Goal: Communication & Community: Share content

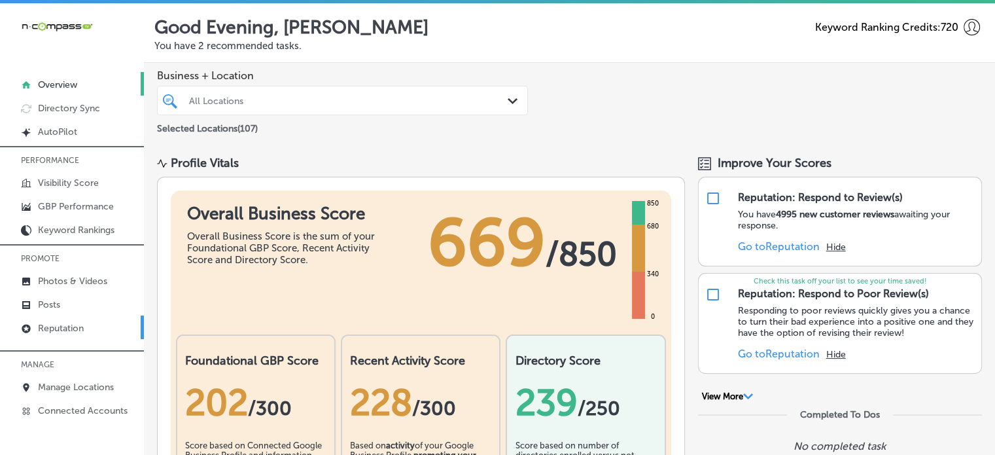
click at [83, 321] on link "Reputation" at bounding box center [72, 327] width 144 height 24
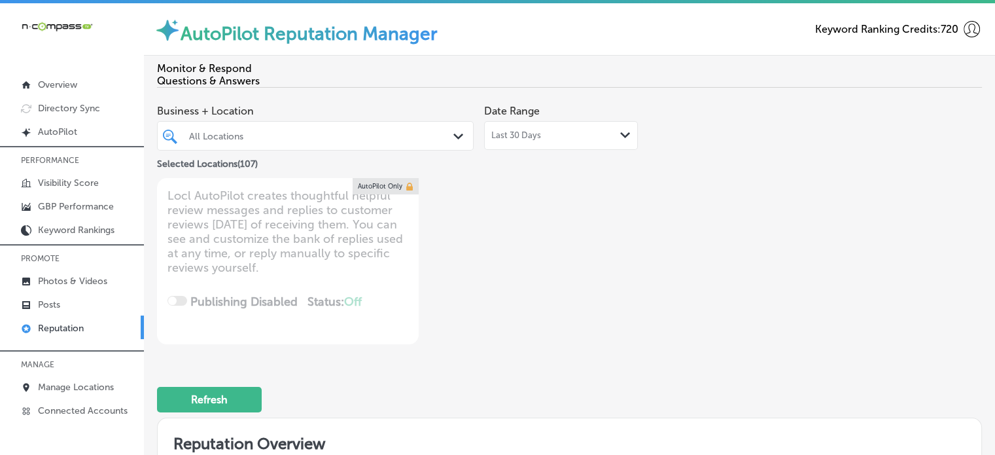
click at [83, 321] on link "Reputation" at bounding box center [72, 327] width 144 height 24
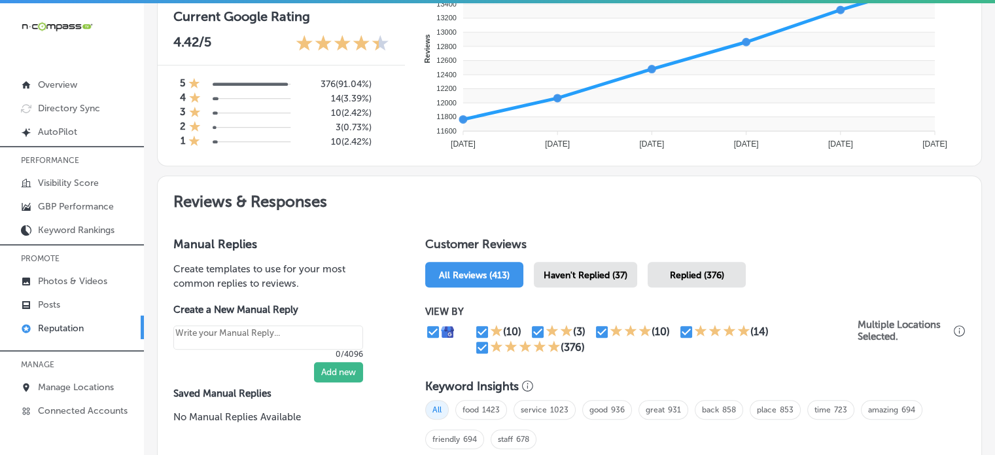
scroll to position [552, 0]
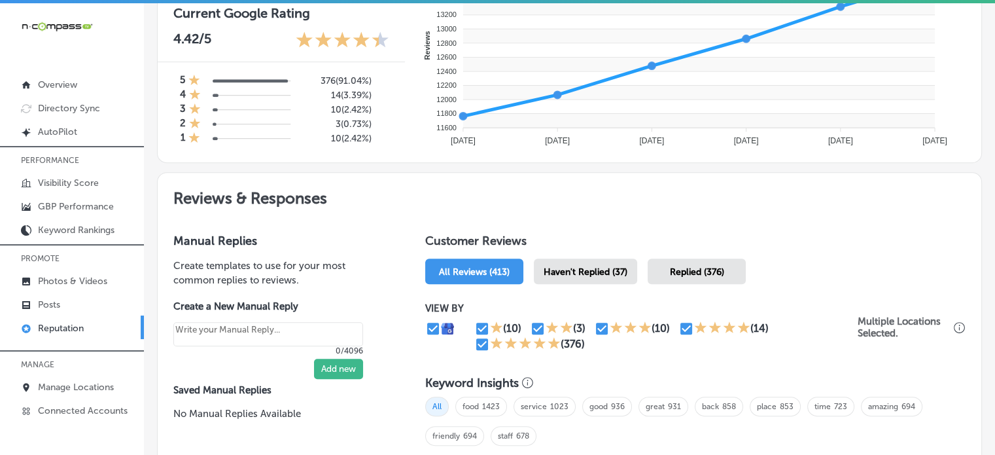
click at [573, 267] on span "Haven't Replied (37)" at bounding box center [586, 271] width 84 height 11
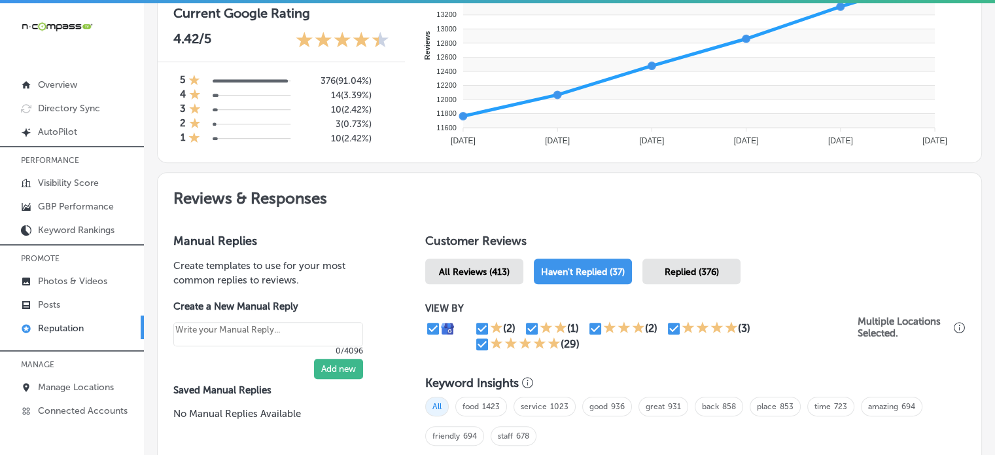
type textarea "x"
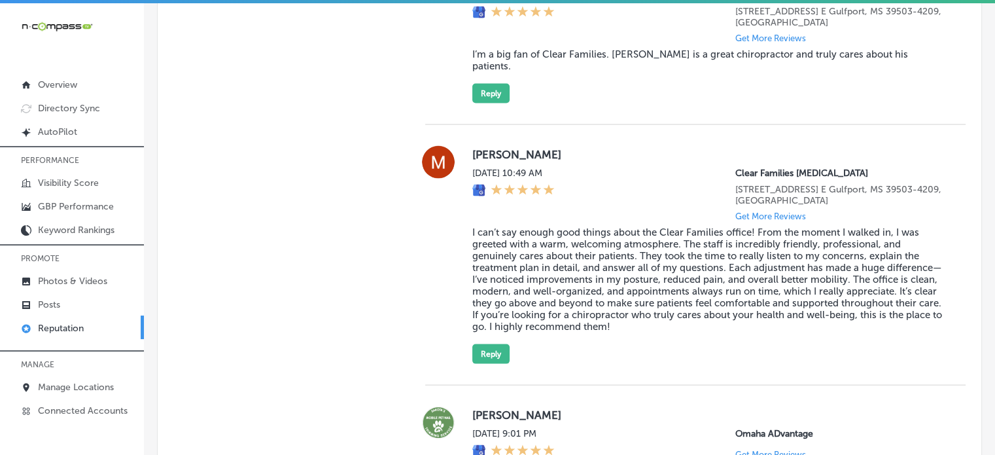
scroll to position [2716, 0]
click at [584, 251] on blockquote "I can’t say enough good things about the Clear Families office! From the moment…" at bounding box center [708, 279] width 472 height 106
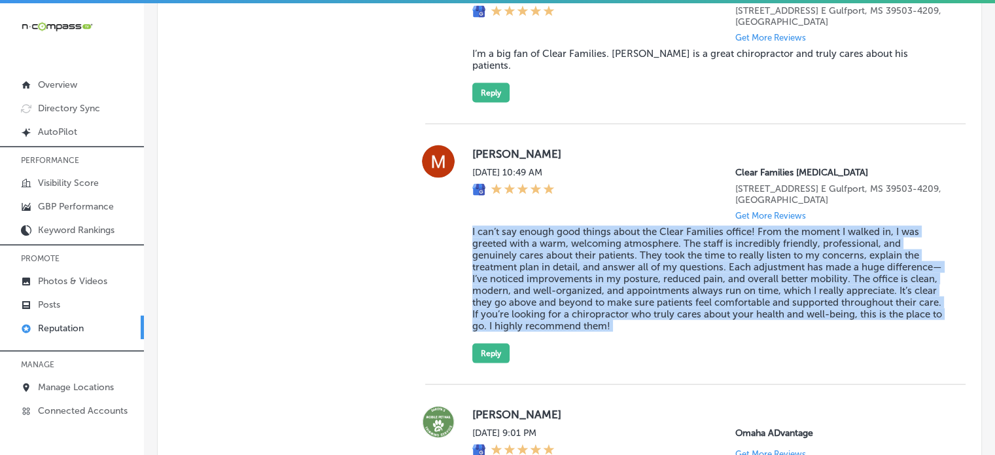
click at [584, 251] on blockquote "I can’t say enough good things about the Clear Families office! From the moment…" at bounding box center [708, 279] width 472 height 106
copy blockquote "I can’t say enough good things about the Clear Families office! From the moment…"
click at [485, 362] on button "Reply" at bounding box center [490, 353] width 37 height 20
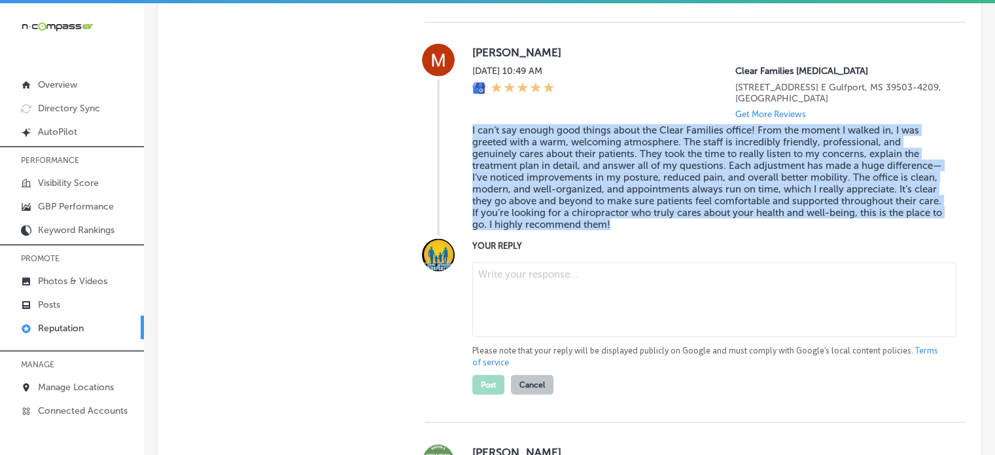
scroll to position [2819, 0]
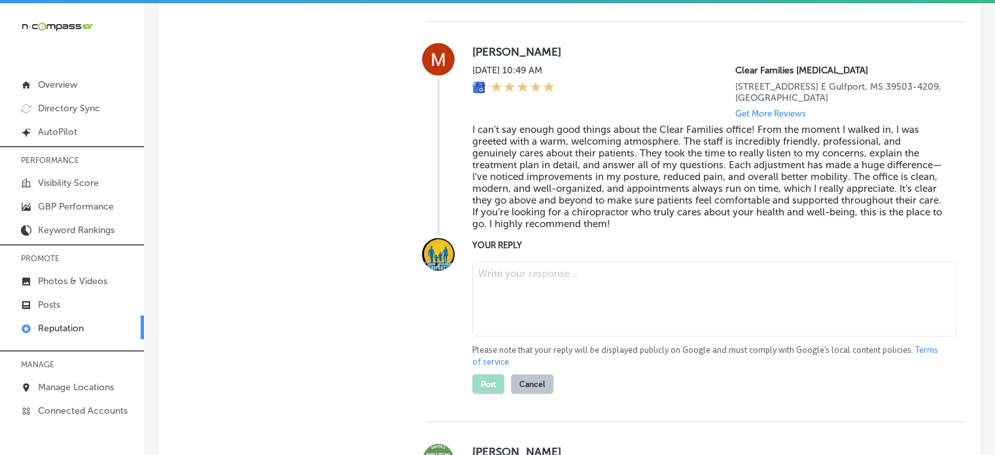
click at [543, 313] on textarea at bounding box center [714, 299] width 484 height 75
paste textarea "Thank you so much for the wonderful 5-star review, Melissa! We’re thrilled to h…"
type textarea "Thank you so much for the wonderful 5-star review, Melissa! We’re thrilled to h…"
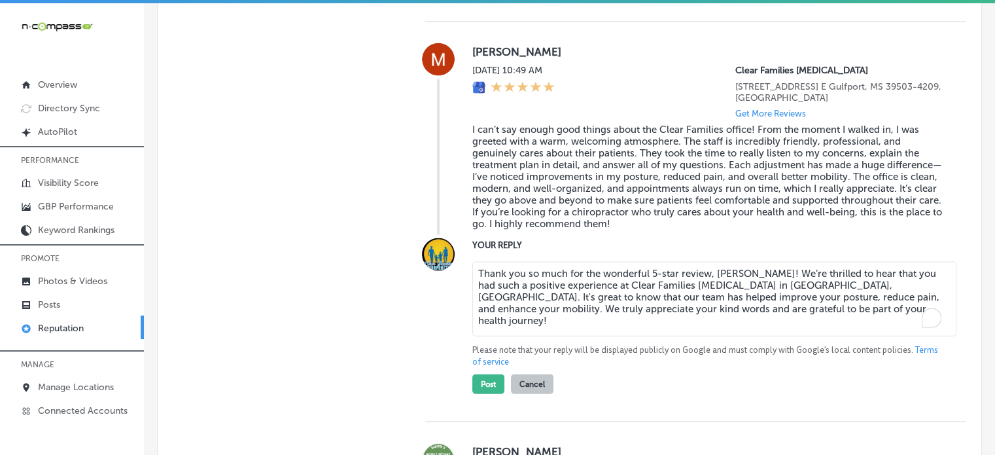
type textarea "x"
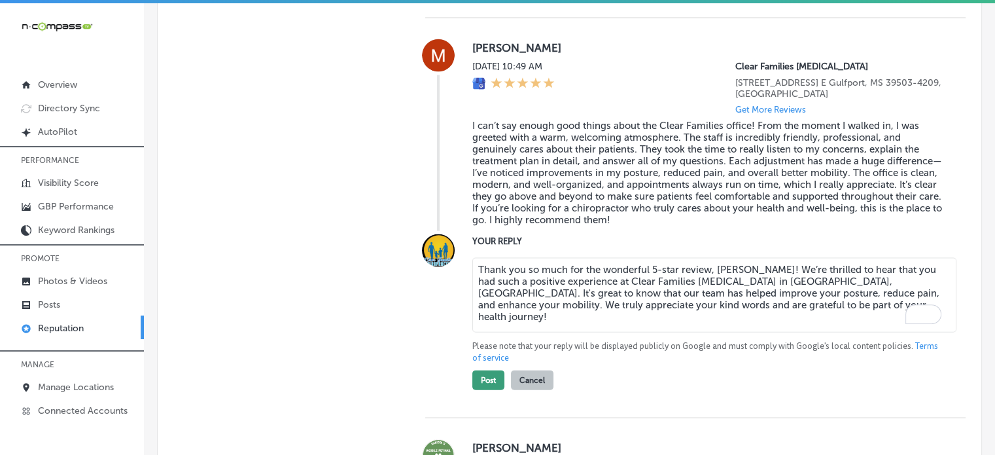
type textarea "Thank you so much for the wonderful 5-star review, Melissa! We’re thrilled to h…"
click at [487, 390] on button "Post" at bounding box center [488, 380] width 32 height 20
type textarea "x"
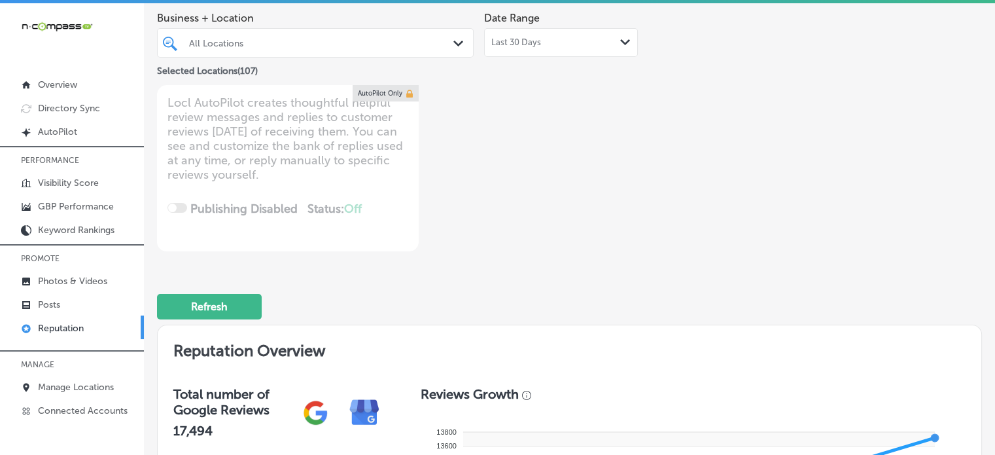
scroll to position [78, 0]
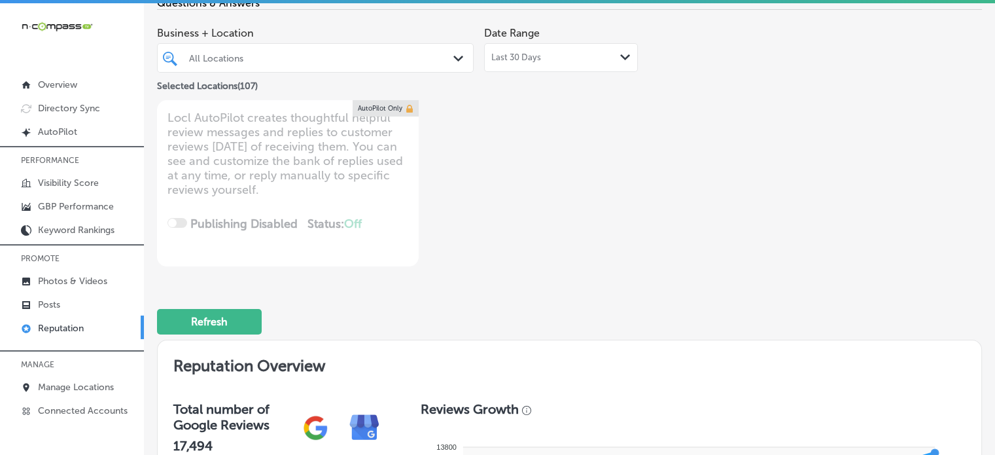
click at [309, 67] on div at bounding box center [303, 58] width 230 height 18
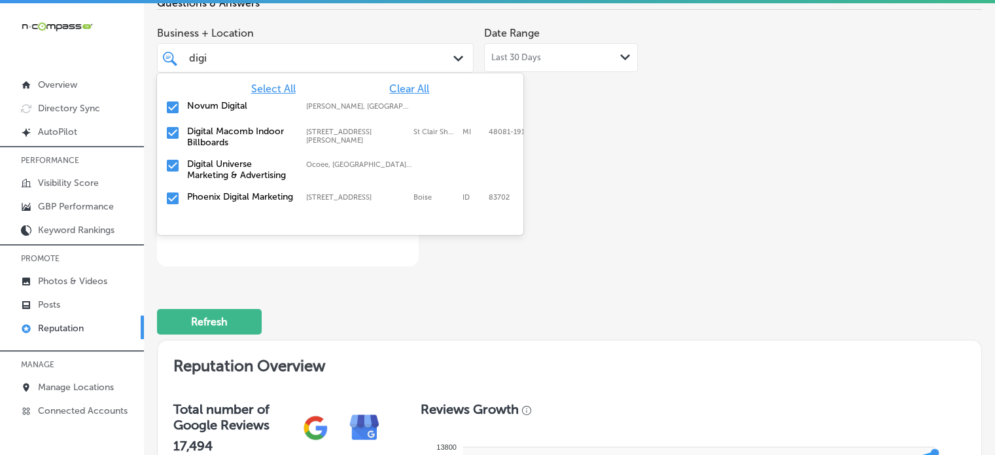
type input "digit"
click at [222, 173] on label "Digital Universe Marketing & Advertising" at bounding box center [240, 169] width 106 height 22
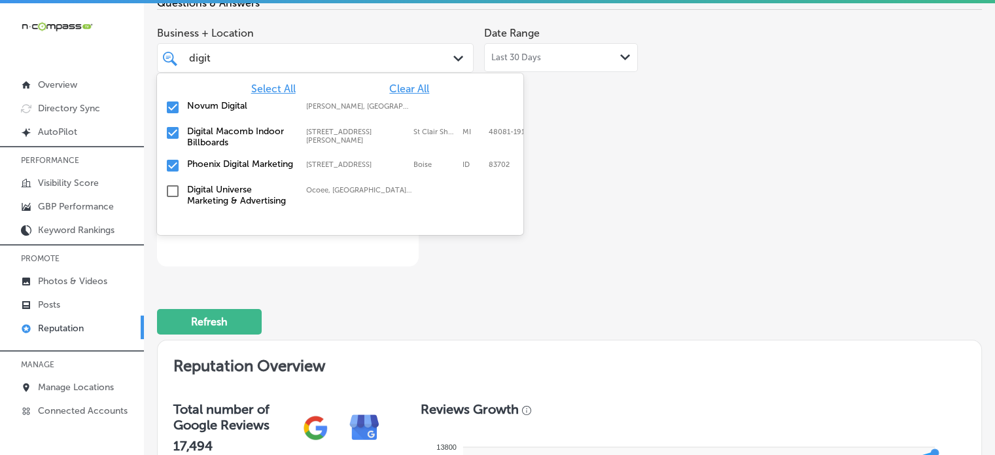
type textarea "x"
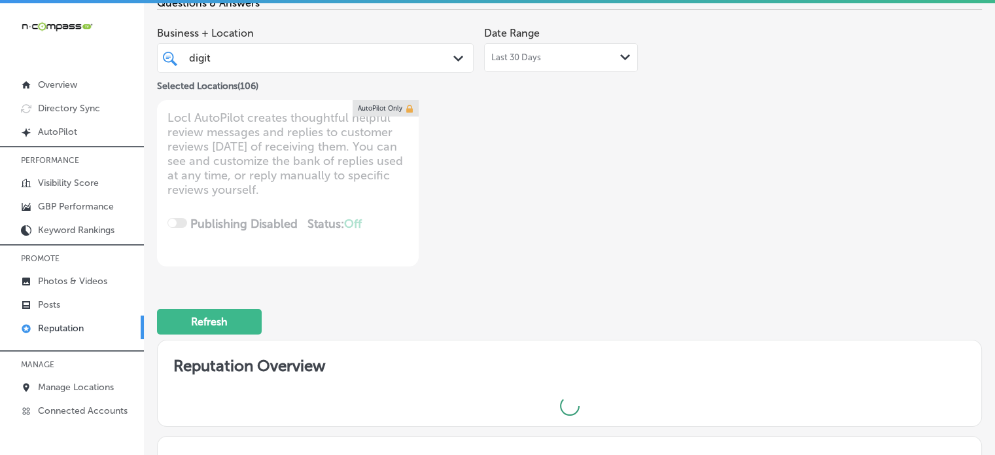
click at [300, 52] on div "digit digit" at bounding box center [303, 58] width 230 height 18
type input "digi"
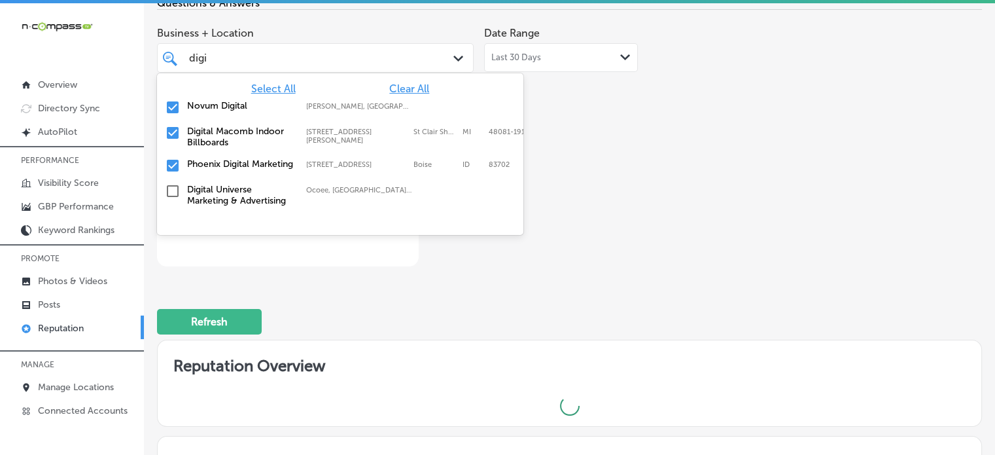
type textarea "x"
type input "d"
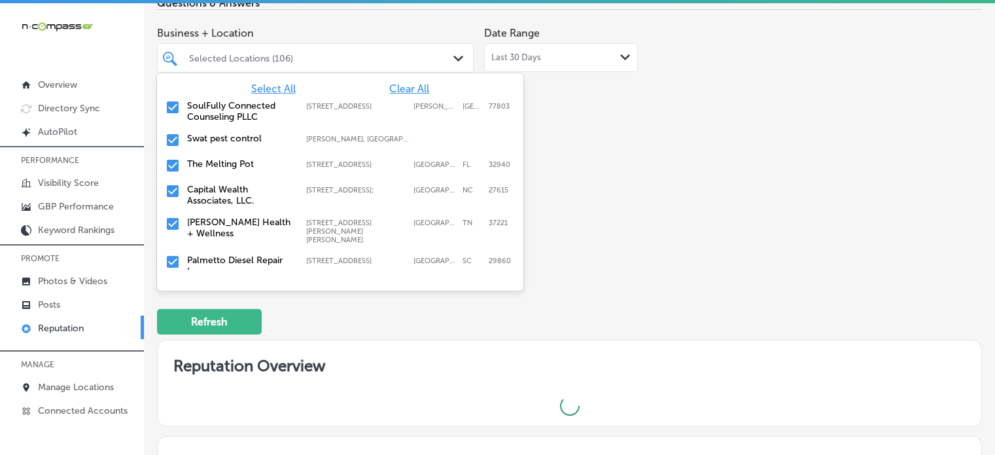
type input "u"
type textarea "x"
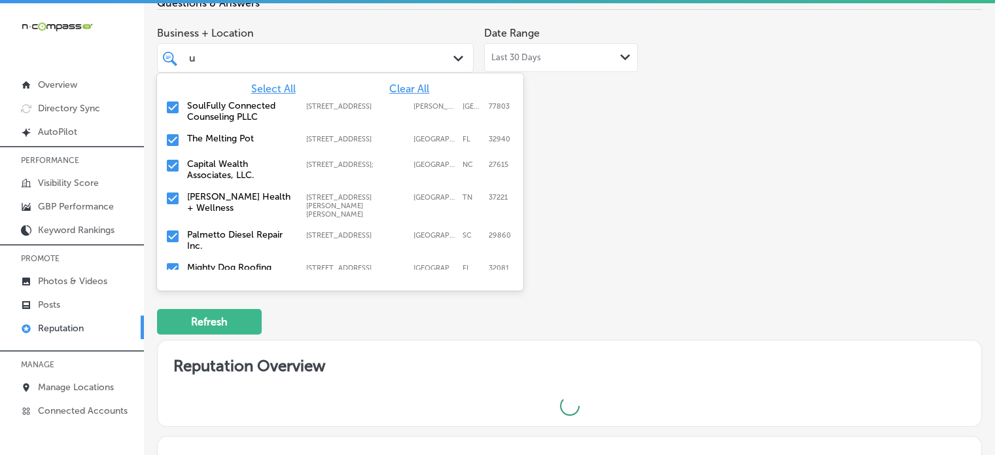
type input "un"
type textarea "x"
type input "uni"
type textarea "x"
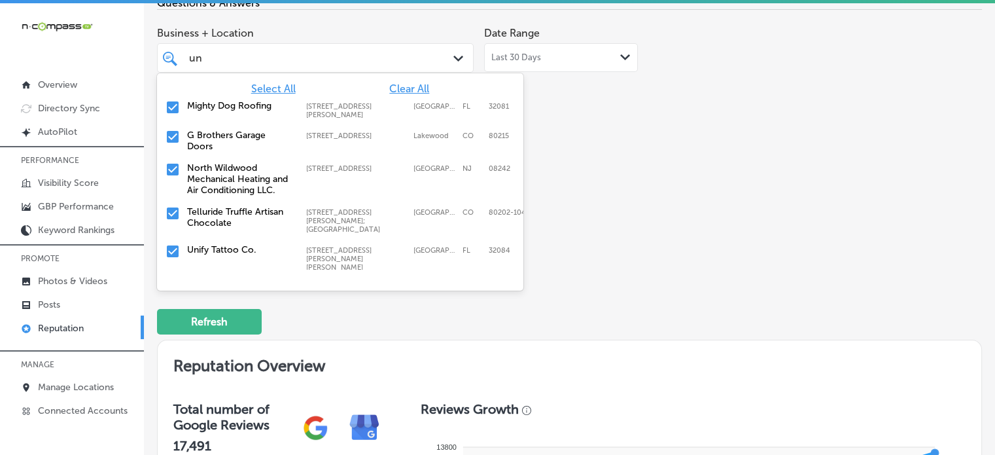
type input "u"
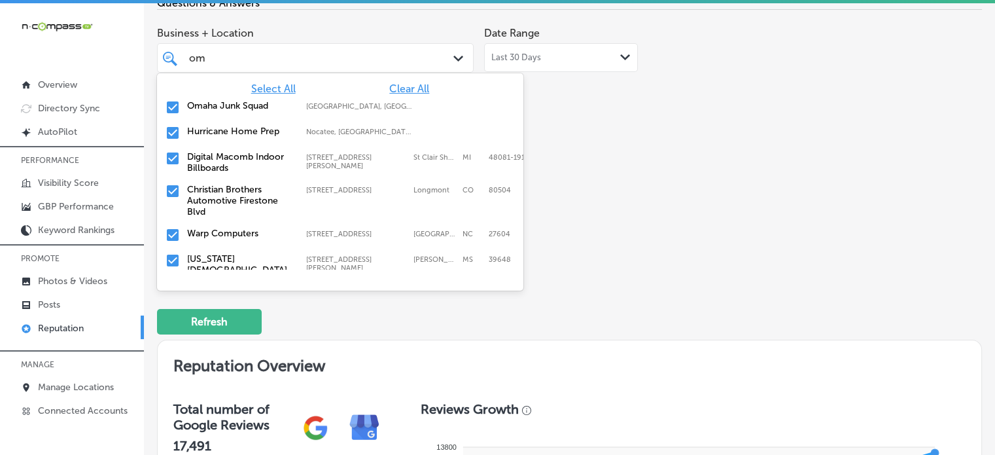
type input "oma"
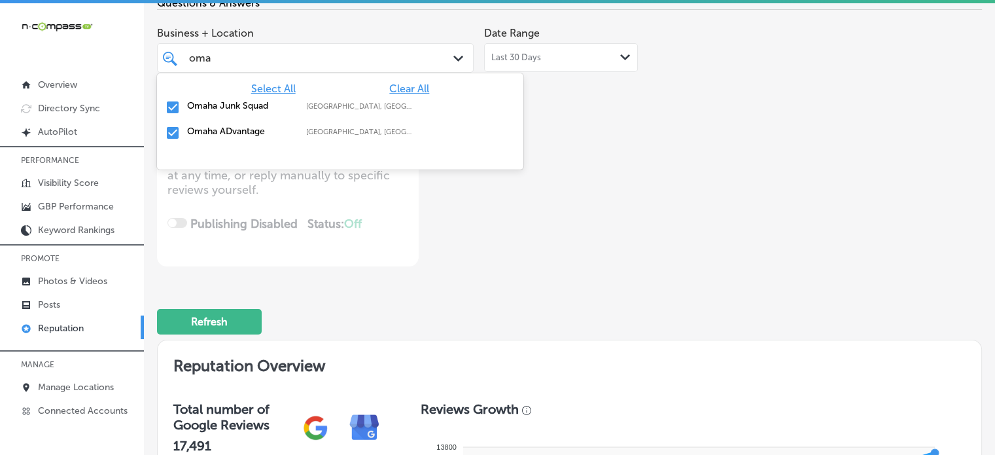
click at [199, 105] on label "Omaha Junk Squad" at bounding box center [240, 105] width 106 height 11
type textarea "x"
type input "oma"
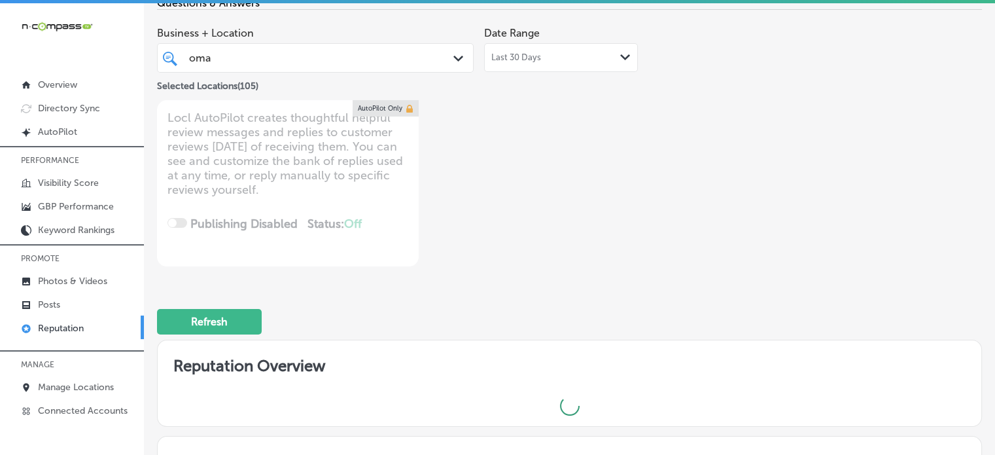
click at [423, 228] on div "Business + Location oma oma Path Created with Sketch. Selected Locations ( 105 …" at bounding box center [404, 143] width 495 height 246
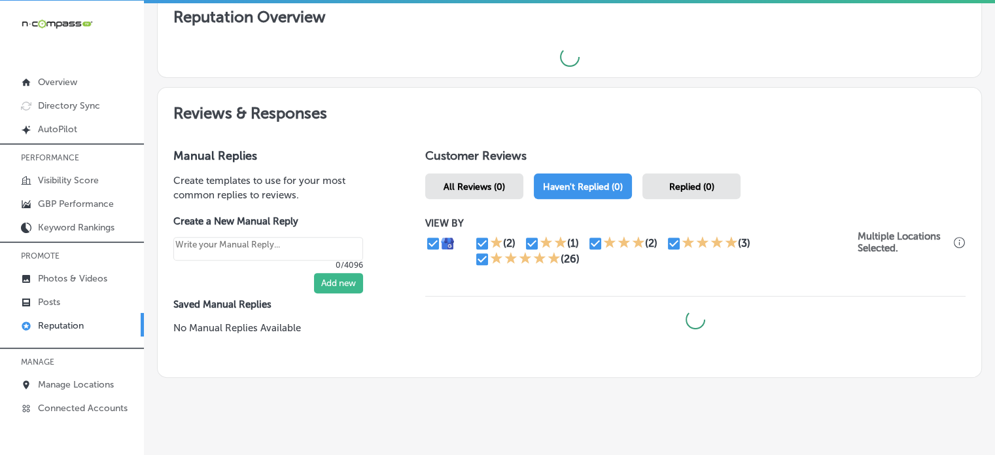
scroll to position [441, 0]
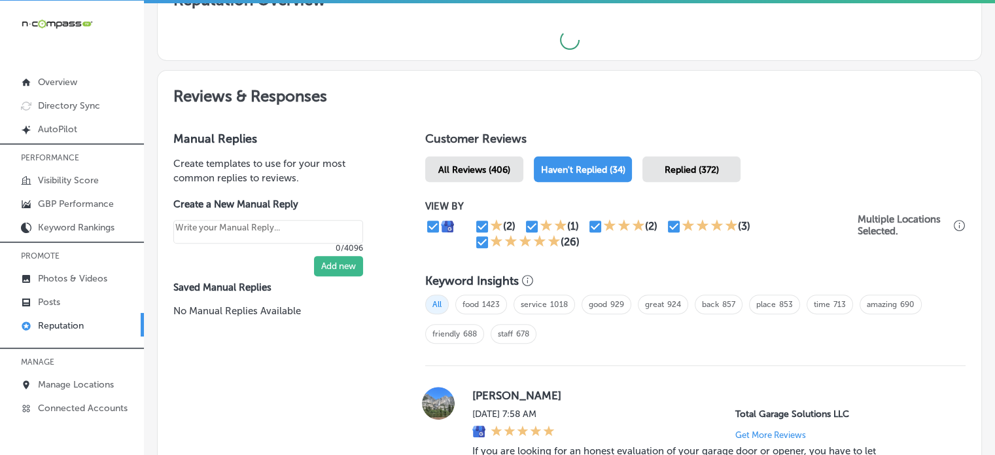
type textarea "x"
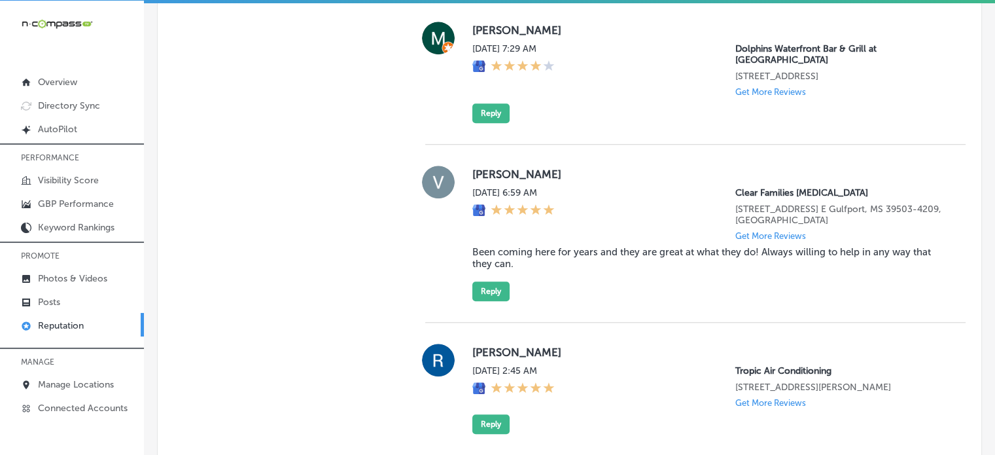
scroll to position [1197, 0]
click at [522, 245] on blockquote "Been coming here for years and they are great at what they do! Always willing t…" at bounding box center [708, 257] width 472 height 24
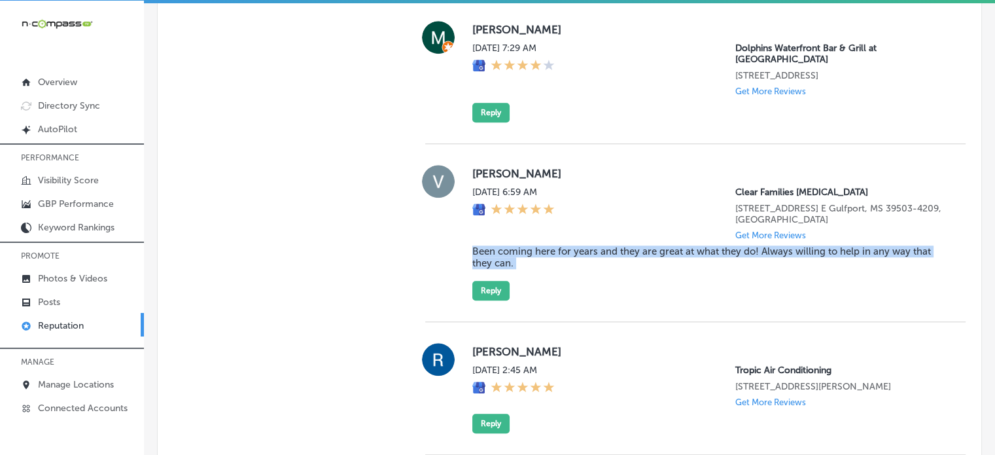
click at [522, 245] on blockquote "Been coming here for years and they are great at what they do! Always willing t…" at bounding box center [708, 257] width 472 height 24
copy blockquote "Been coming here for years and they are great at what they do! Always willing t…"
click at [479, 281] on button "Reply" at bounding box center [490, 291] width 37 height 20
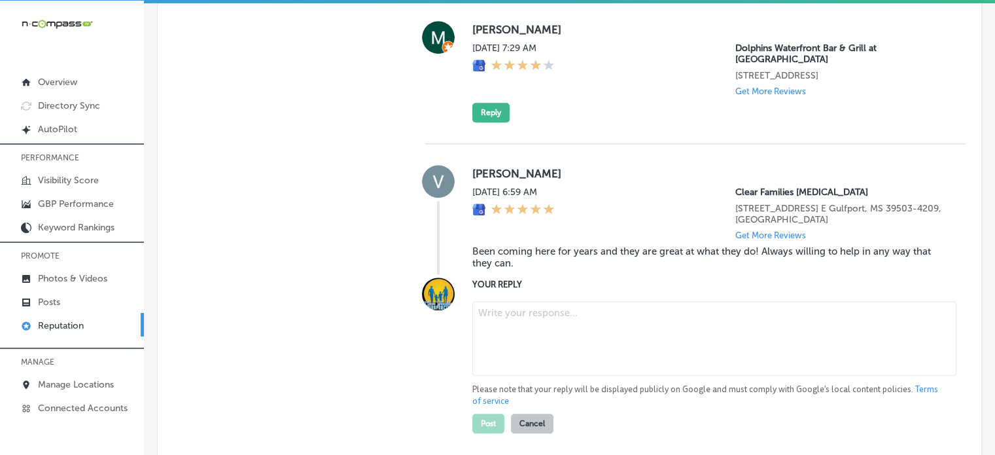
drag, startPoint x: 518, startPoint y: 290, endPoint x: 528, endPoint y: 320, distance: 31.0
click at [528, 320] on div "Please note that your reply will be displayed publicly on Google and must compl…" at bounding box center [708, 364] width 472 height 137
click at [528, 320] on textarea "To enrich screen reader interactions, please activate Accessibility in Grammarl…" at bounding box center [714, 338] width 484 height 75
paste textarea "Thank you for the 5-star review, Vincent! We're so glad to hear that you’ve had…"
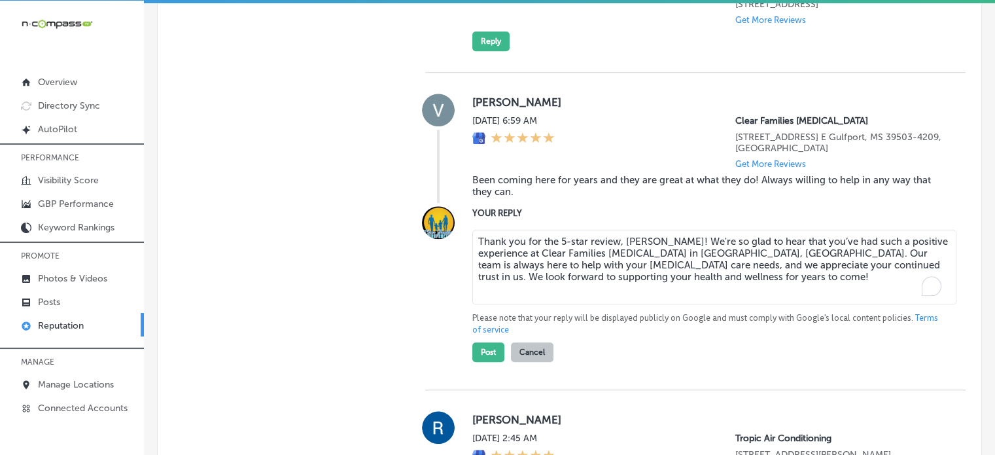
scroll to position [1271, 0]
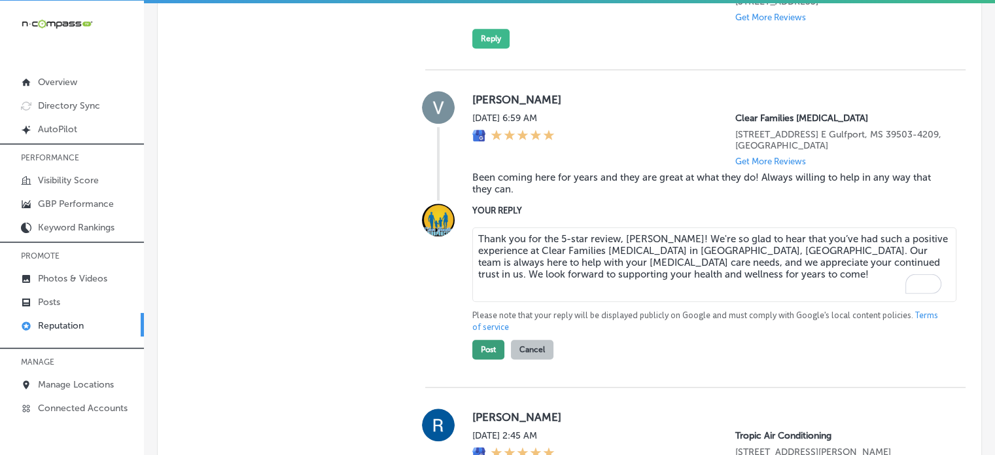
type textarea "Thank you for the 5-star review, Vincent! We're so glad to hear that you’ve had…"
click at [485, 342] on button "Post" at bounding box center [488, 350] width 32 height 20
type textarea "x"
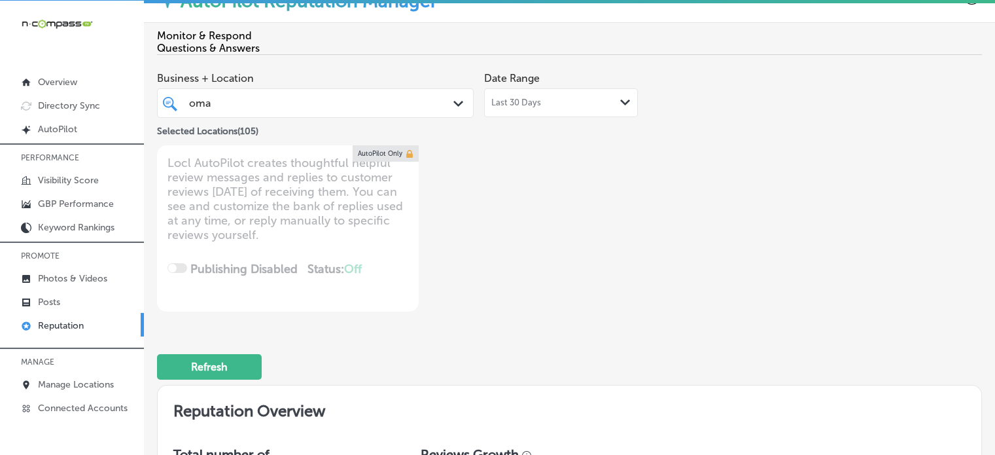
scroll to position [0, 0]
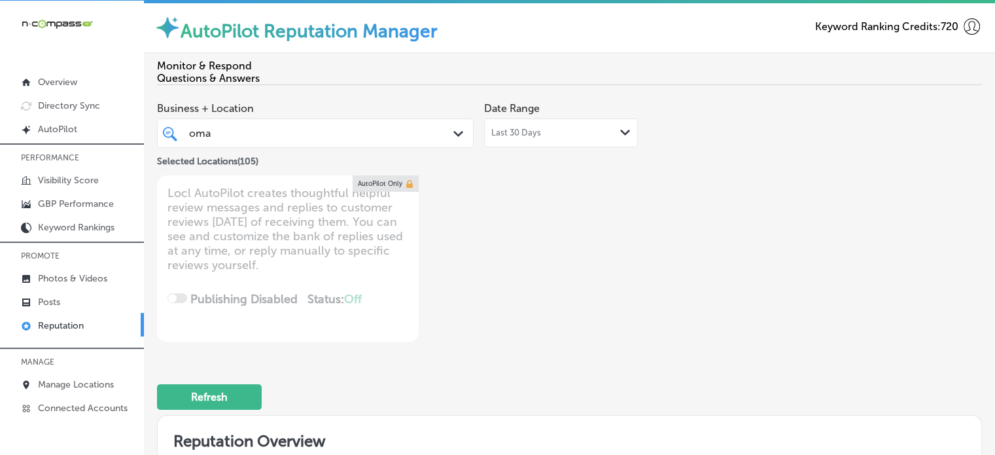
click at [309, 139] on div "oma oma" at bounding box center [303, 133] width 230 height 18
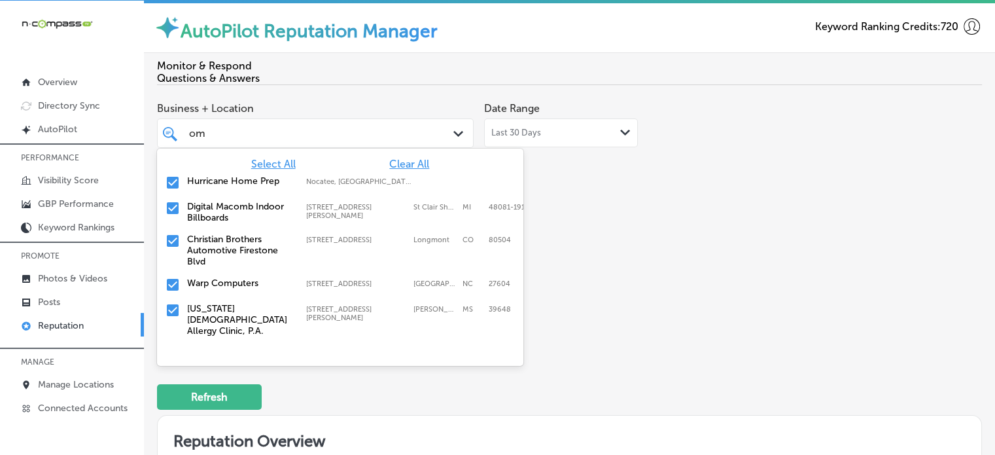
type input "o"
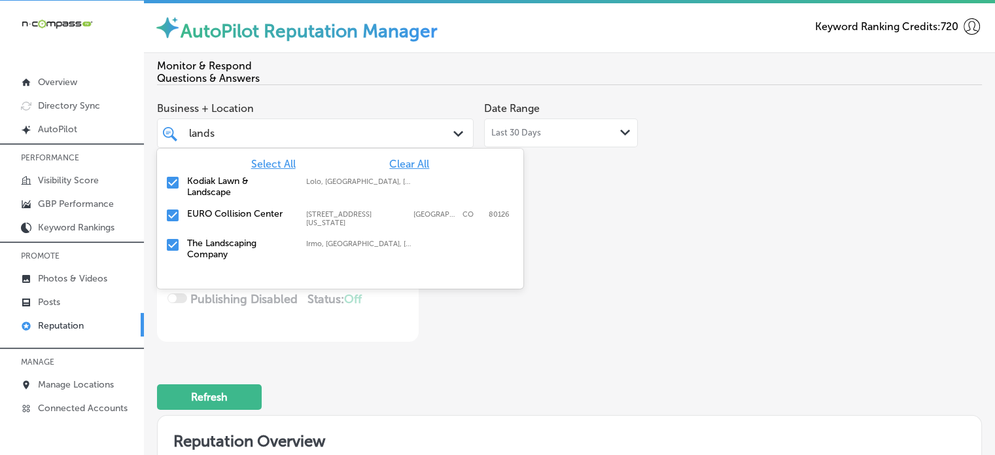
type input "landsc"
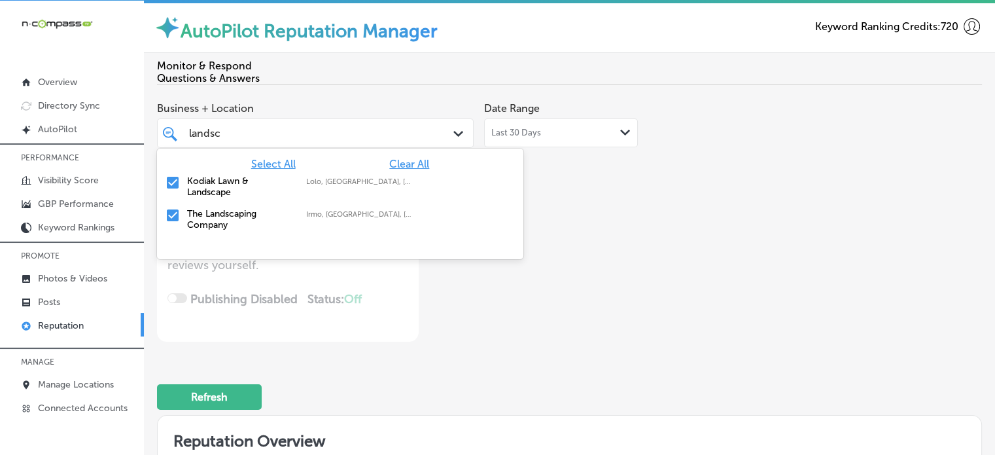
click at [219, 212] on label "The Landscaping Company" at bounding box center [240, 219] width 106 height 22
type textarea "x"
type input "landsc"
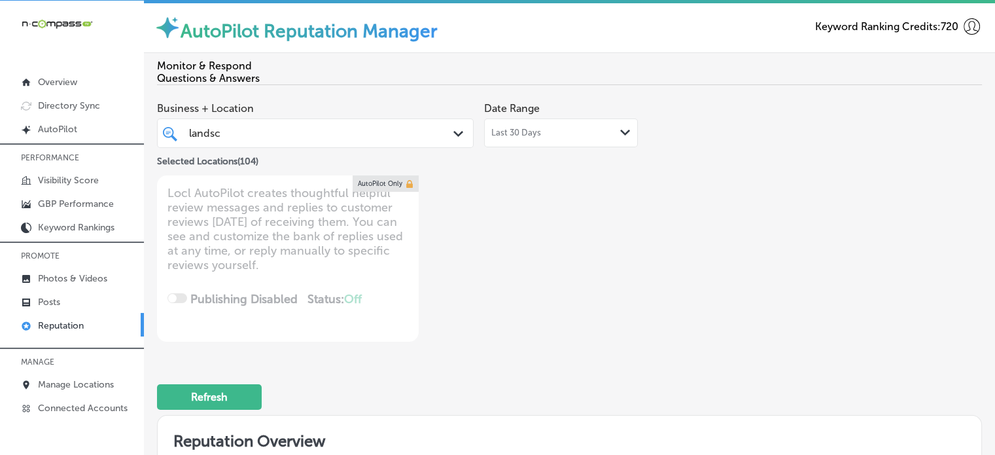
click at [513, 311] on div "Business + Location landsc landsc Path Created with Sketch. Selected Locations …" at bounding box center [404, 219] width 495 height 246
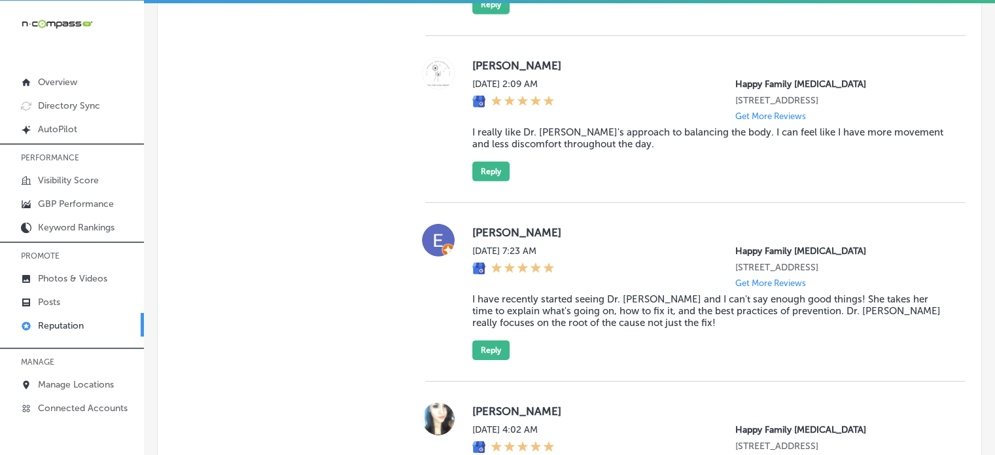
scroll to position [4302, 0]
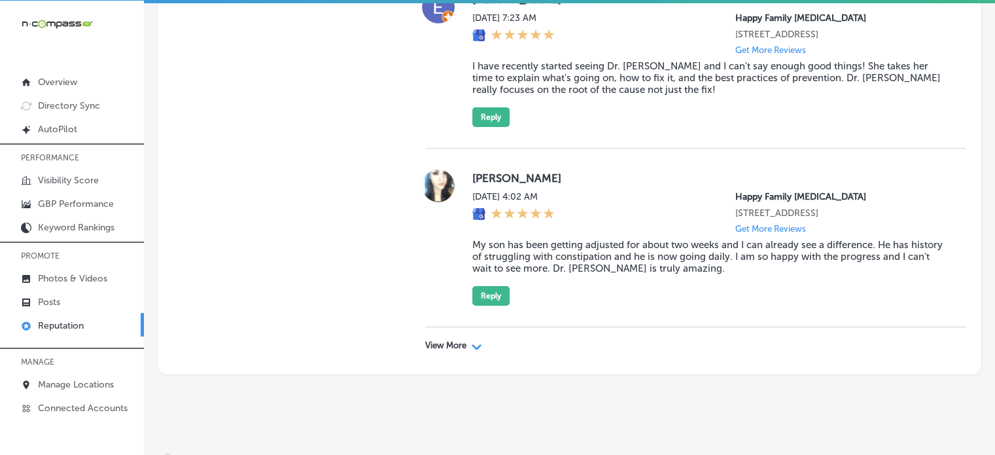
click at [465, 340] on div "View More Path Created with Sketch." at bounding box center [453, 345] width 57 height 10
type textarea "x"
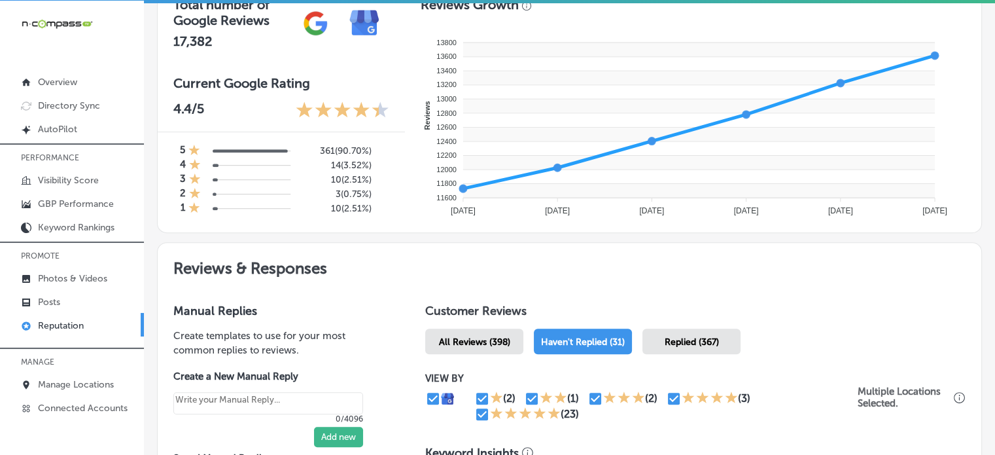
scroll to position [0, 0]
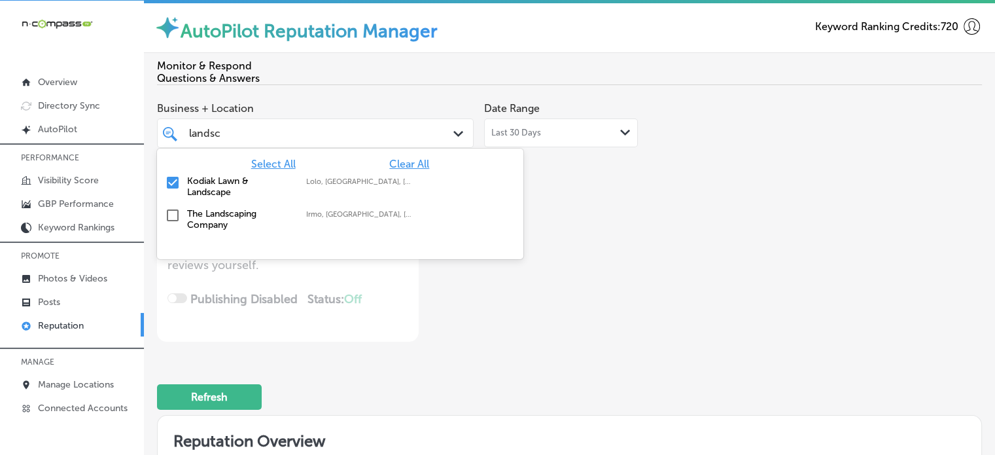
click at [327, 135] on div "landsc landsc" at bounding box center [303, 133] width 230 height 18
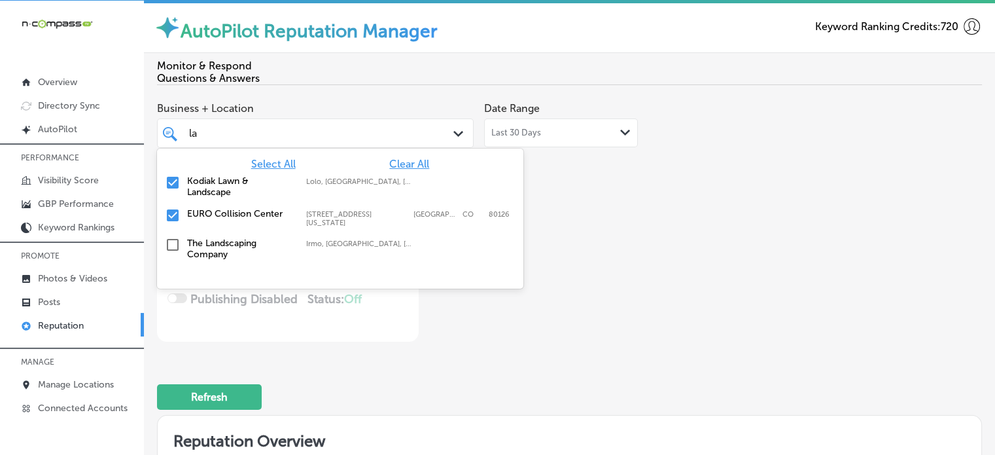
type input "l"
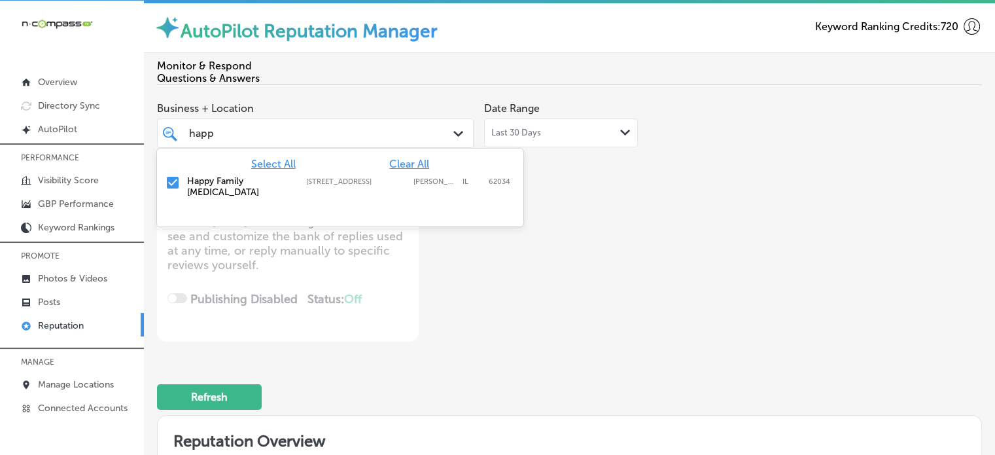
type input "happy"
click at [194, 187] on label "Happy Family [MEDICAL_DATA]" at bounding box center [240, 186] width 106 height 22
type textarea "x"
type input "happy"
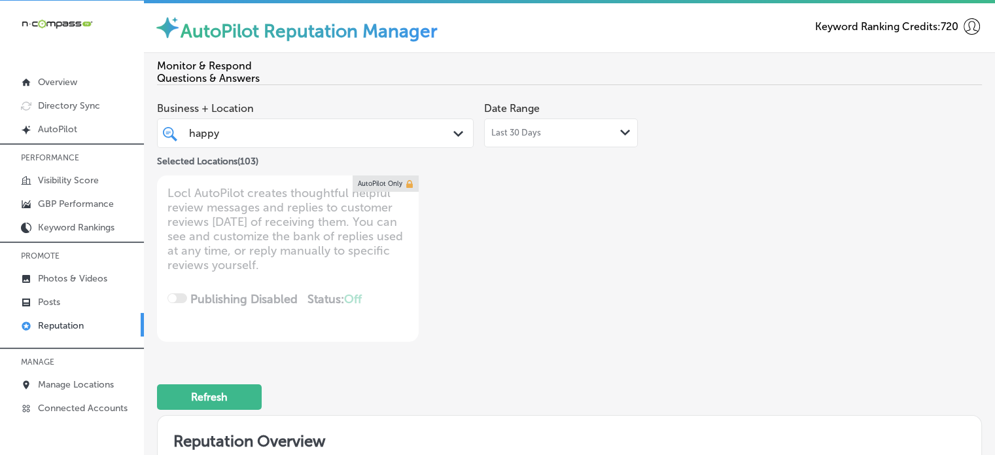
click at [548, 308] on div "Business + Location happy happy Path Created with Sketch. Selected Locations ( …" at bounding box center [404, 219] width 495 height 246
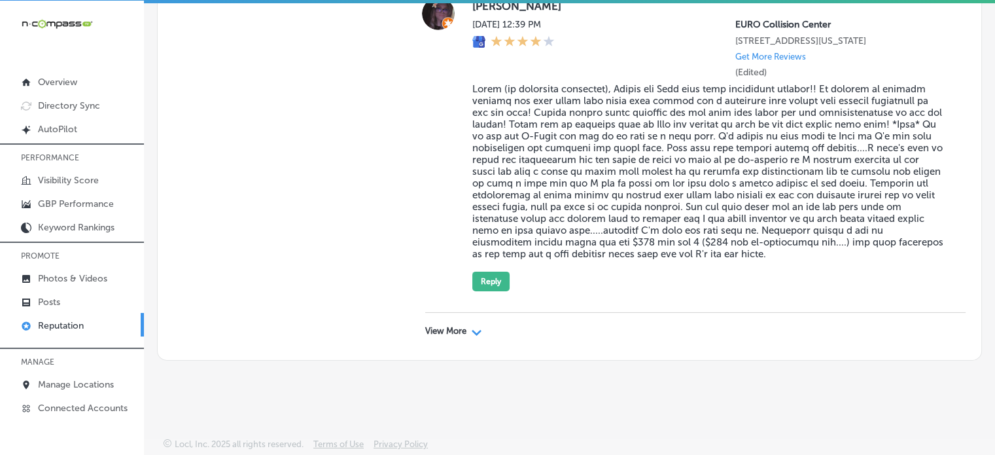
scroll to position [4275, 0]
click at [453, 336] on p "View More" at bounding box center [445, 331] width 41 height 10
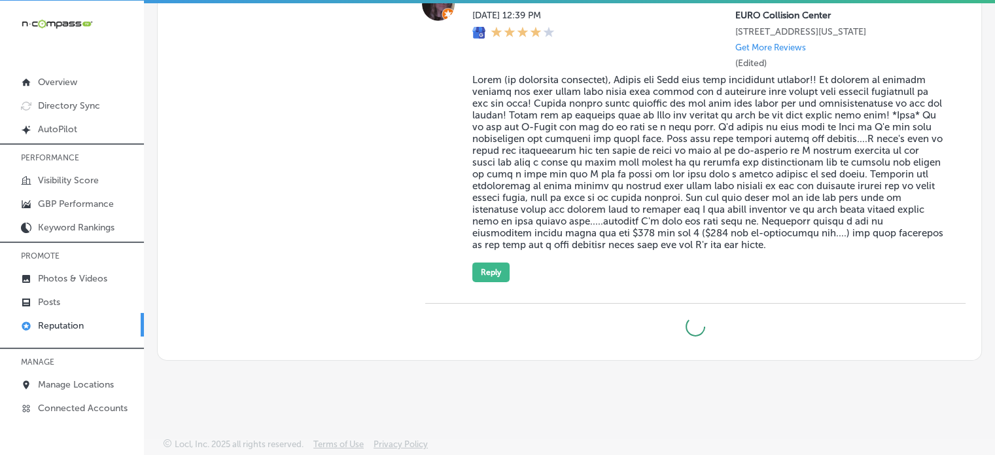
type textarea "x"
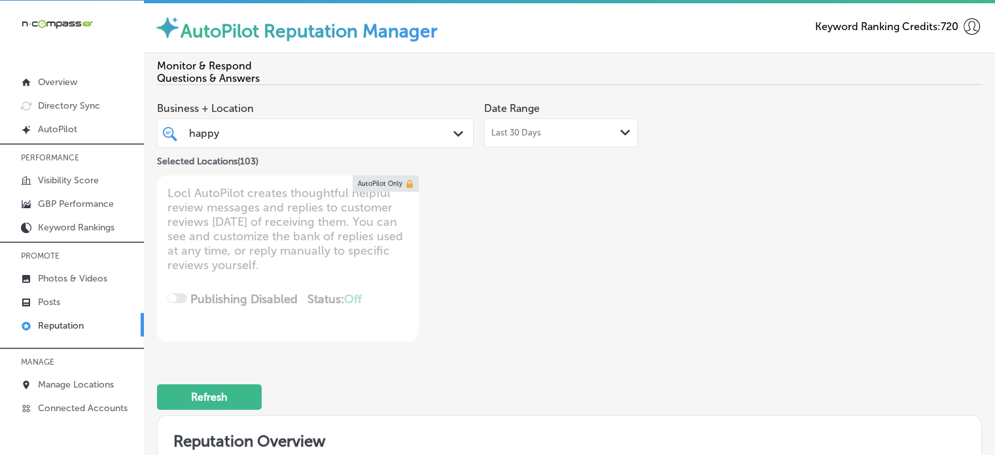
scroll to position [0, 0]
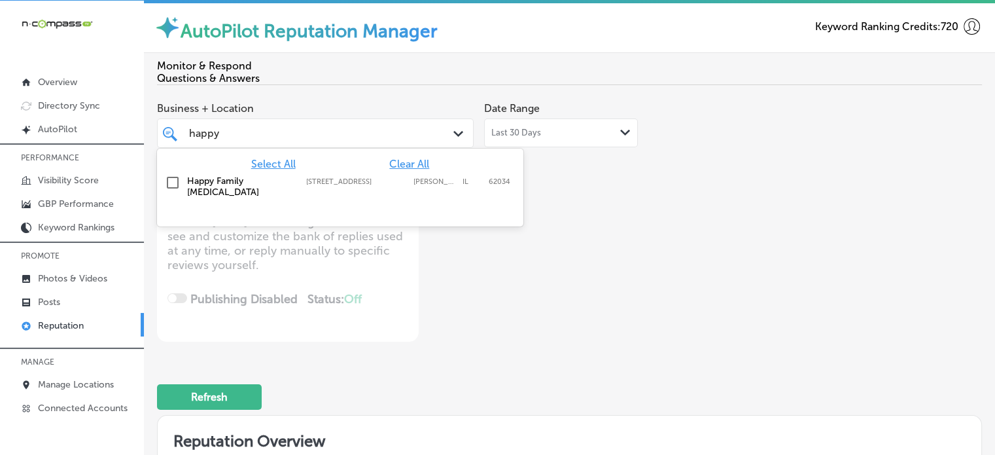
click at [298, 128] on div "happy happy" at bounding box center [303, 133] width 230 height 18
type input "h"
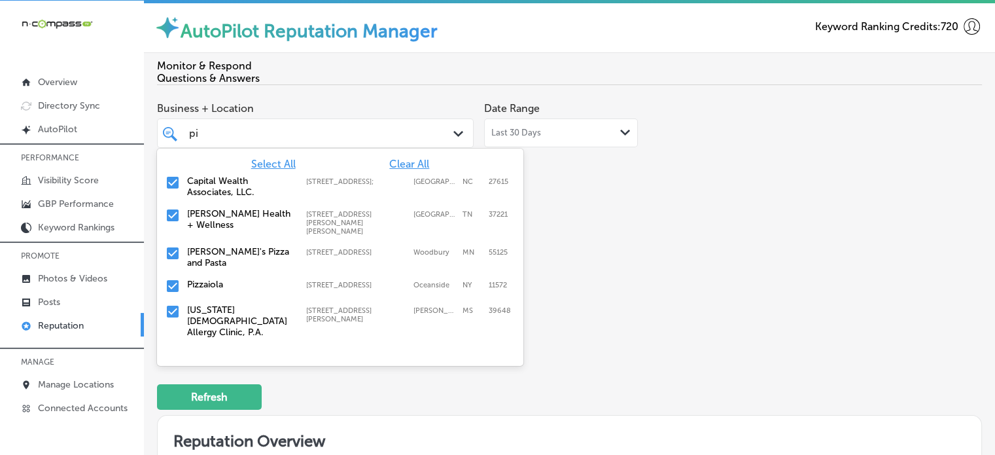
type input "piz"
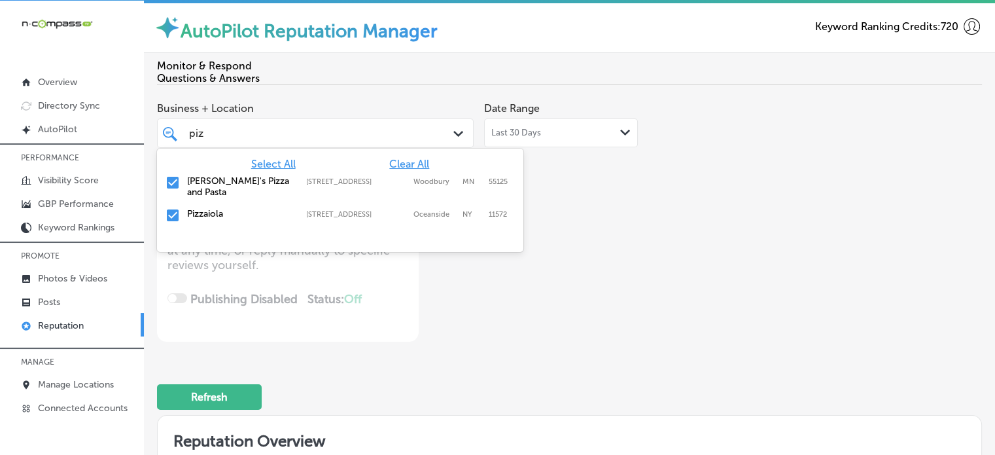
click at [209, 215] on label "Pizzaiola" at bounding box center [240, 213] width 106 height 11
type textarea "x"
type input "piz"
click at [565, 364] on div "Refresh" at bounding box center [569, 391] width 825 height 68
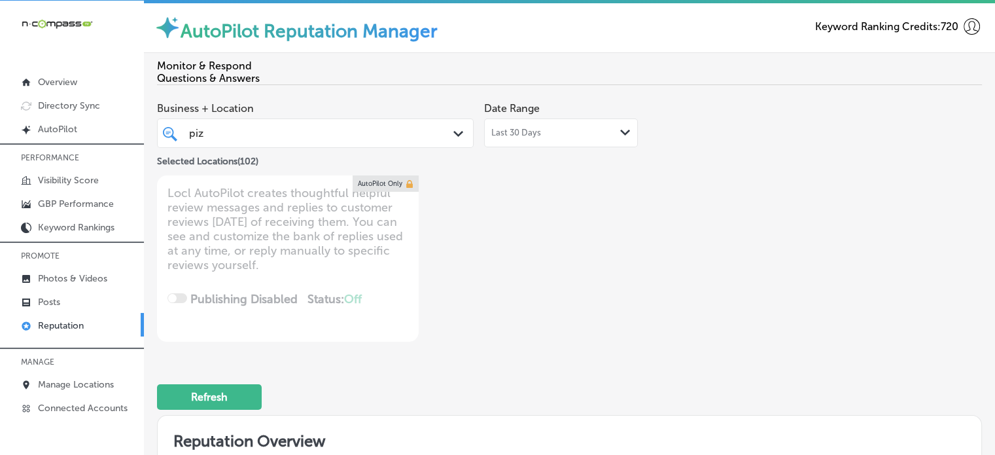
scroll to position [440, 0]
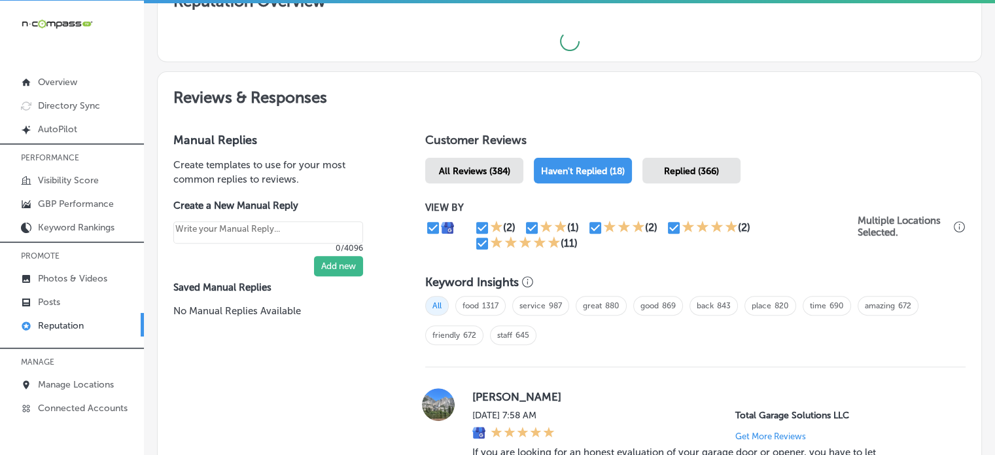
type textarea "x"
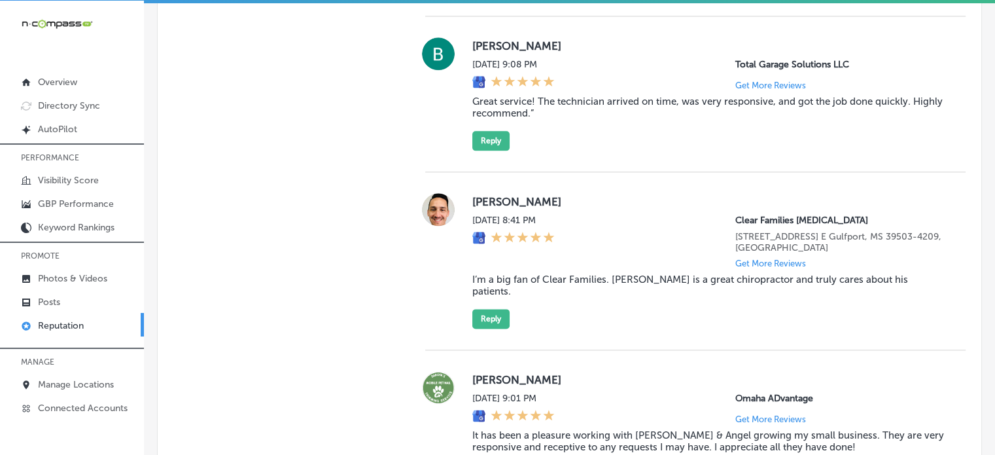
scroll to position [1670, 0]
click at [583, 281] on blockquote "I’m a big fan of Clear Families. Dr. Anthony is a great chiropractor and truly …" at bounding box center [708, 286] width 472 height 24
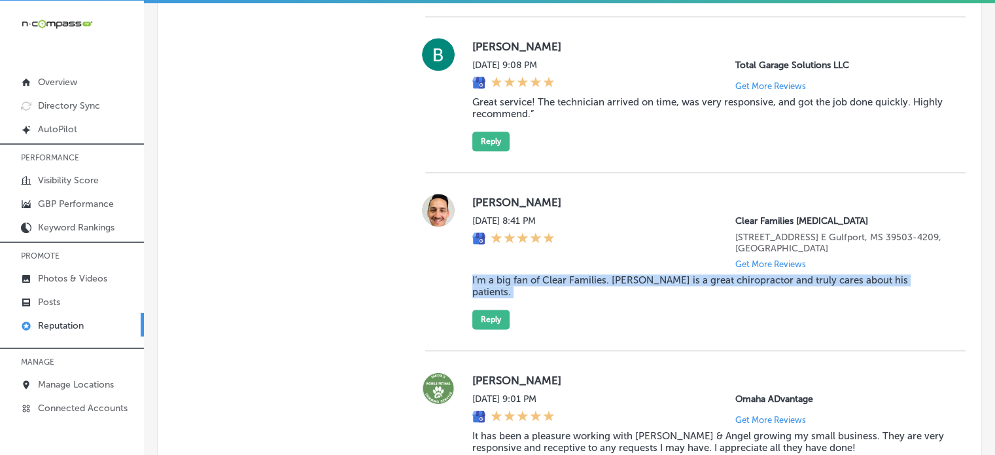
click at [583, 281] on blockquote "I’m a big fan of Clear Families. Dr. Anthony is a great chiropractor and truly …" at bounding box center [708, 286] width 472 height 24
copy blockquote "I’m a big fan of Clear Families. Dr. Anthony is a great chiropractor and truly …"
click at [489, 313] on button "Reply" at bounding box center [490, 319] width 37 height 20
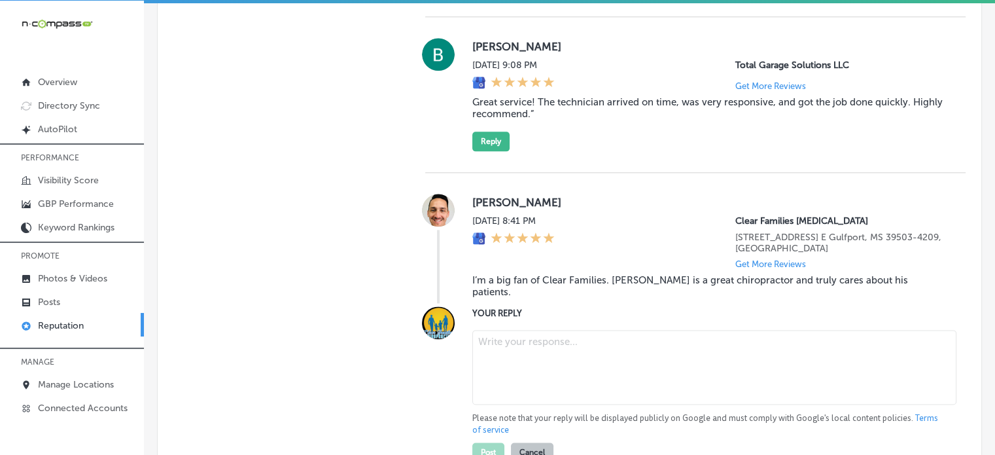
click at [519, 342] on textarea at bounding box center [714, 367] width 484 height 75
paste textarea "Thank you for the 5-star review, Jordan! We're so glad to hear that you’ve had …"
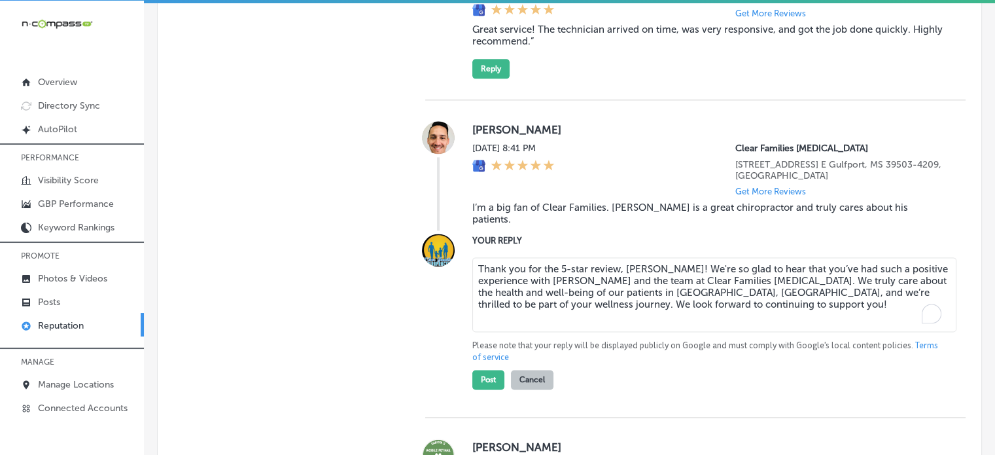
scroll to position [1765, 0]
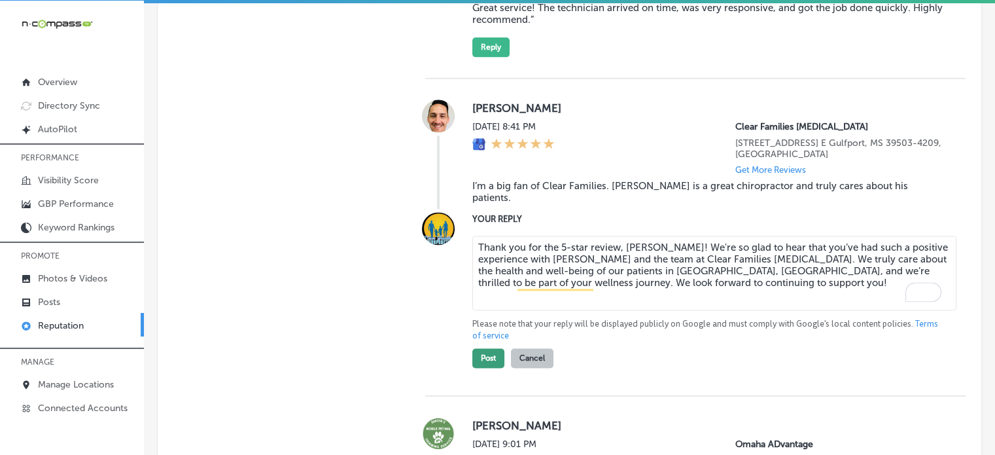
type textarea "Thank you for the 5-star review, Jordan! We're so glad to hear that you’ve had …"
click at [484, 351] on button "Post" at bounding box center [488, 358] width 32 height 20
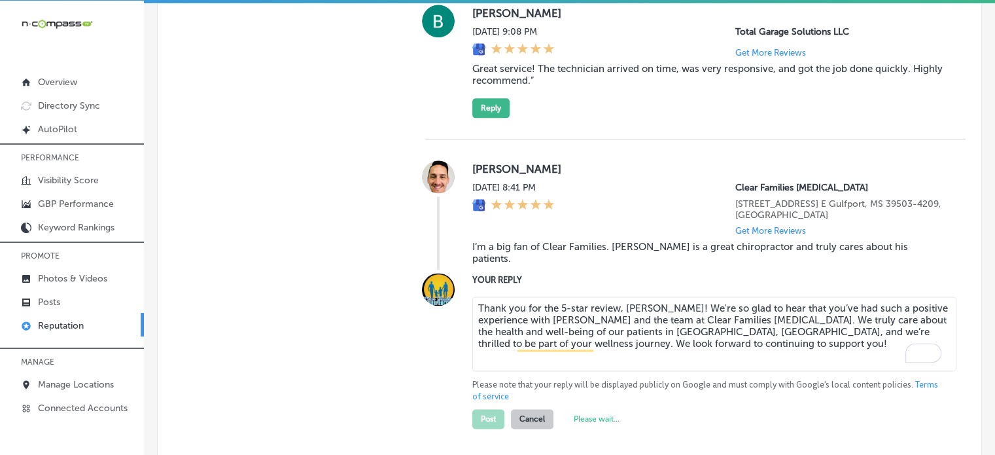
type textarea "x"
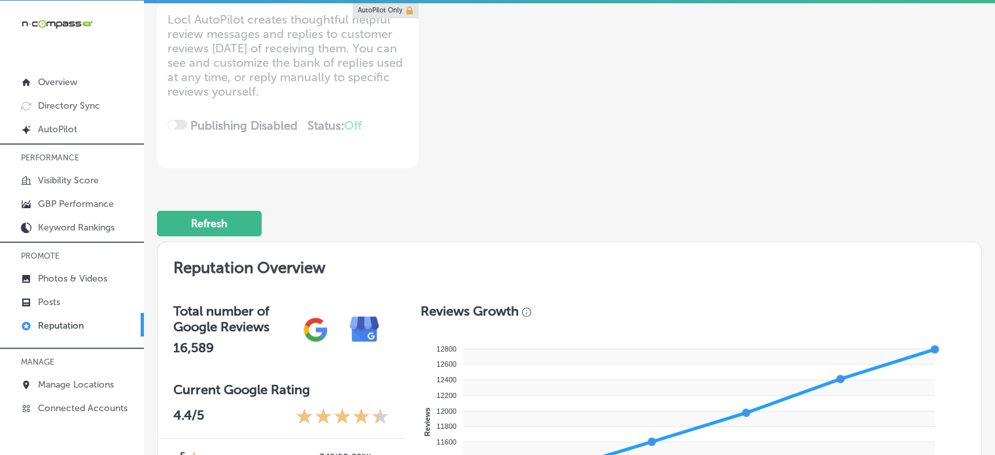
scroll to position [0, 0]
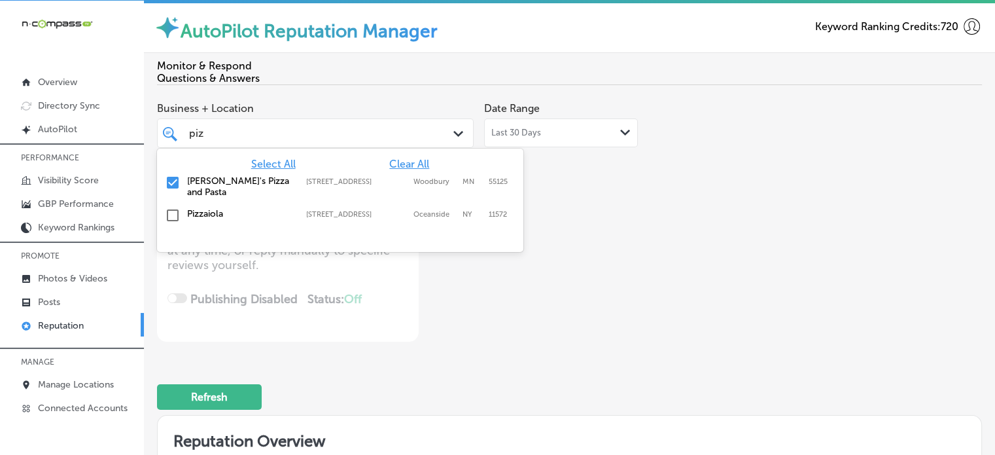
click at [325, 142] on div "piz piz" at bounding box center [303, 133] width 230 height 18
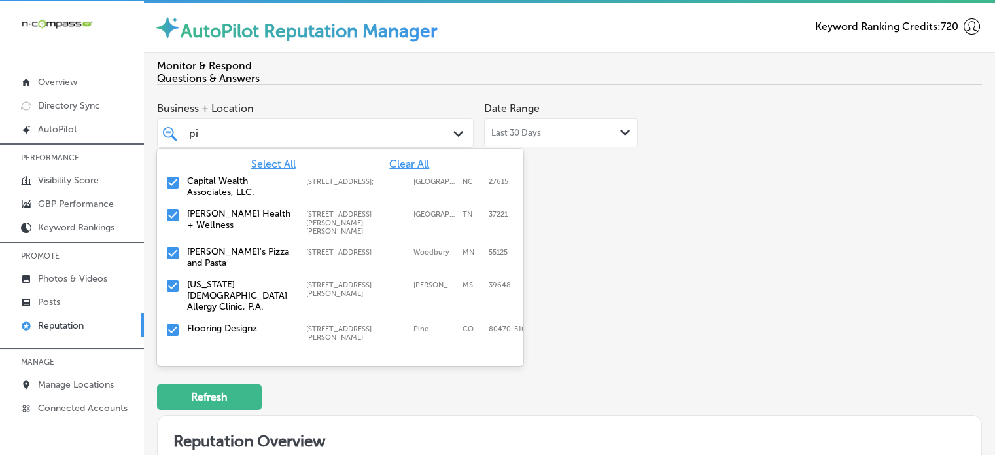
type input "p"
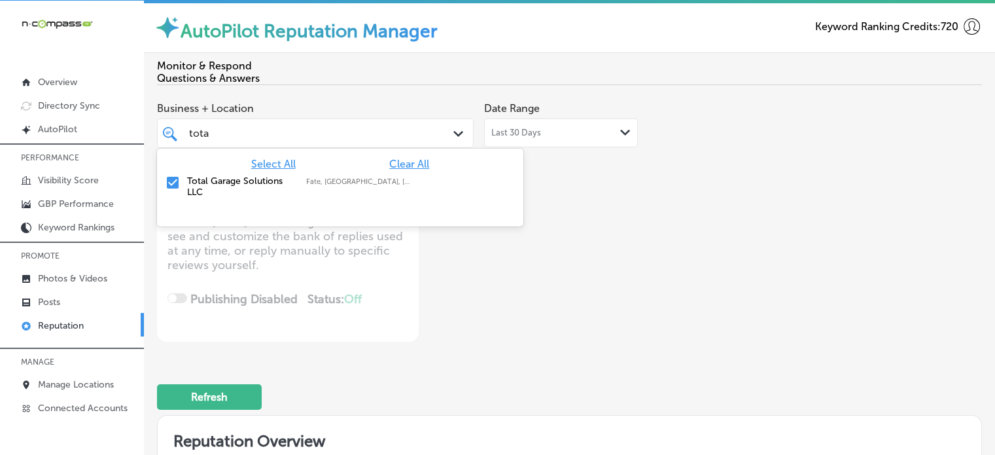
type input "total"
click at [218, 183] on label "Total Garage Solutions LLC" at bounding box center [240, 186] width 106 height 22
type textarea "x"
type input "total"
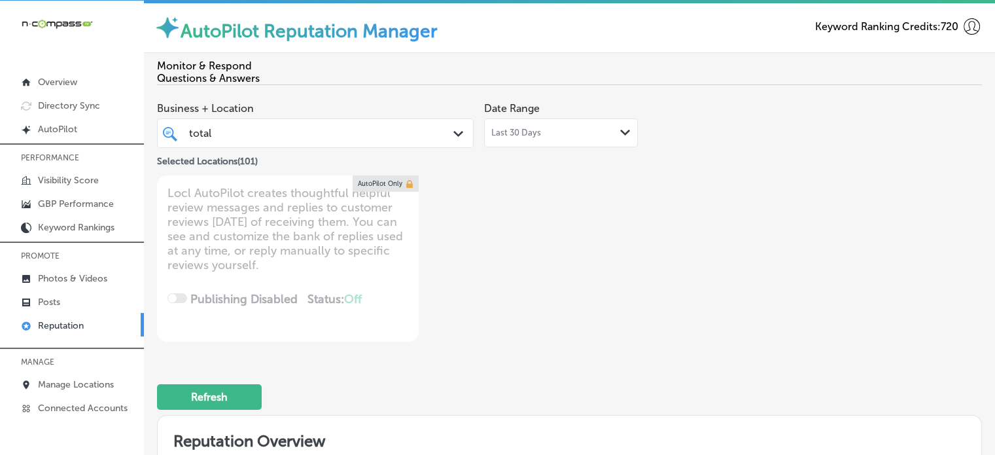
click at [572, 279] on div "Business + Location total total Path Created with Sketch. Selected Locations ( …" at bounding box center [404, 219] width 495 height 246
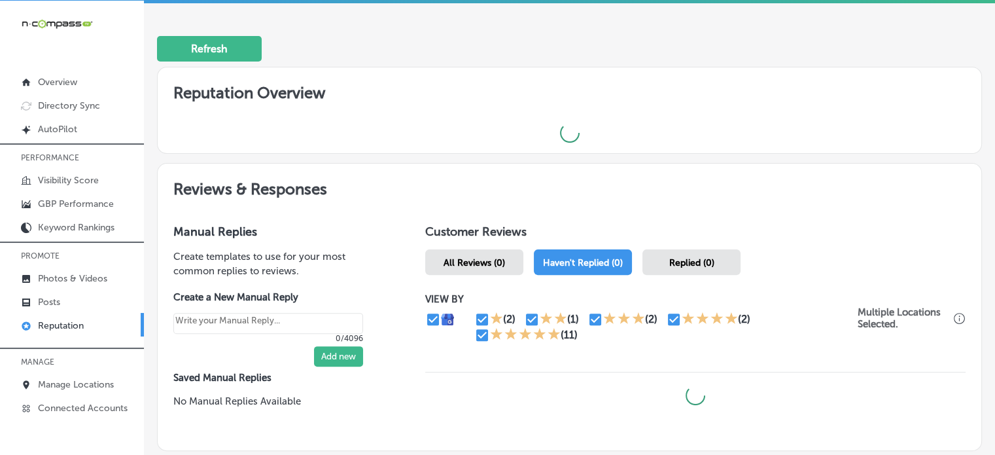
scroll to position [438, 0]
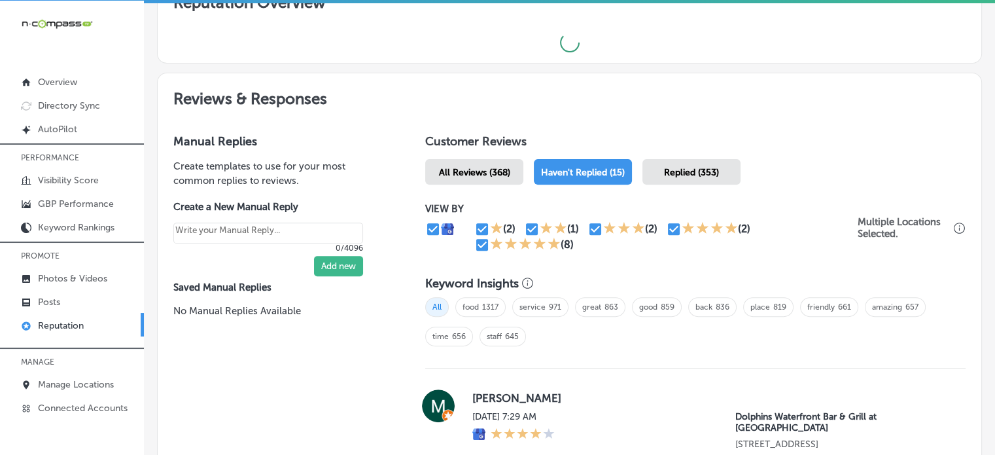
type textarea "x"
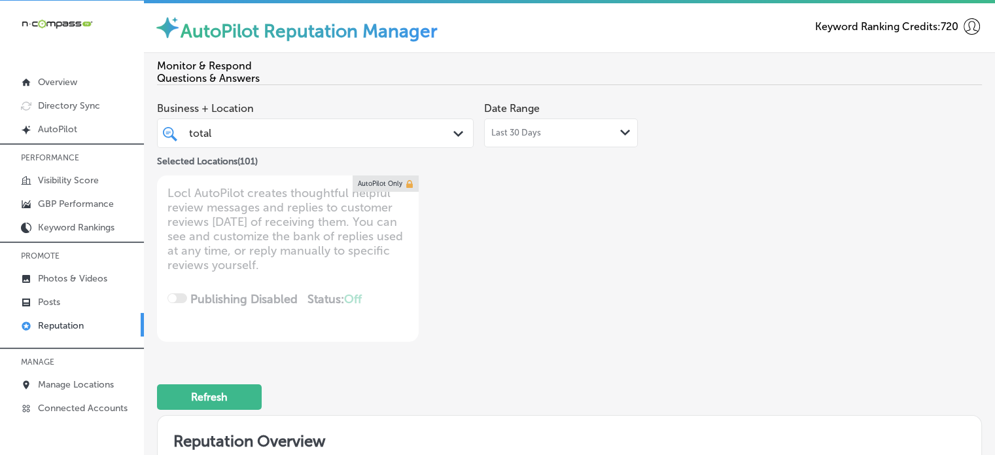
scroll to position [0, 0]
click at [322, 138] on div "total total" at bounding box center [303, 133] width 230 height 18
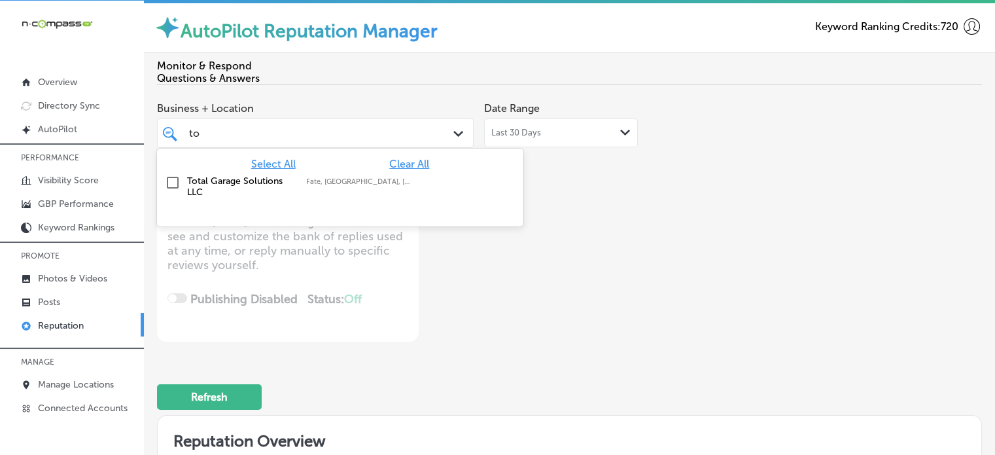
type input "t"
type input "jani"
click at [215, 186] on label "The Crew Janitorial" at bounding box center [240, 180] width 106 height 11
type textarea "x"
type input "jani"
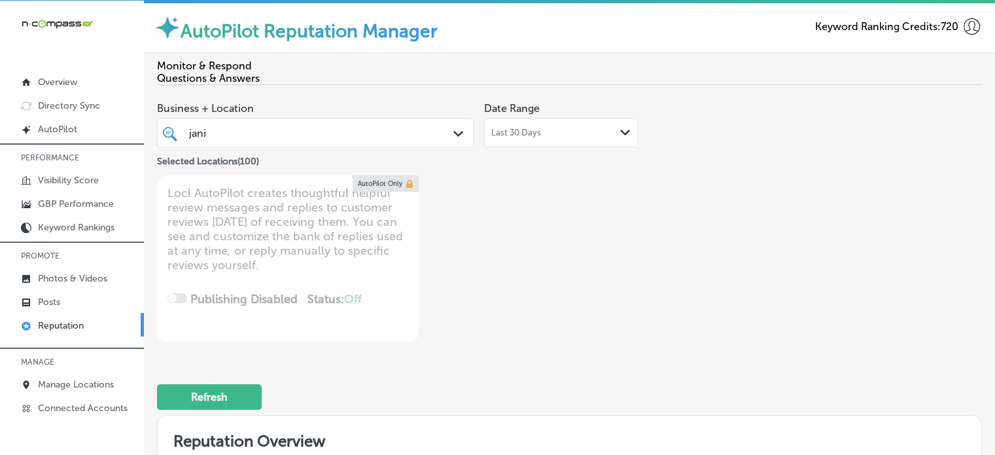
click at [563, 330] on div "Business + Location jani jani Path Created with Sketch. Selected Locations ( 10…" at bounding box center [404, 219] width 495 height 246
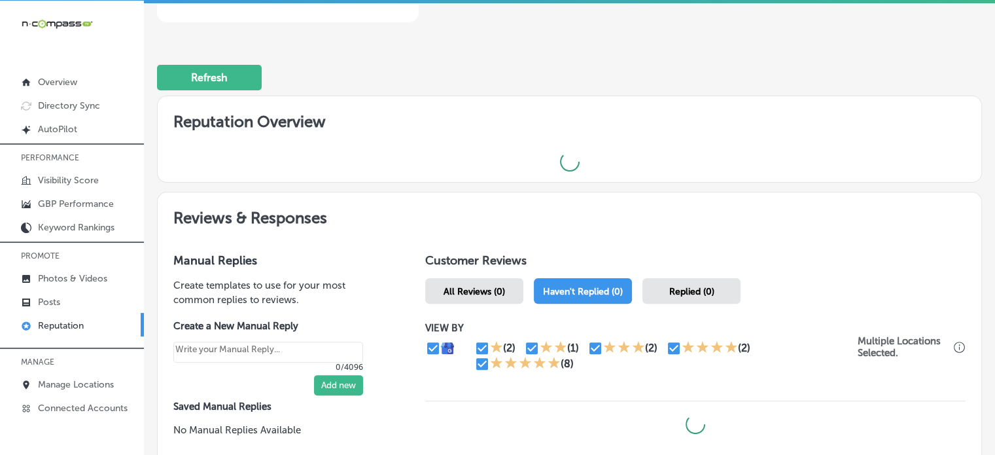
scroll to position [322, 0]
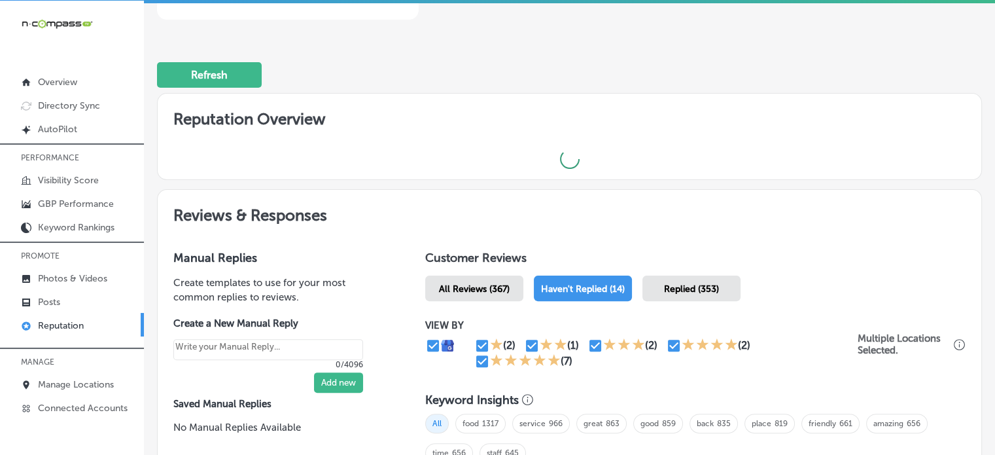
type textarea "x"
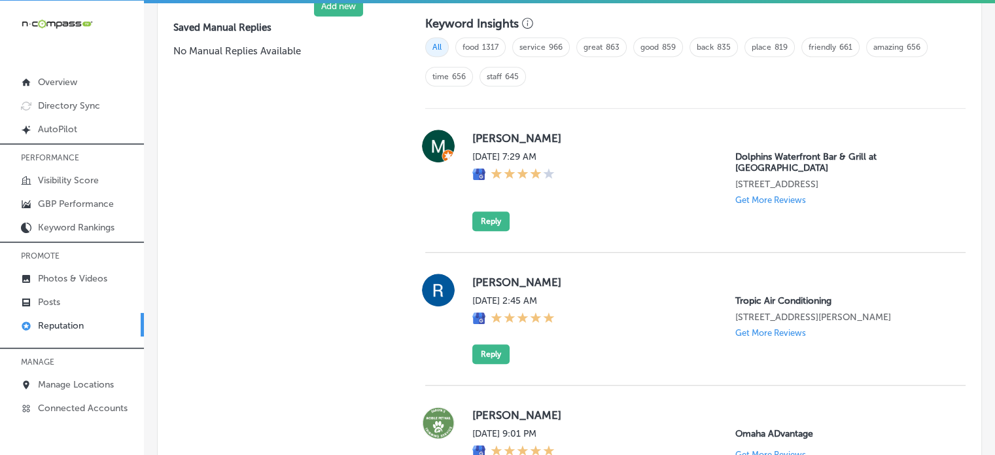
scroll to position [908, 0]
click at [487, 212] on button "Reply" at bounding box center [490, 222] width 37 height 20
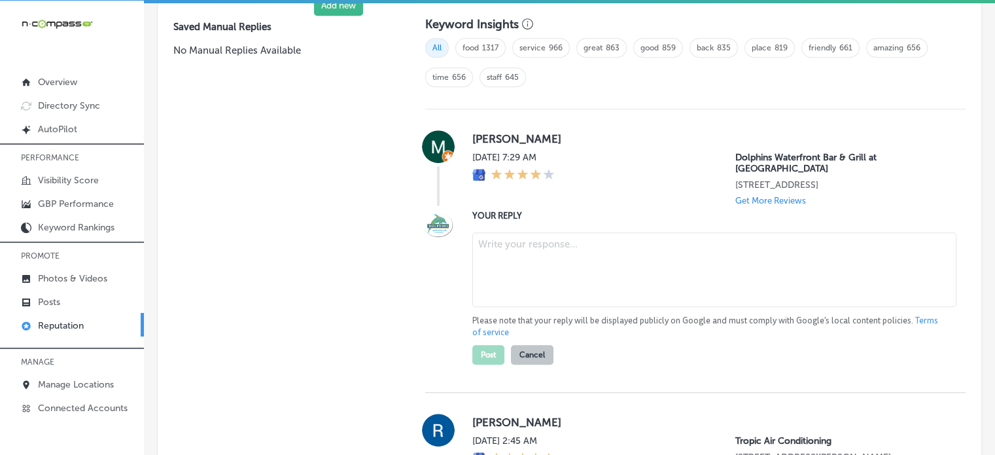
scroll to position [906, 0]
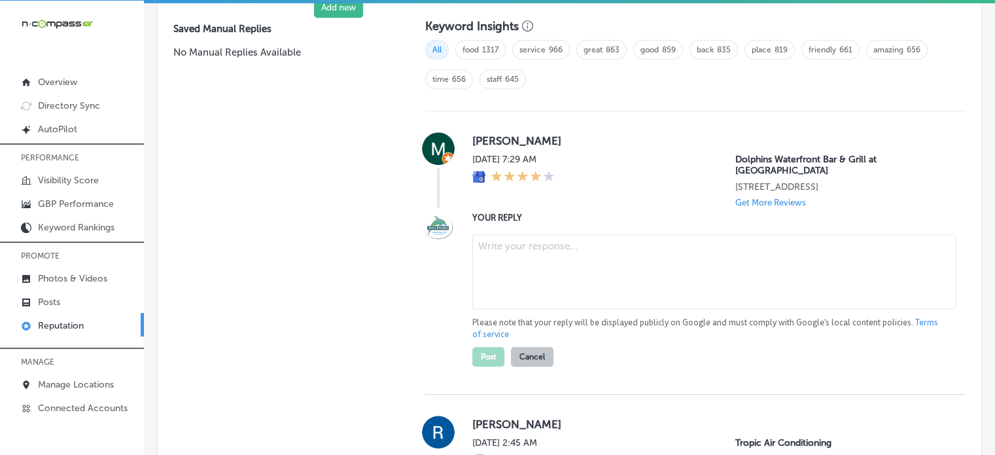
click at [539, 262] on textarea at bounding box center [714, 271] width 484 height 75
paste textarea "Thank you for the 5-star review, Michael! We’re so happy to hear you had a grea…"
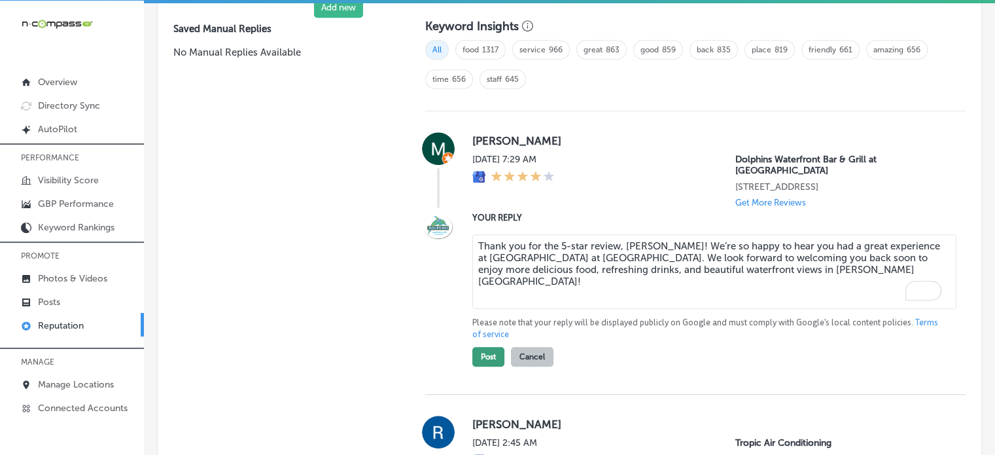
type textarea "Thank you for the 5-star review, Michael! We’re so happy to hear you had a grea…"
click at [491, 347] on button "Post" at bounding box center [488, 357] width 32 height 20
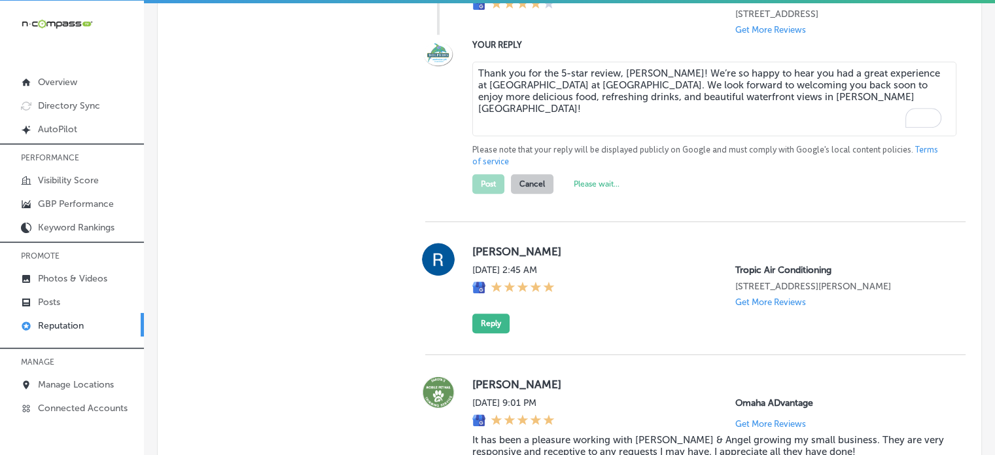
type textarea "x"
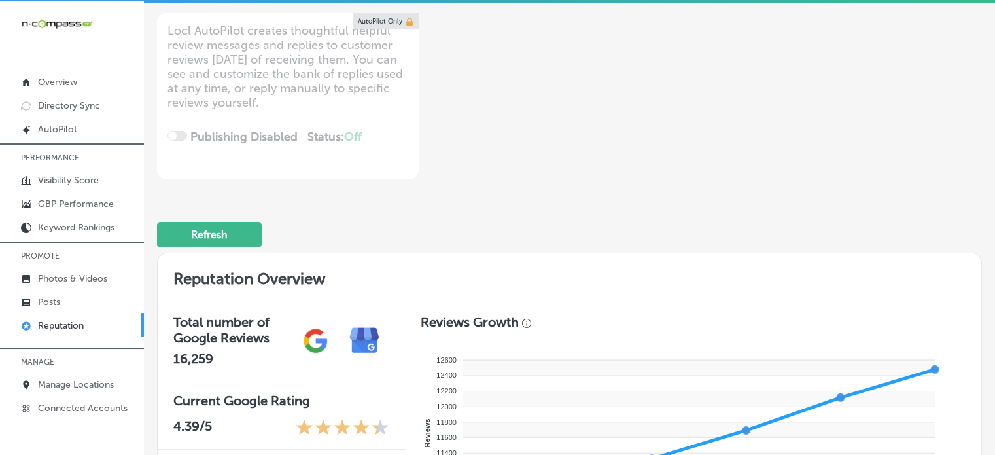
scroll to position [0, 0]
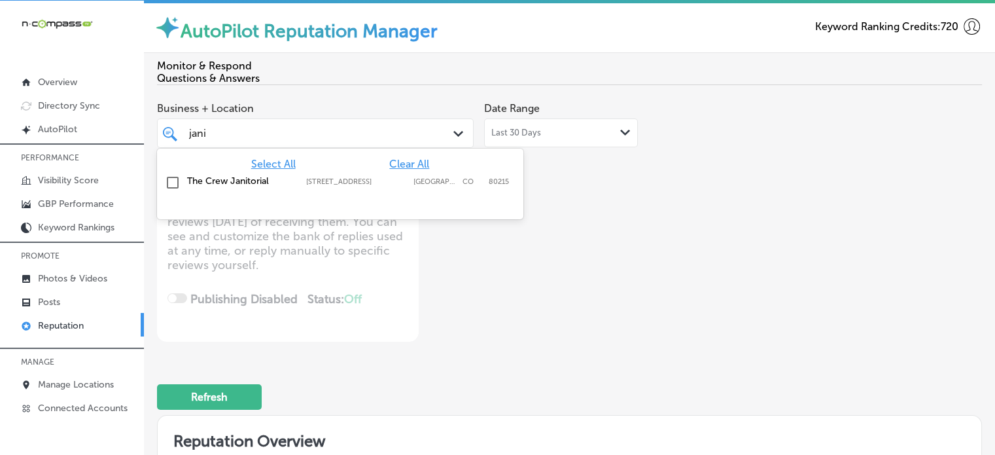
click at [310, 142] on div "jani jani" at bounding box center [303, 133] width 230 height 18
type input "j"
type input "tropic"
click at [232, 183] on label "Tropic Air Conditioning" at bounding box center [240, 180] width 106 height 11
type textarea "x"
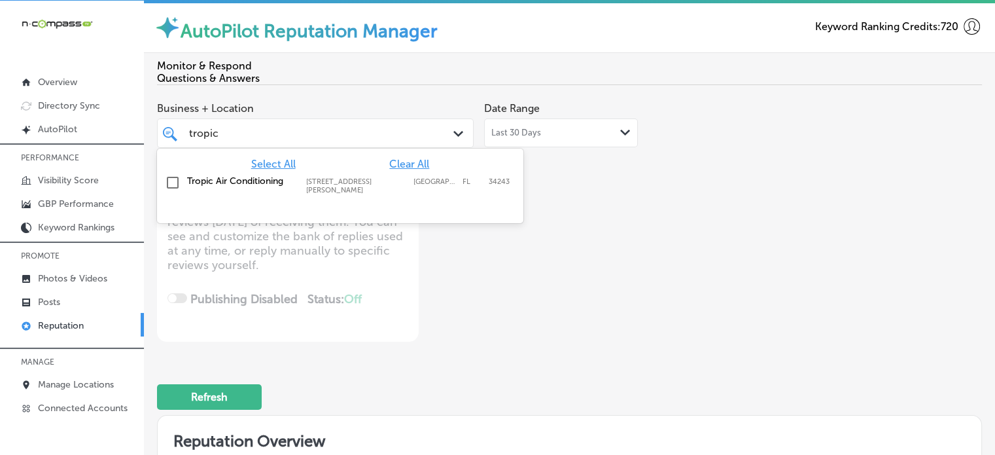
type input "tropic"
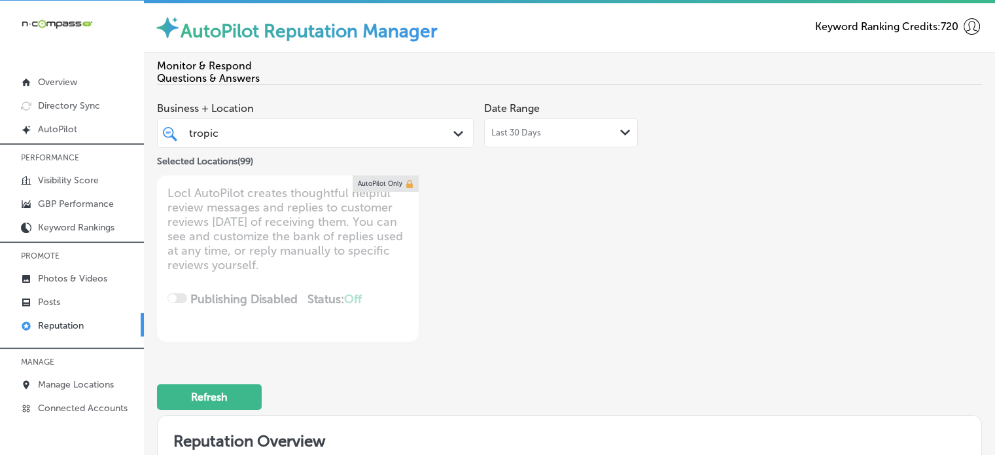
click at [562, 294] on div "Business + Location tropic tropic Path Created with Sketch. Selected Locations …" at bounding box center [404, 219] width 495 height 246
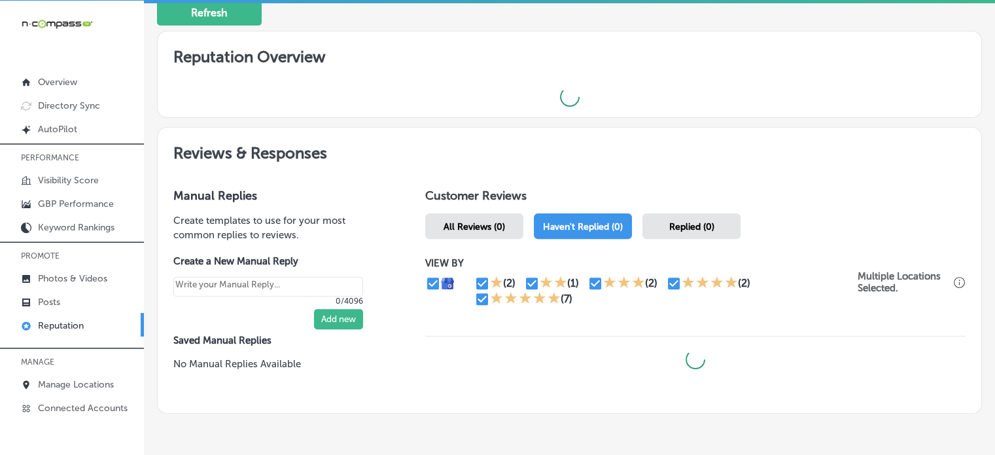
scroll to position [386, 0]
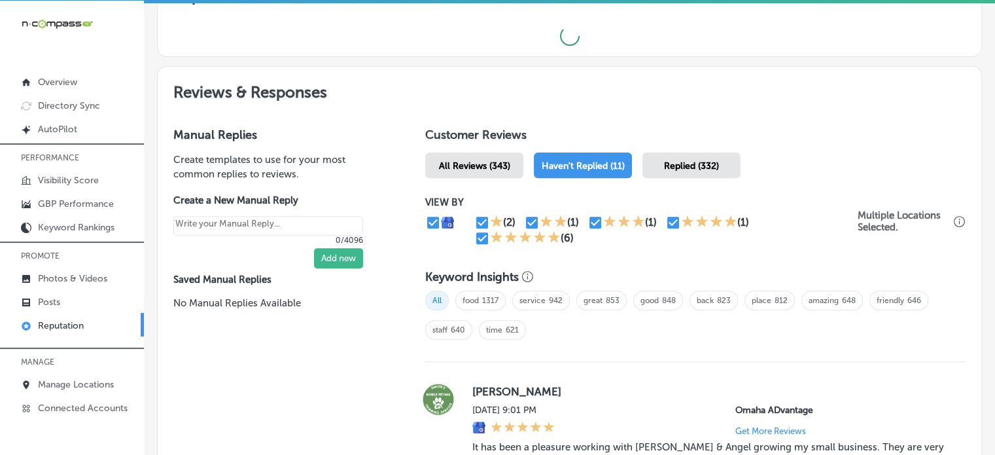
type textarea "x"
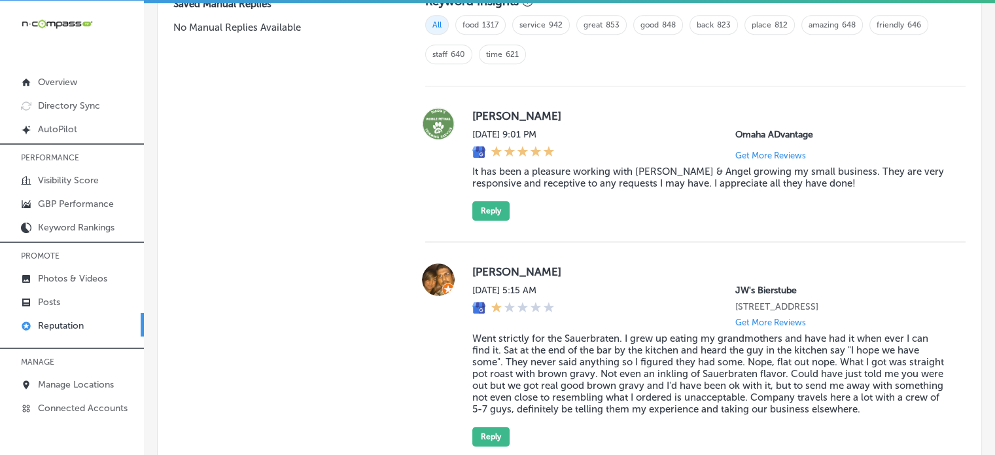
scroll to position [928, 0]
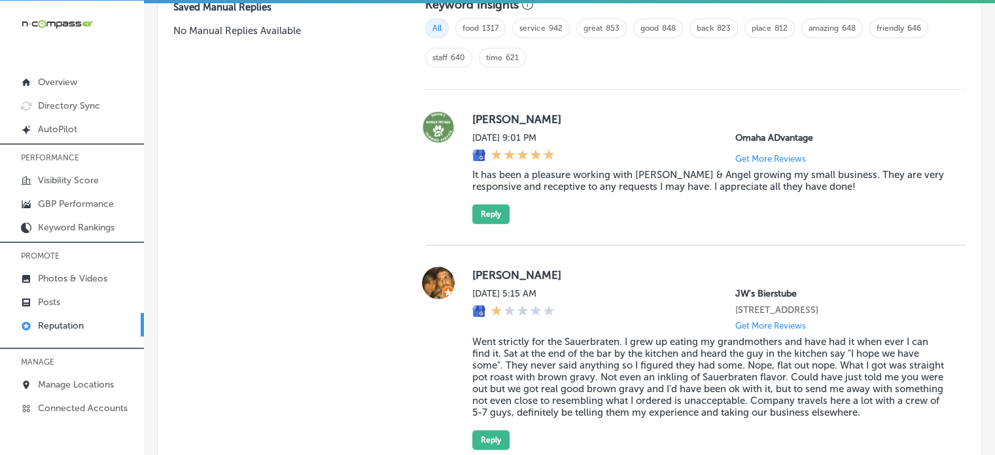
click at [606, 186] on blockquote "It has been a pleasure working with Levi & Angel growing my small business. The…" at bounding box center [708, 181] width 472 height 24
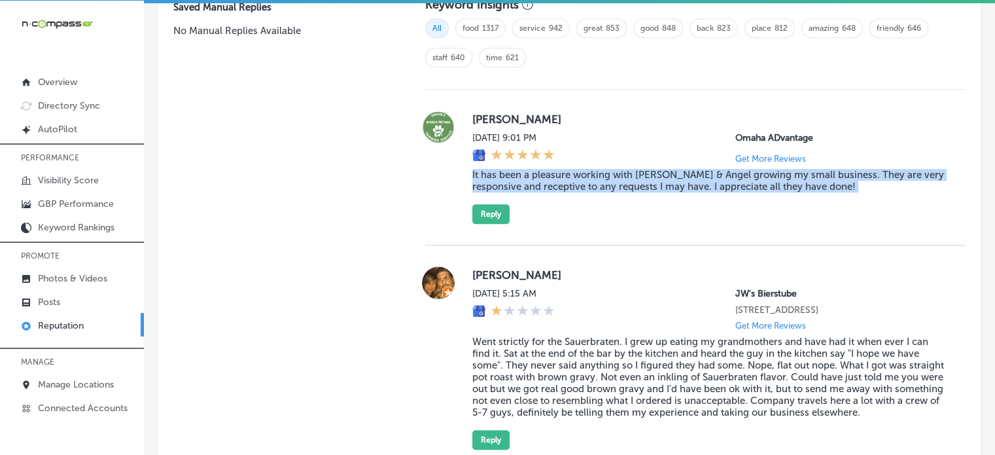
click at [606, 186] on blockquote "It has been a pleasure working with Levi & Angel growing my small business. The…" at bounding box center [708, 181] width 472 height 24
copy blockquote "It has been a pleasure working with Levi & Angel growing my small business. The…"
click at [499, 222] on button "Reply" at bounding box center [490, 214] width 37 height 20
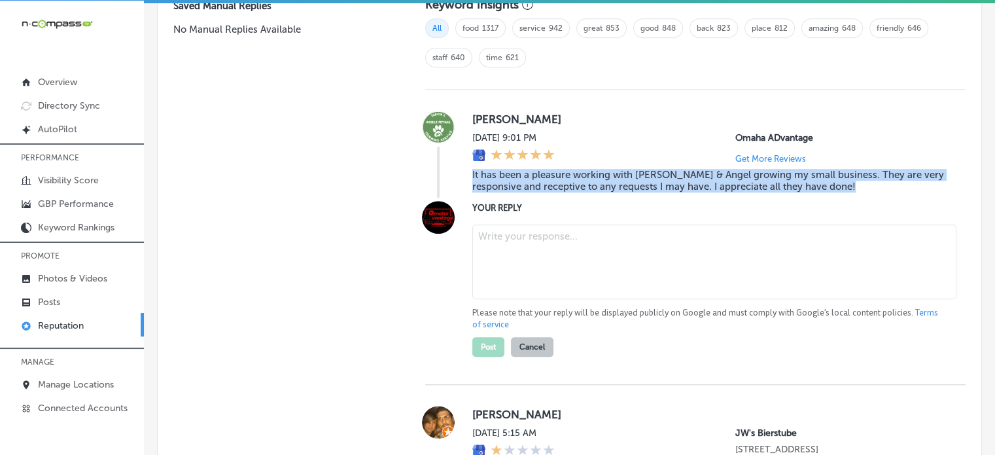
scroll to position [926, 0]
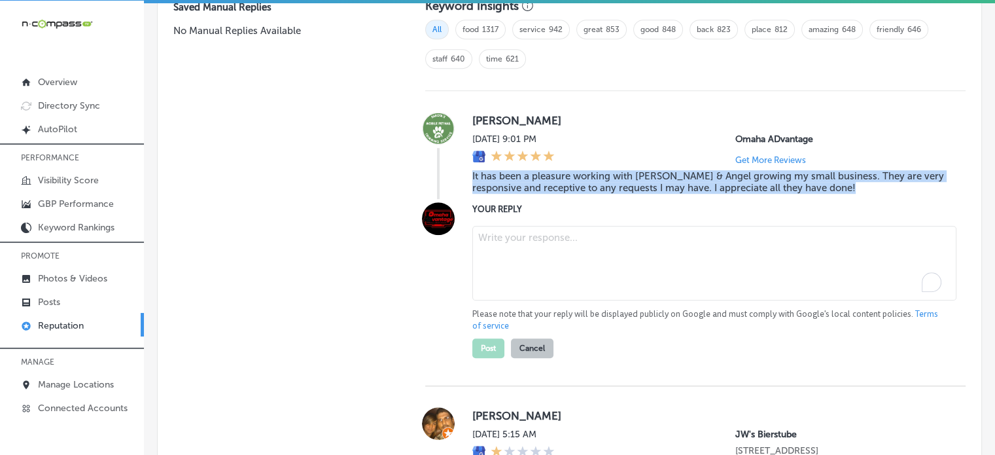
click at [567, 270] on textarea "To enrich screen reader interactions, please activate Accessibility in Grammarl…" at bounding box center [714, 263] width 484 height 75
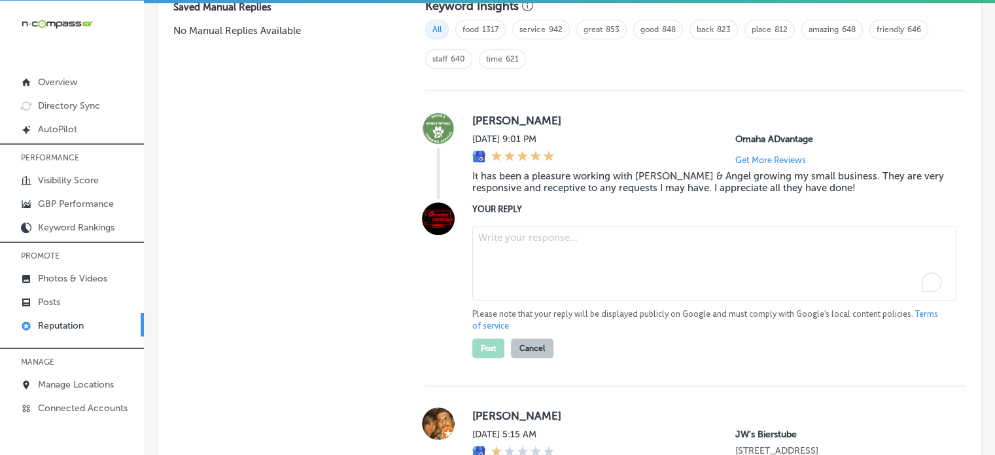
paste textarea "Thank you for the kind words, Dakota! We’re so glad to hear that working with L…"
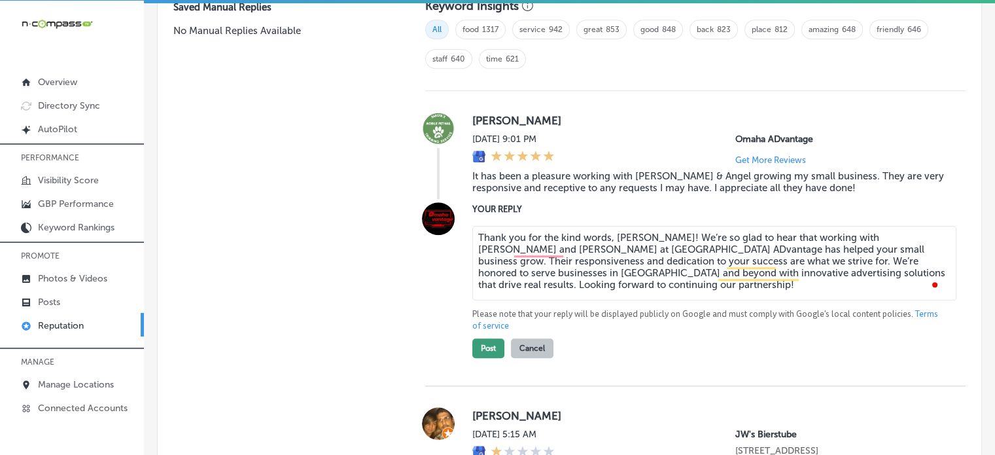
type textarea "Thank you for the kind words, Dakota! We’re so glad to hear that working with L…"
click at [489, 353] on button "Post" at bounding box center [488, 348] width 32 height 20
type textarea "x"
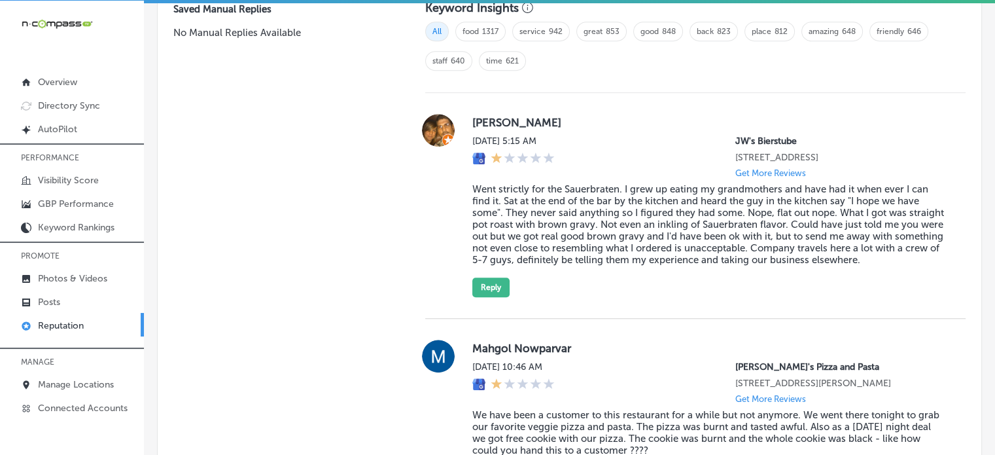
scroll to position [869, 0]
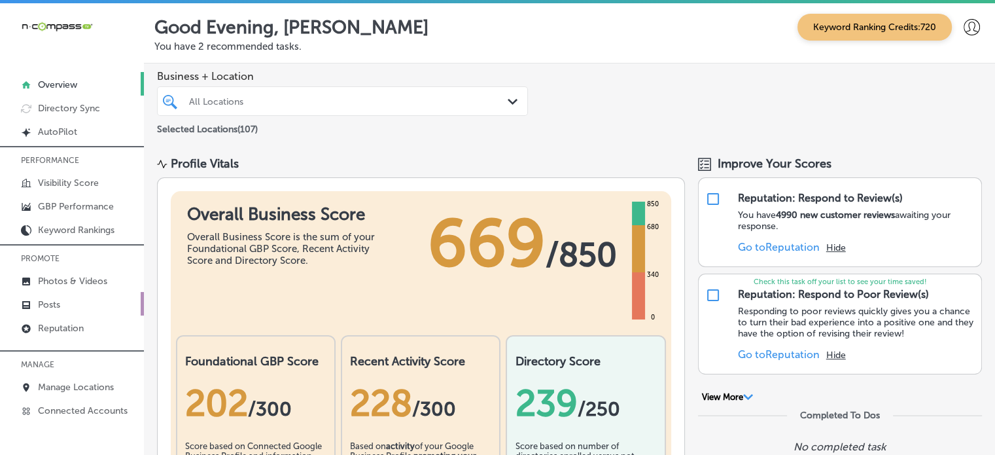
click at [63, 304] on link "Posts" at bounding box center [72, 304] width 144 height 24
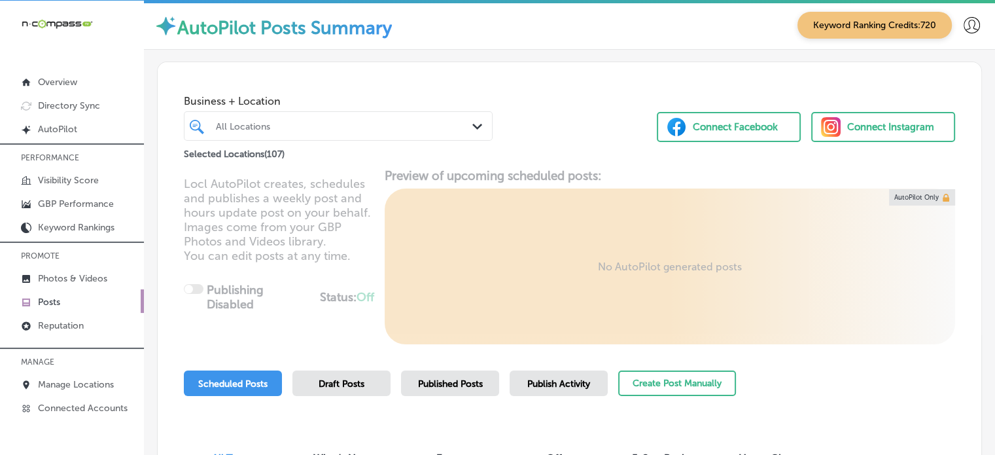
click at [408, 141] on div "Selected Locations ( 107 )" at bounding box center [338, 151] width 309 height 21
click at [437, 117] on div "All Locations" at bounding box center [338, 126] width 258 height 20
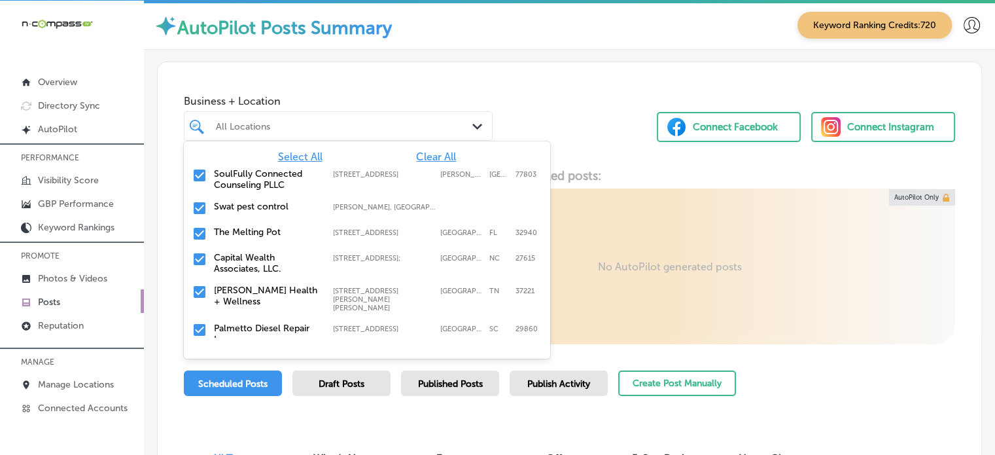
click at [435, 154] on span "Clear All" at bounding box center [436, 156] width 40 height 12
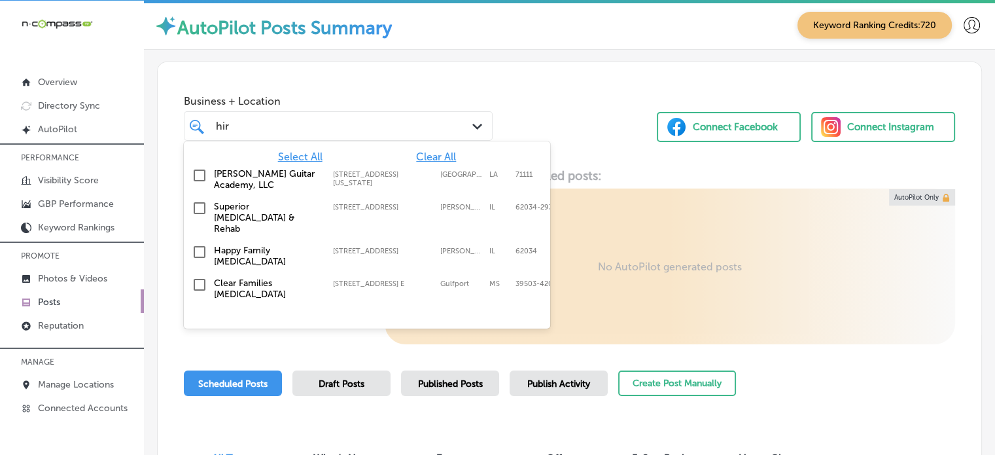
click at [282, 171] on label "[PERSON_NAME] Guitar Academy, LLC" at bounding box center [267, 179] width 106 height 22
type input "hir"
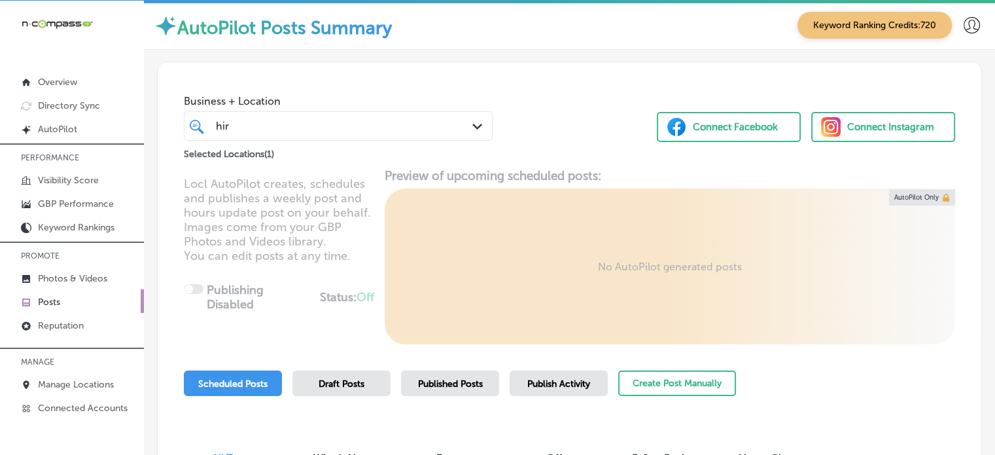
click at [514, 96] on div "Business + Location hir hir Path Created with Sketch. Selected Locations ( 1 ) …" at bounding box center [570, 111] width 824 height 99
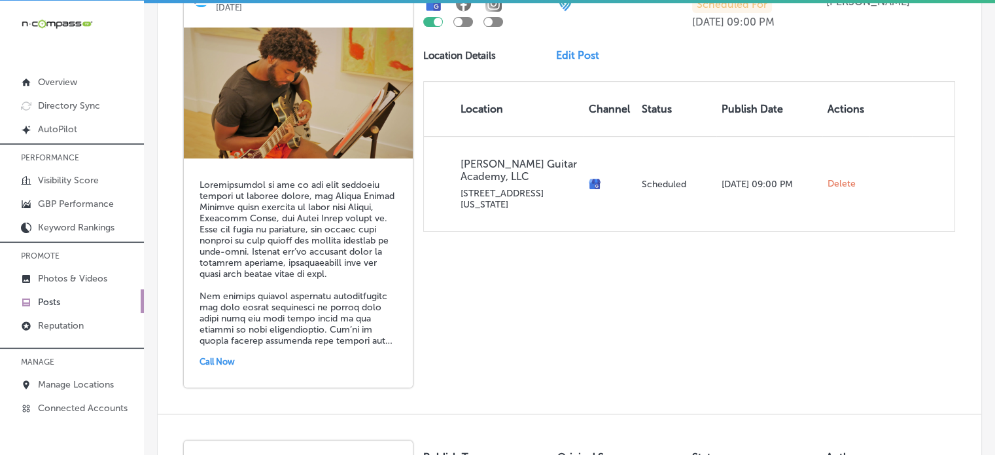
scroll to position [309, 0]
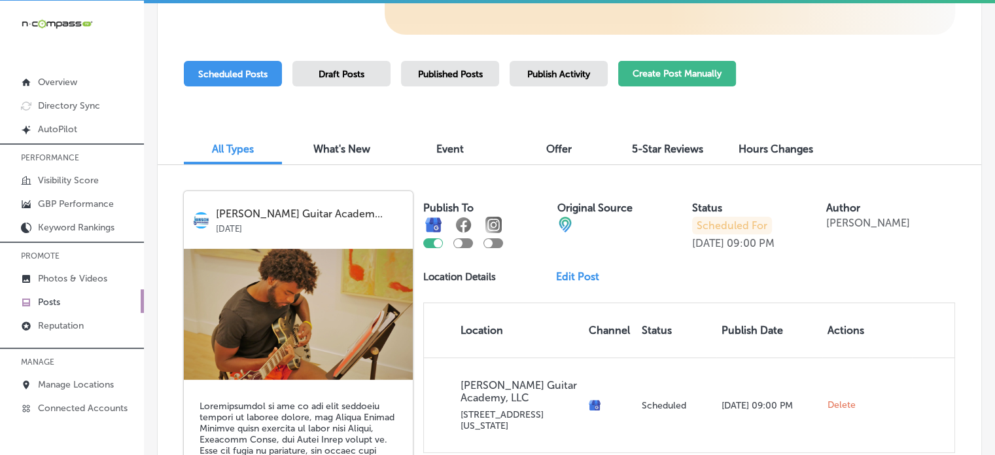
click at [659, 70] on button "Create Post Manually" at bounding box center [677, 74] width 118 height 26
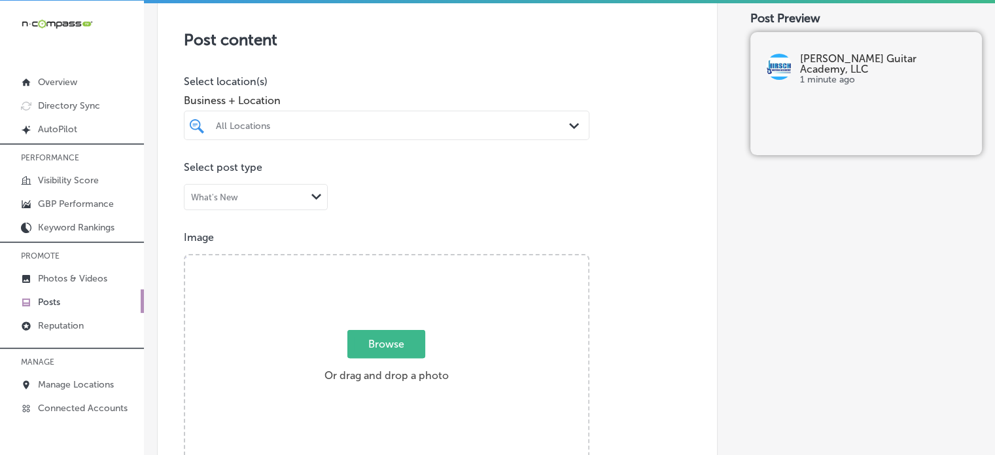
scroll to position [279, 0]
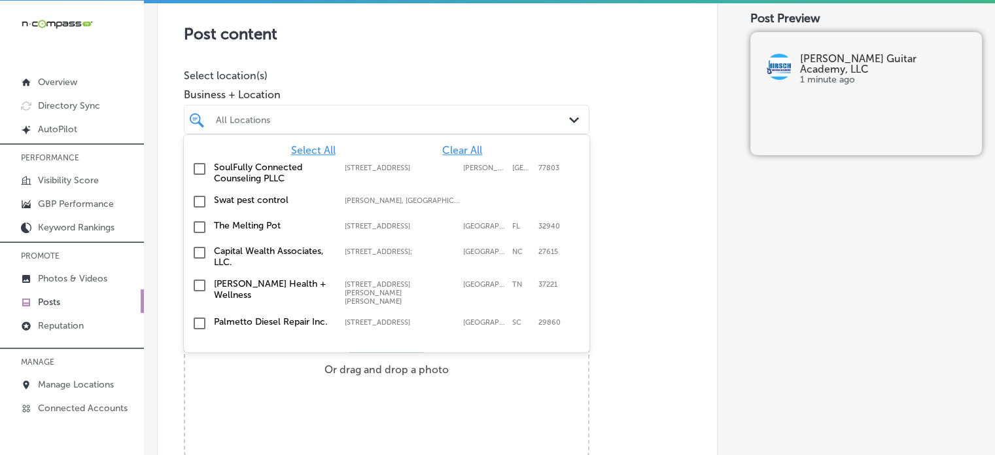
click at [389, 120] on div "All Locations" at bounding box center [393, 119] width 355 height 11
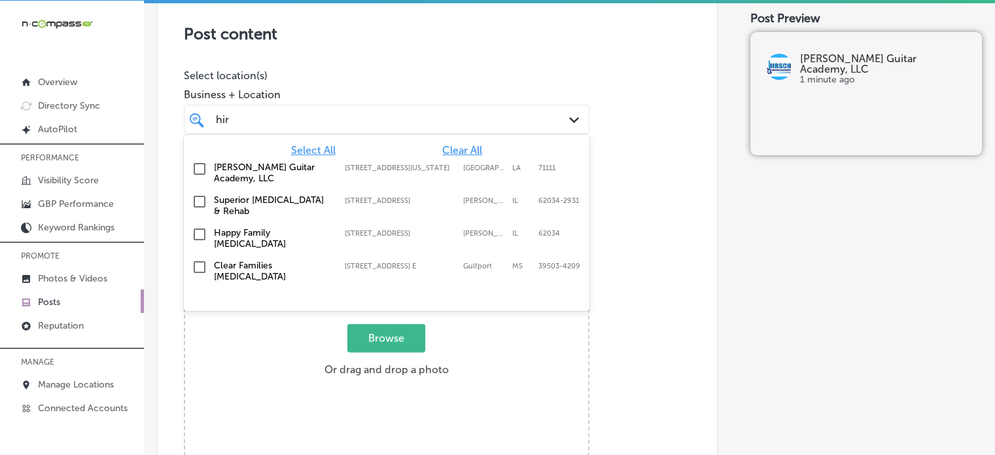
click at [254, 164] on label "[PERSON_NAME] Guitar Academy, LLC" at bounding box center [273, 173] width 118 height 22
type input "hir"
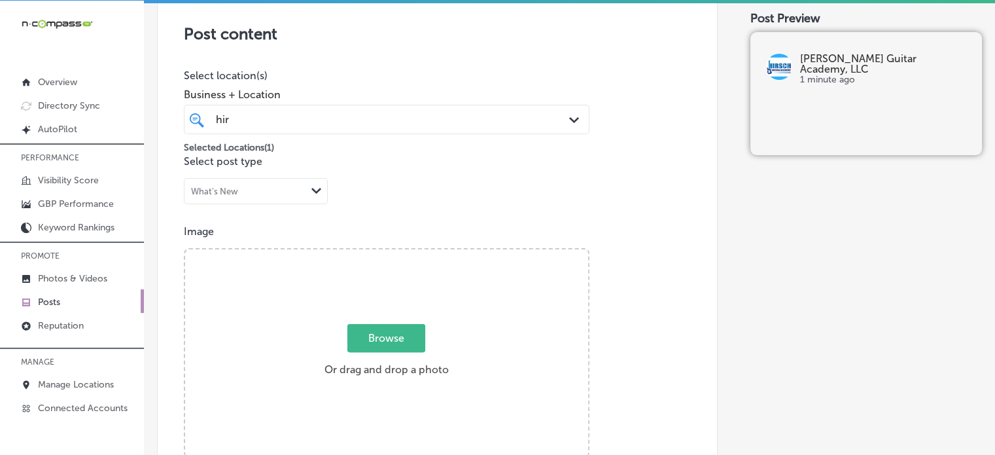
click at [470, 62] on div "Post content Select location(s) Business + Location hir hir Path Created with S…" at bounding box center [437, 401] width 561 height 828
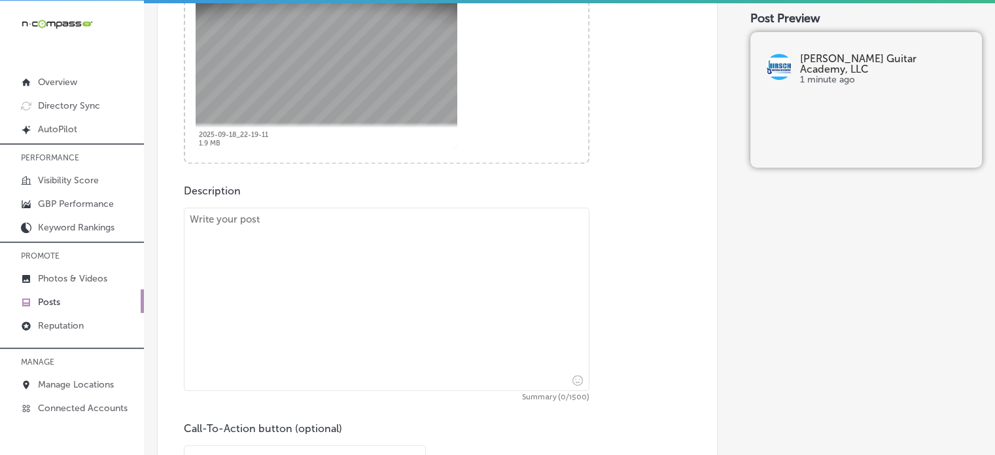
scroll to position [577, 0]
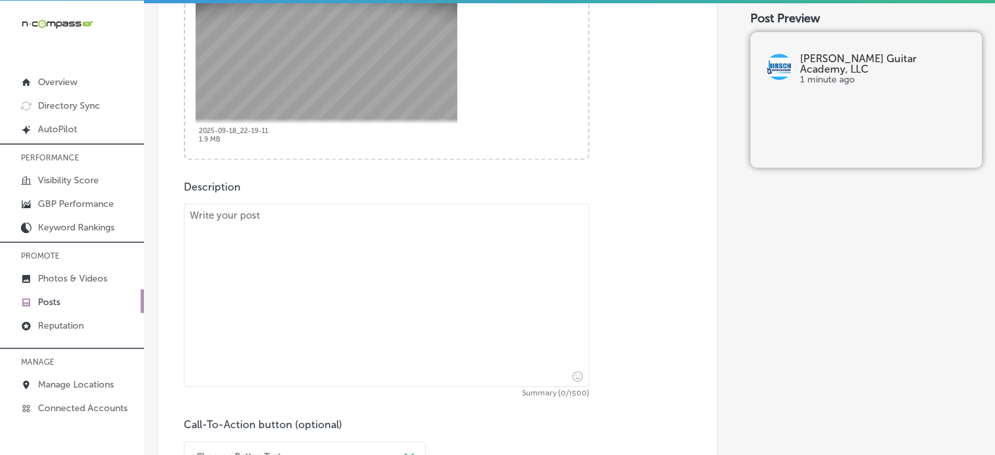
click at [482, 289] on textarea at bounding box center [387, 294] width 406 height 183
paste textarea ""Lo Ipsumd Sitame Consect, adipisci el Seddoe , Tempori Utla, etd Magnaali Enim…"
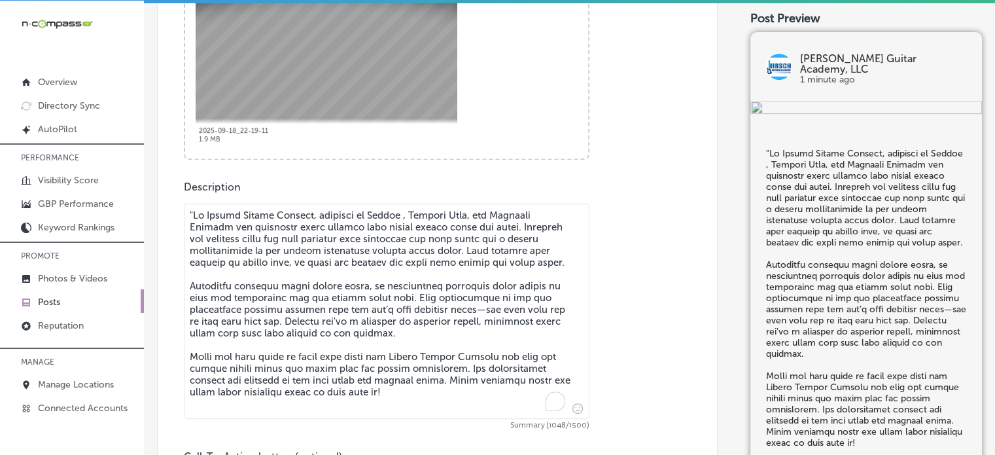
click at [195, 213] on textarea "To enrich screen reader interactions, please activate Accessibility in Grammarl…" at bounding box center [387, 310] width 406 height 215
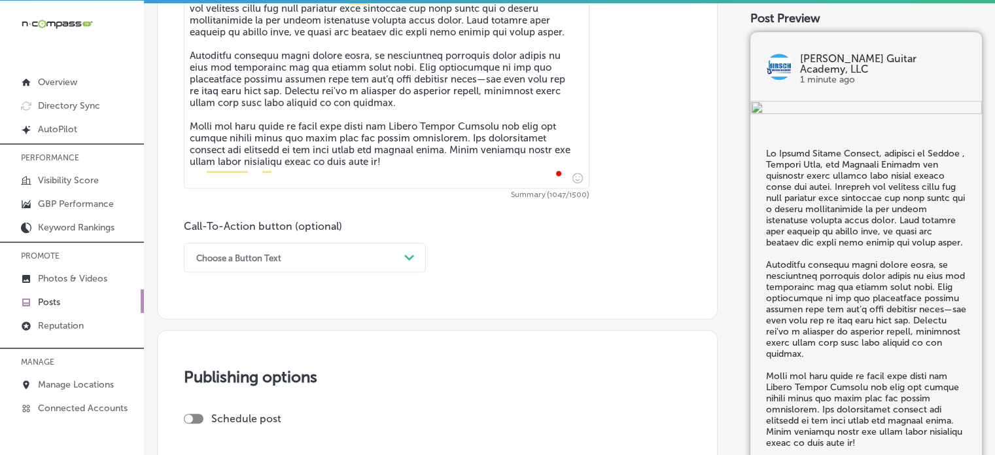
scroll to position [851, 0]
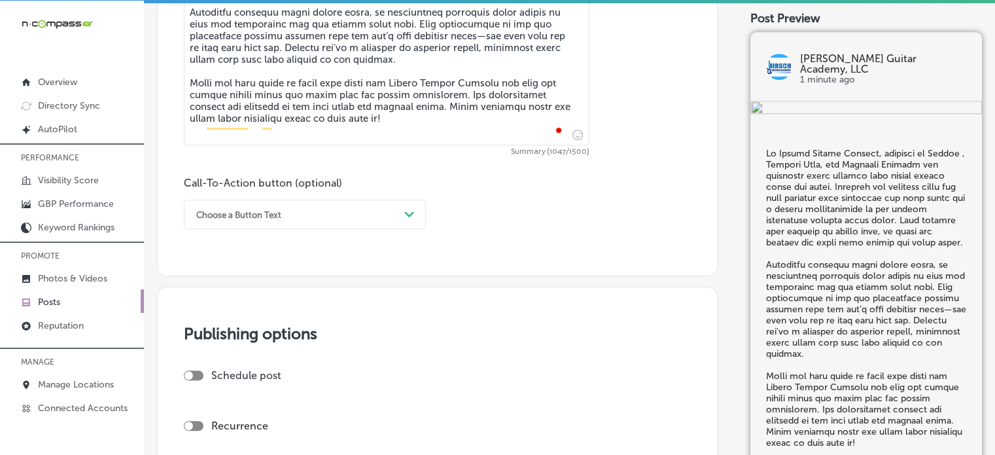
type textarea "Lo Ipsumd Sitame Consect, adipisci el Seddoe , Tempori Utla, etd Magnaali Enima…"
click at [319, 222] on div "Choose a Button Text" at bounding box center [294, 214] width 209 height 20
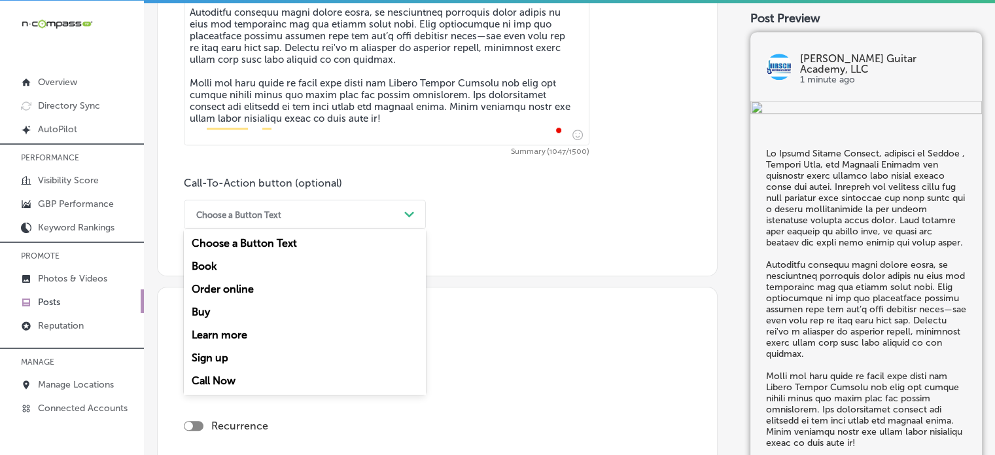
click at [243, 330] on div "Learn more" at bounding box center [305, 334] width 242 height 23
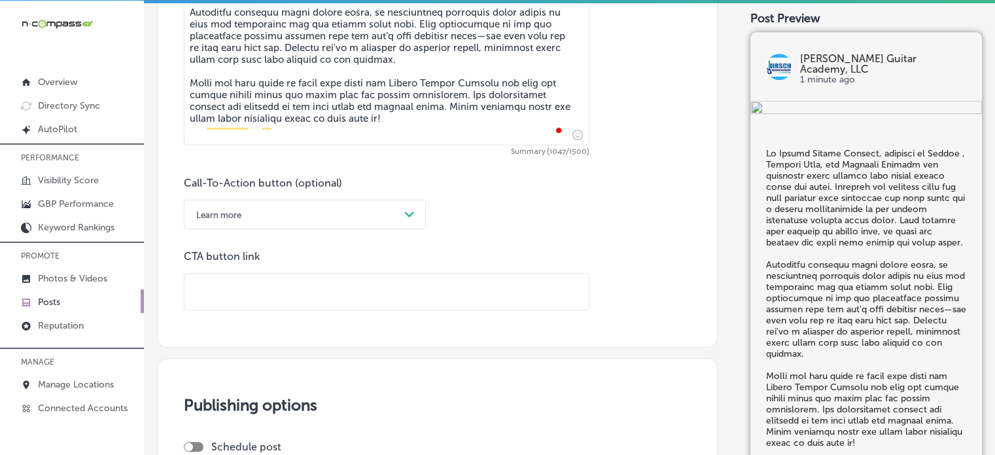
click at [272, 292] on input "text" at bounding box center [387, 291] width 404 height 36
paste input "[URL][DOMAIN_NAME]"
type input "[URL][DOMAIN_NAME]"
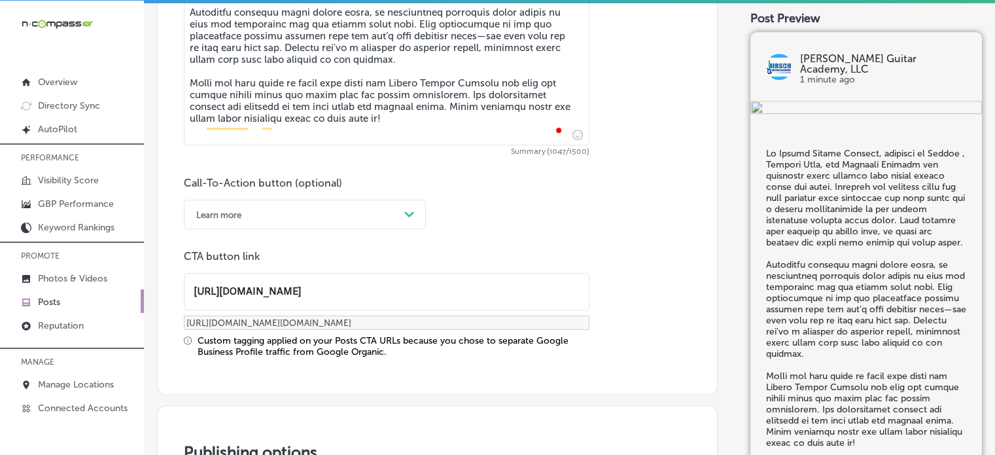
scroll to position [1203, 0]
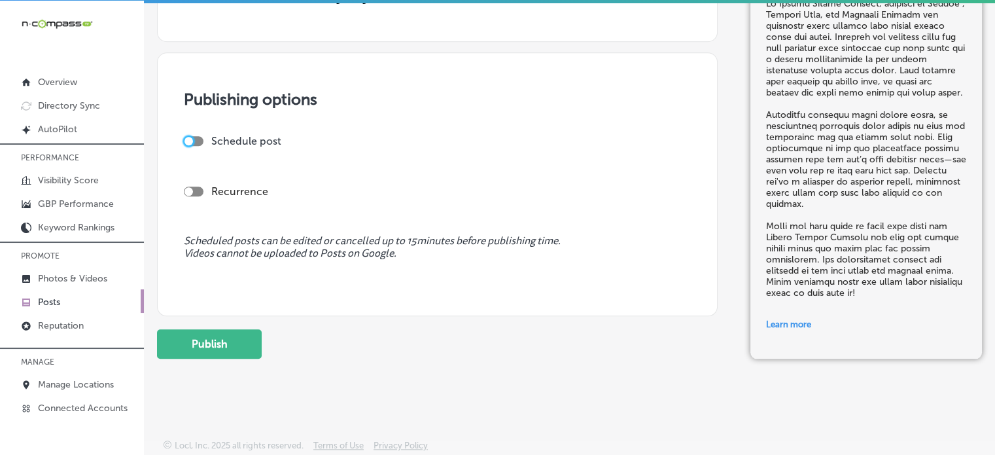
click at [190, 139] on div at bounding box center [189, 141] width 9 height 9
checkbox input "true"
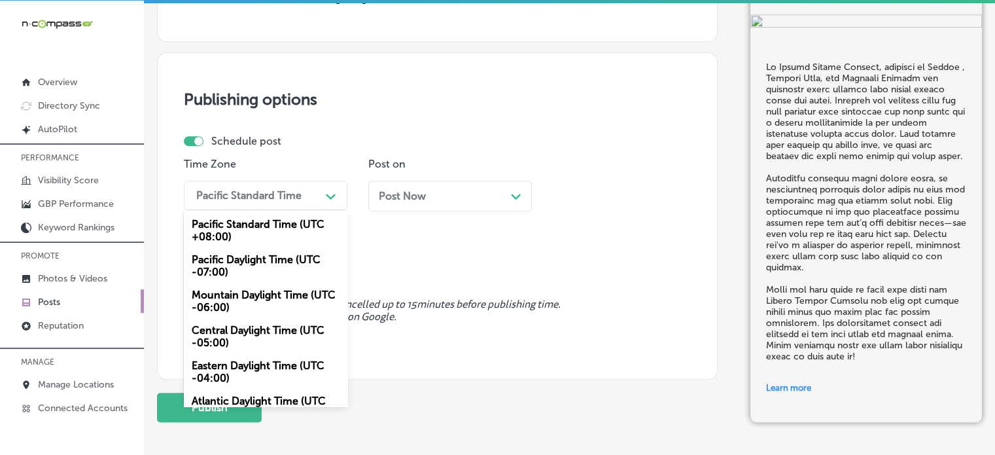
click at [311, 193] on div "Pacific Standard Time" at bounding box center [255, 195] width 131 height 23
click at [249, 295] on div "Mountain Daylight Time (UTC -06:00)" at bounding box center [266, 300] width 164 height 35
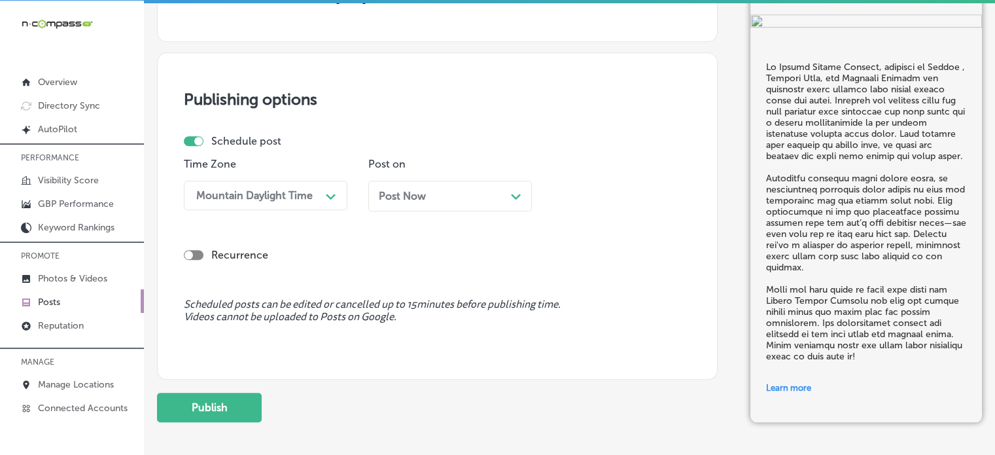
click at [459, 193] on div "Post Now Path Created with Sketch." at bounding box center [450, 196] width 143 height 12
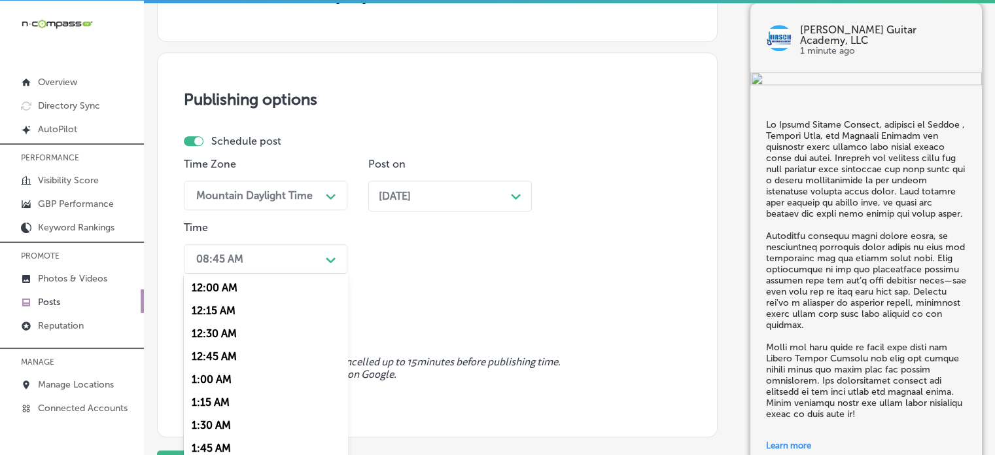
scroll to position [1222, 0]
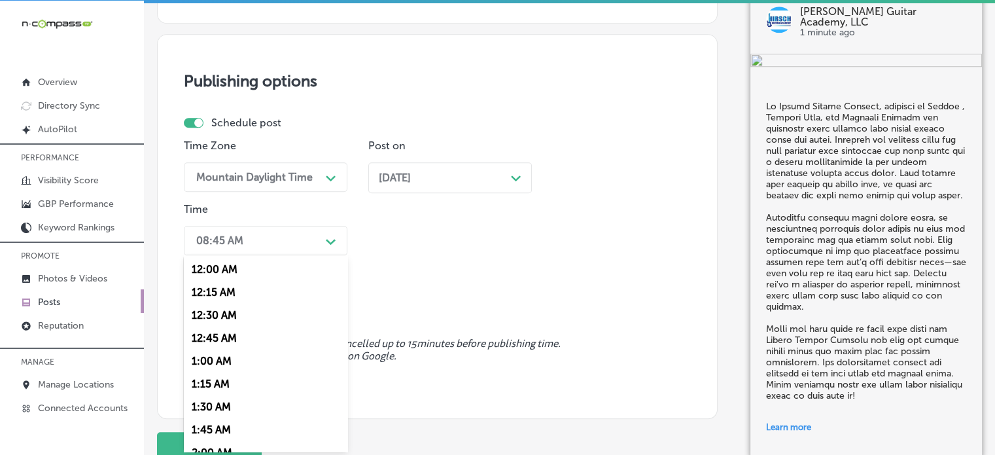
click at [302, 253] on div "option 12:00 AM focused, 1 of 96. 96 results available. Use Up and Down to choo…" at bounding box center [266, 240] width 164 height 29
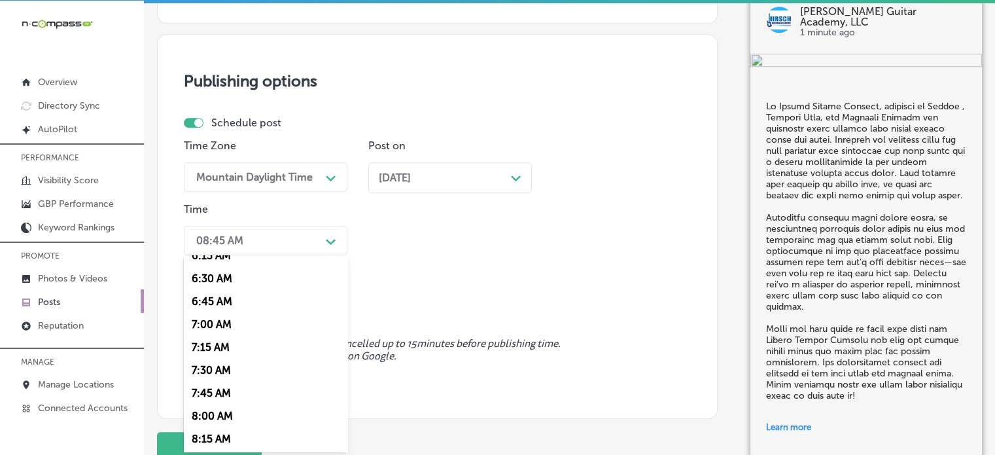
scroll to position [586, 0]
click at [219, 326] on div "7:00 AM" at bounding box center [266, 324] width 164 height 23
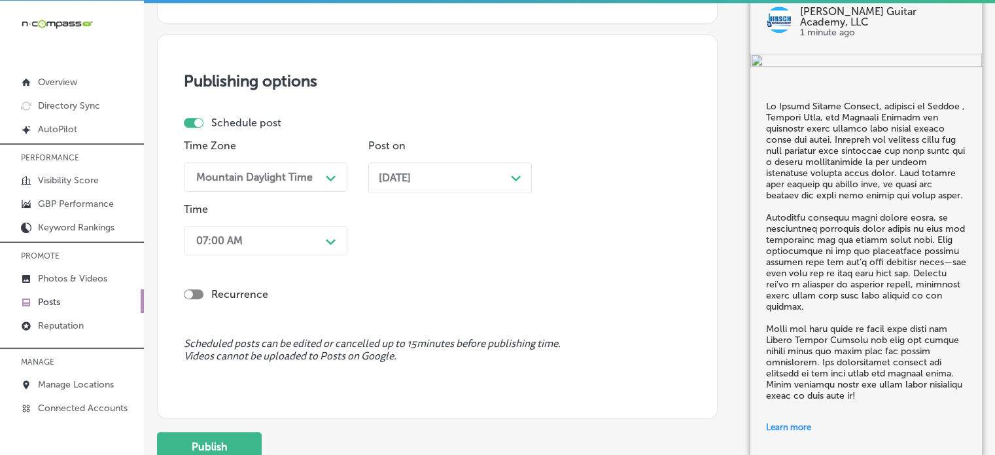
click at [479, 272] on div "Recurrence" at bounding box center [437, 283] width 507 height 46
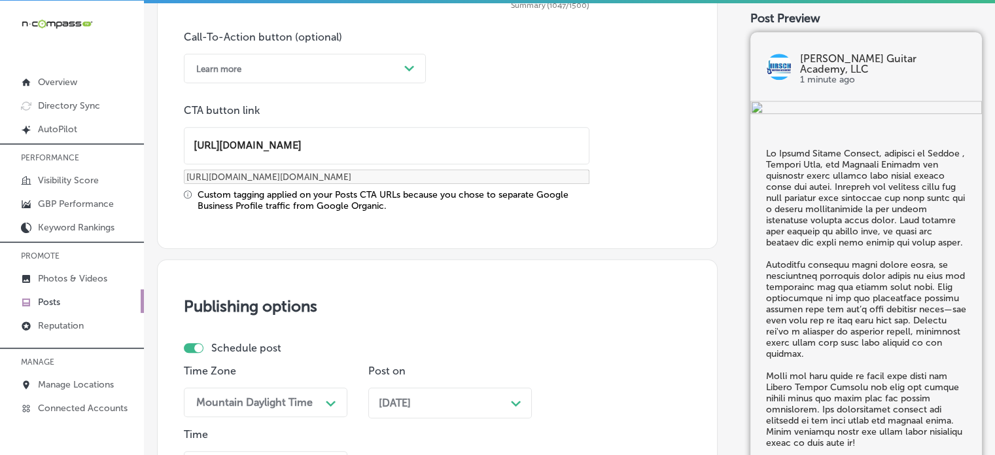
scroll to position [1324, 0]
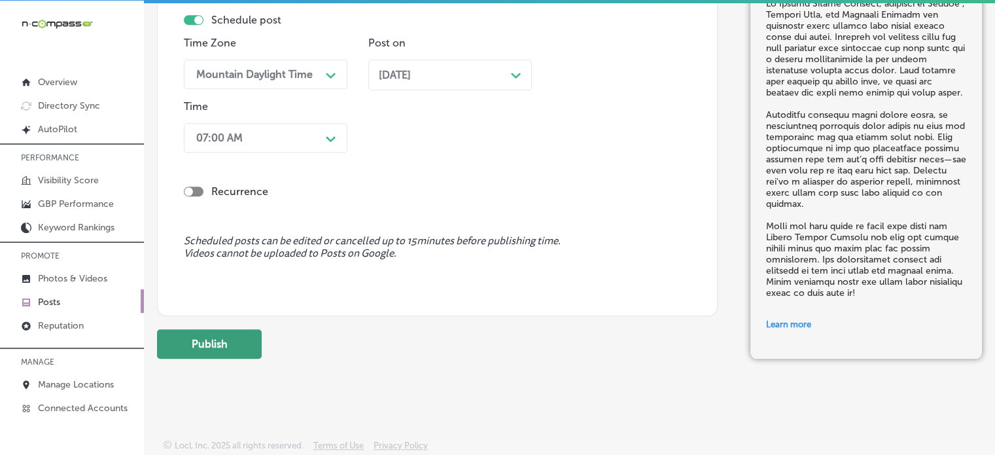
click at [193, 348] on button "Publish" at bounding box center [209, 343] width 105 height 29
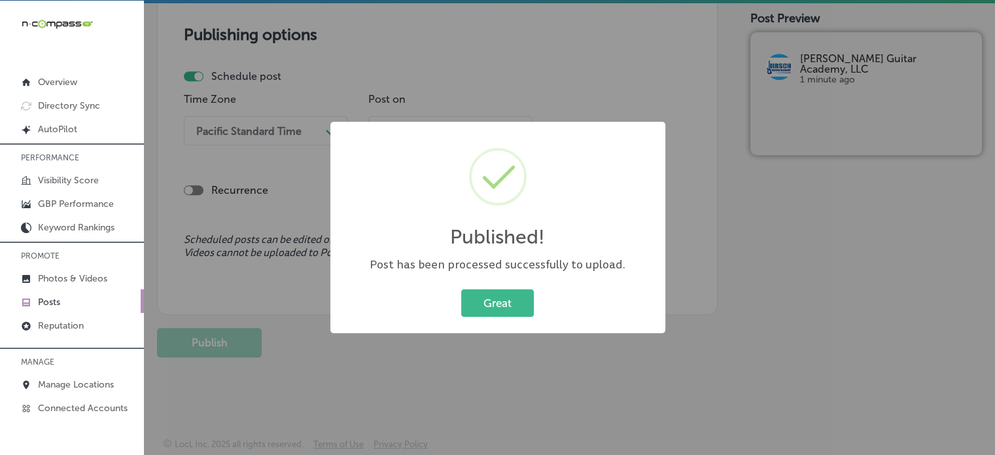
scroll to position [1149, 0]
click at [488, 308] on button "Great" at bounding box center [497, 302] width 73 height 27
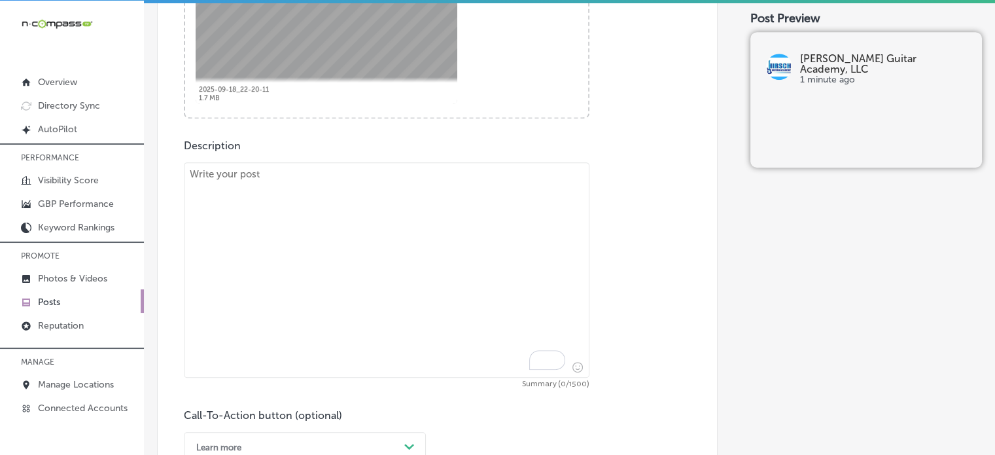
scroll to position [647, 0]
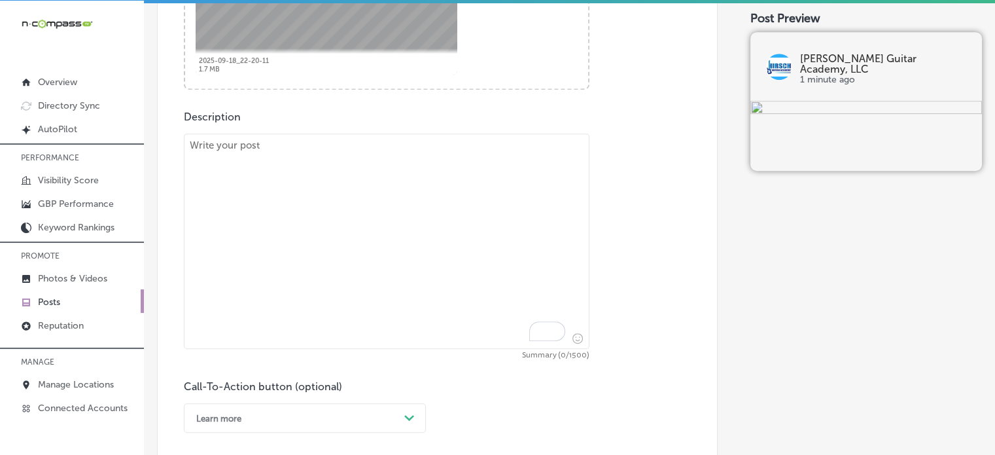
click at [420, 198] on textarea "To enrich screen reader interactions, please activate Accessibility in Grammarl…" at bounding box center [387, 240] width 406 height 215
paste textarea ""At [PERSON_NAME][GEOGRAPHIC_DATA], we focus on helping students in [GEOGRAPHIC…"
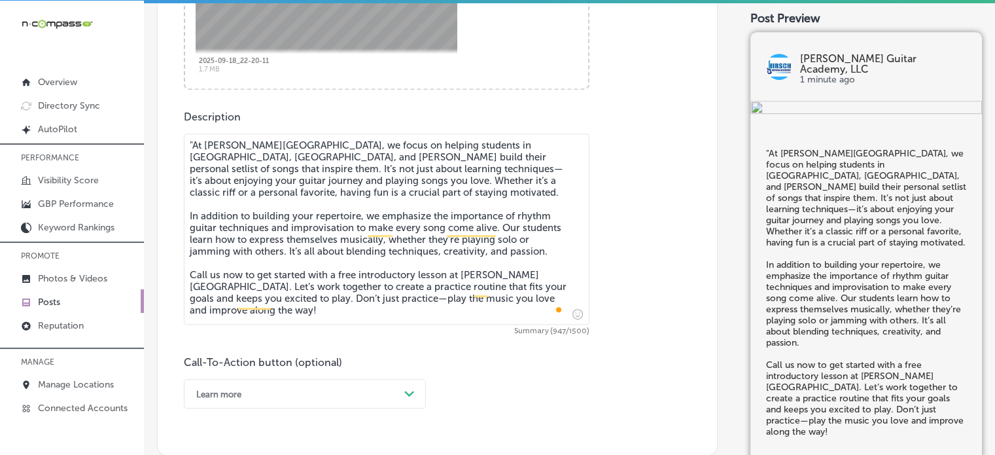
click at [192, 146] on textarea ""At [PERSON_NAME][GEOGRAPHIC_DATA], we focus on helping students in [GEOGRAPHIC…" at bounding box center [387, 228] width 406 height 191
type textarea "At [PERSON_NAME][GEOGRAPHIC_DATA], we focus on helping students in [GEOGRAPHIC_…"
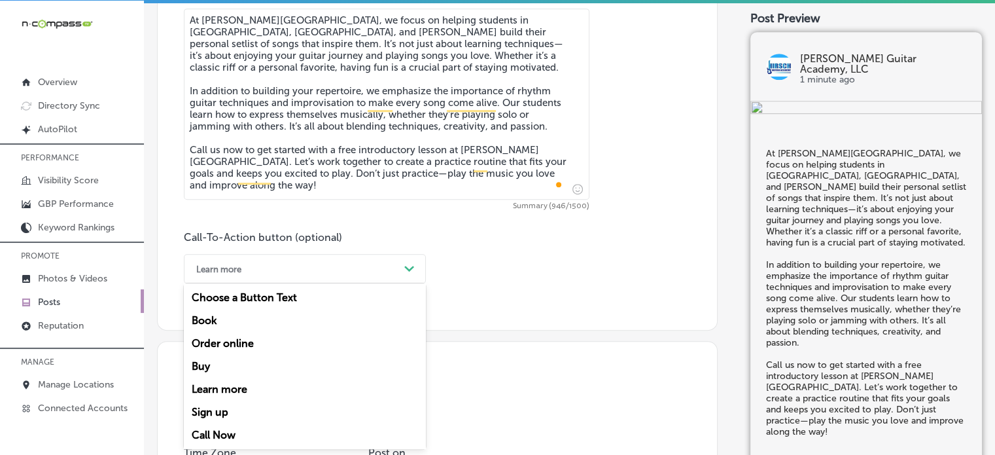
click at [342, 283] on div "option Learn more, selected. option Learn more focused, 5 of 7. 7 results avail…" at bounding box center [305, 268] width 242 height 29
click at [228, 424] on div "Call Now" at bounding box center [305, 434] width 242 height 23
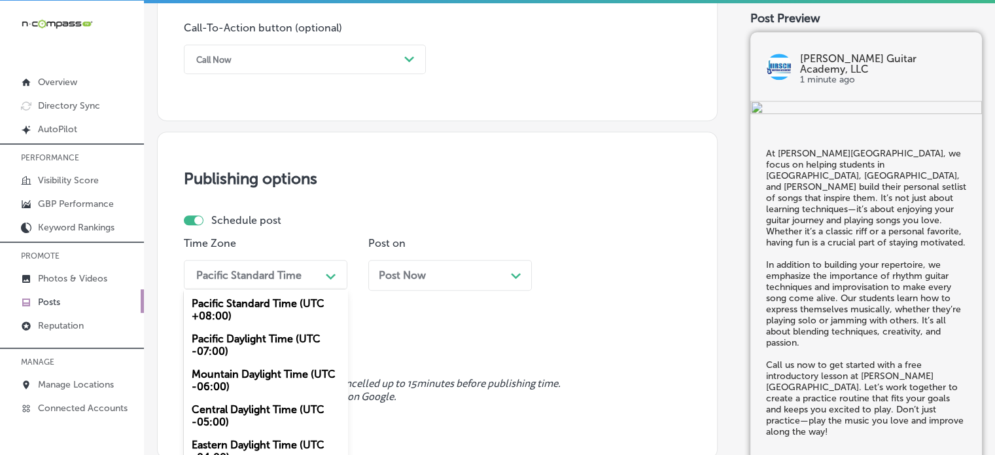
scroll to position [1017, 0]
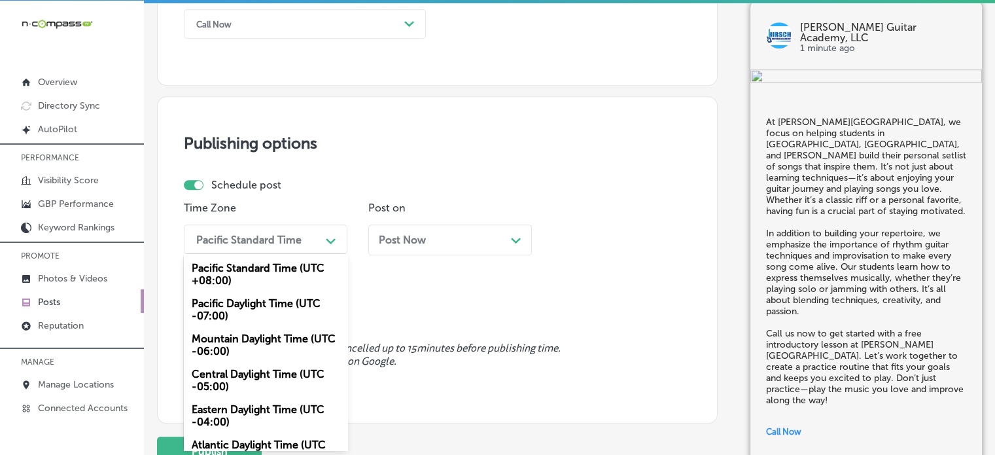
click at [296, 254] on div "option Mountain Daylight Time (UTC -06:00), selected. option Pacific Standard T…" at bounding box center [266, 238] width 164 height 29
click at [256, 342] on div "Mountain Daylight Time (UTC -06:00)" at bounding box center [266, 344] width 164 height 35
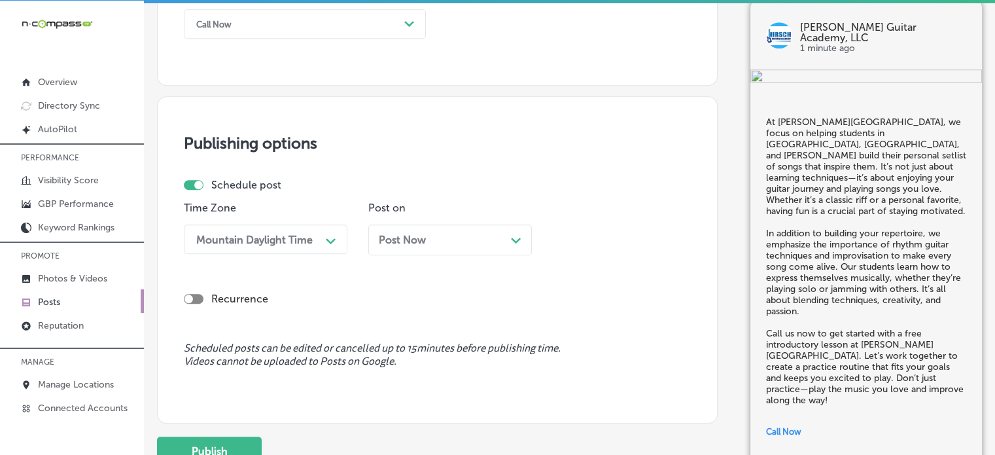
click at [464, 234] on div "Post Now Path Created with Sketch." at bounding box center [450, 240] width 143 height 12
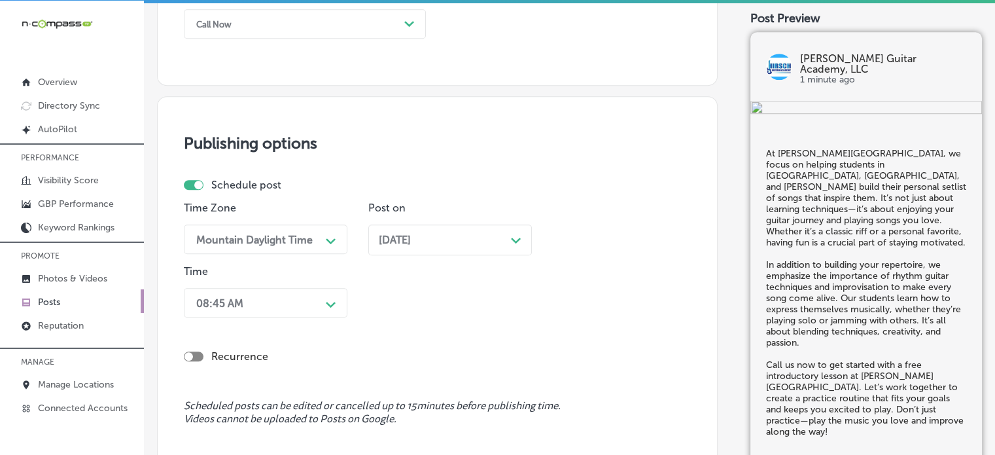
scroll to position [1080, 0]
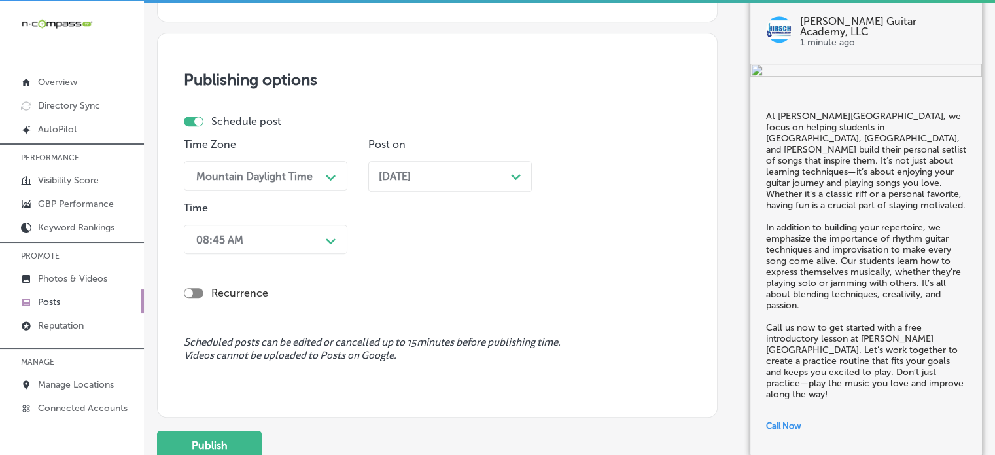
click at [322, 254] on div "08:45 AM Path Created with Sketch." at bounding box center [266, 238] width 164 height 29
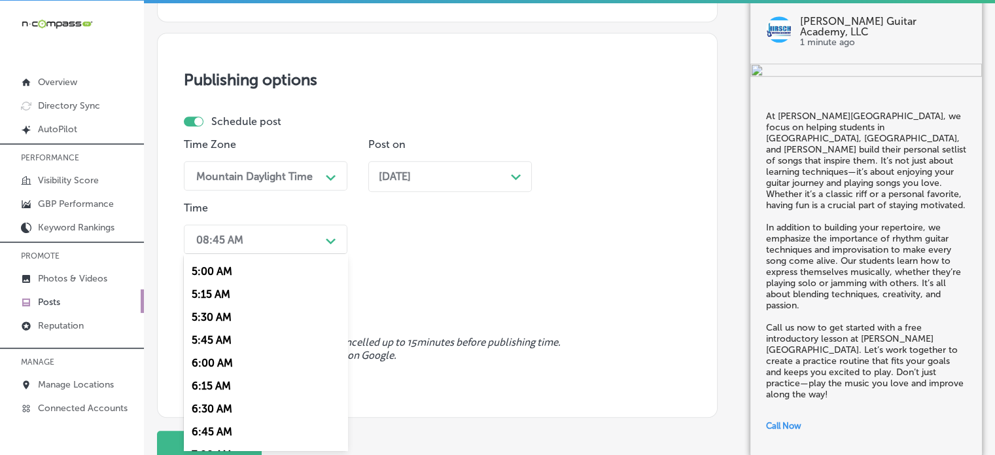
scroll to position [568, 0]
click at [230, 342] on div "7:00 AM" at bounding box center [266, 341] width 164 height 23
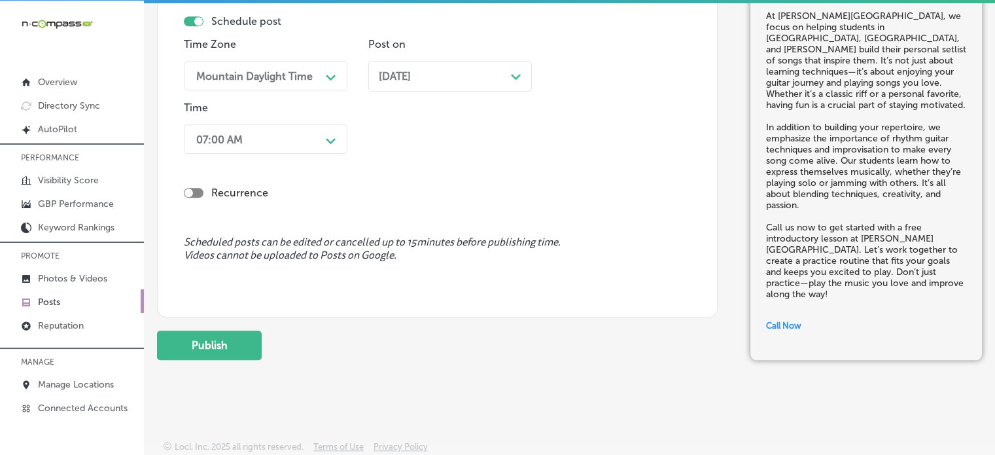
scroll to position [1183, 0]
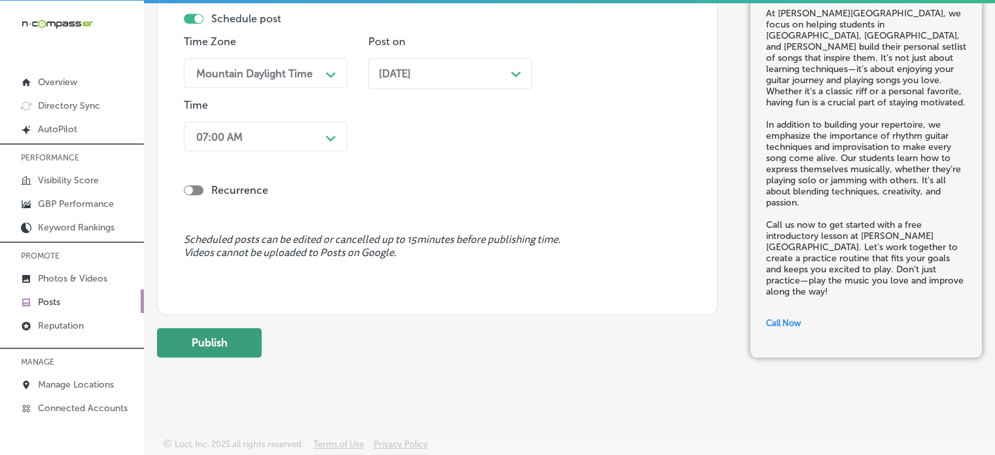
click at [224, 342] on button "Publish" at bounding box center [209, 342] width 105 height 29
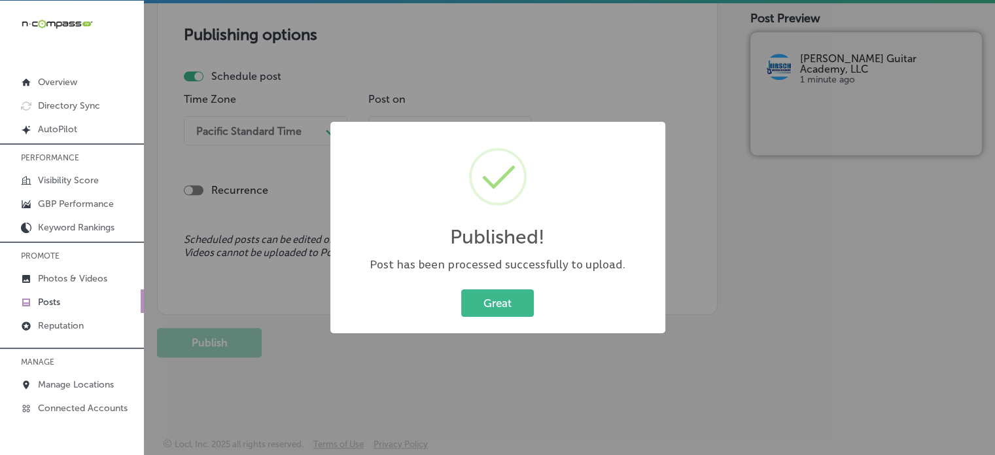
scroll to position [1125, 0]
click at [515, 304] on button "Great" at bounding box center [497, 302] width 73 height 27
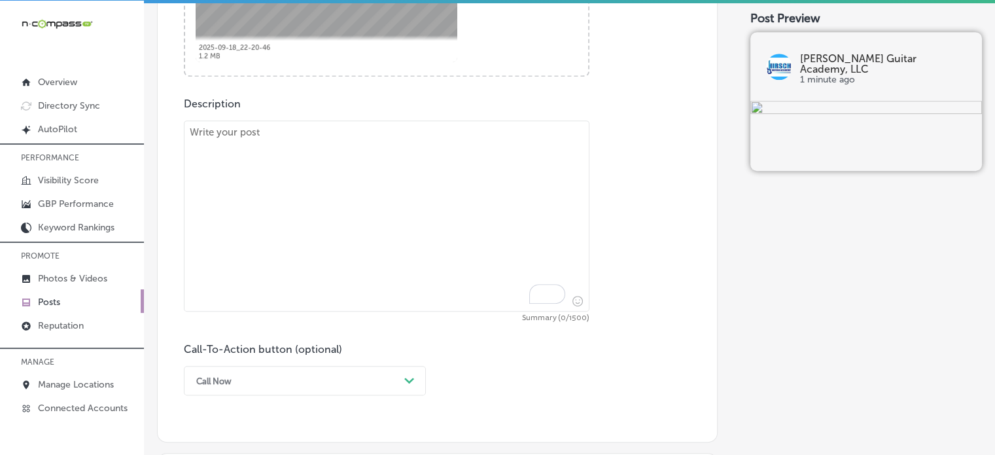
scroll to position [661, 0]
click at [461, 190] on textarea "To enrich screen reader interactions, please activate Accessibility in Grammarl…" at bounding box center [387, 214] width 406 height 191
paste textarea ""Lo Ipsumd Sitame Consect, ad elitseddoe temp incididuntutl etd magnaa enimadm …"
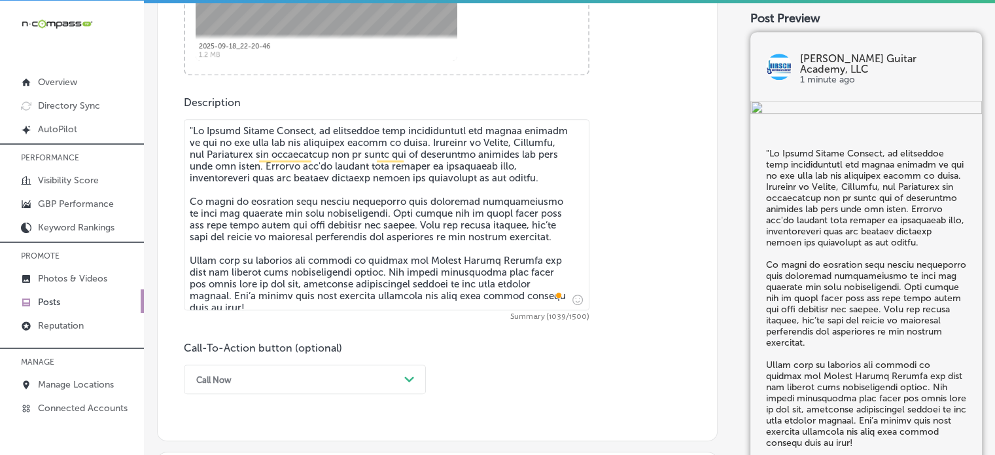
click at [197, 132] on textarea "To enrich screen reader interactions, please activate Accessibility in Grammarl…" at bounding box center [387, 214] width 406 height 191
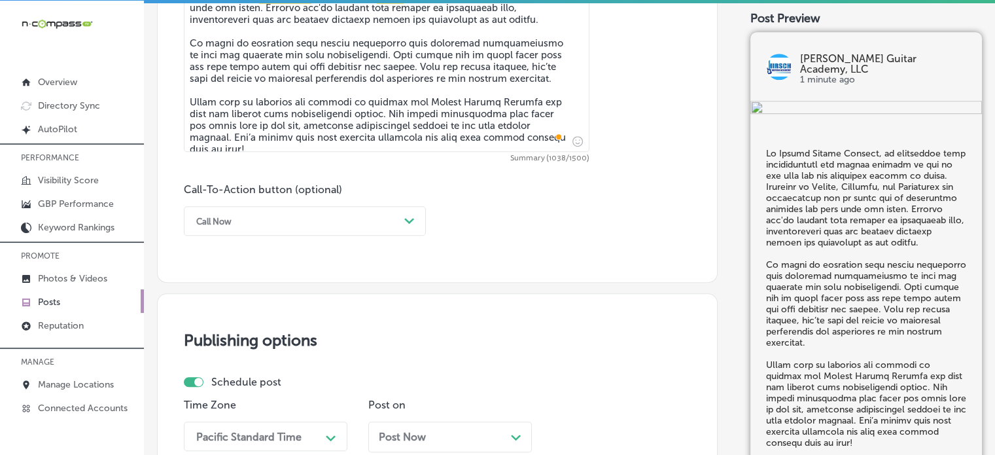
scroll to position [821, 0]
type textarea "Lo Ipsumd Sitame Consect, ad elitseddoe temp incididuntutl etd magnaa enimadm v…"
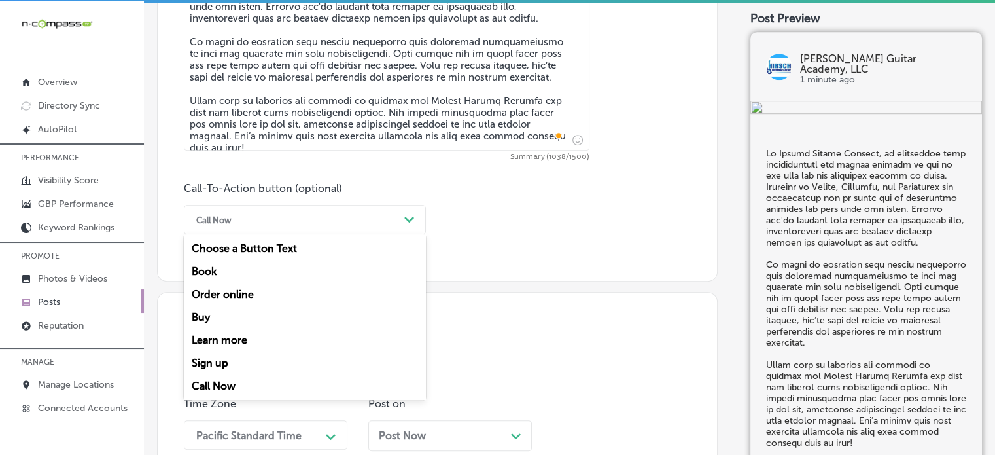
click at [277, 219] on div "Call Now" at bounding box center [294, 219] width 209 height 20
click at [241, 343] on div "Learn more" at bounding box center [305, 339] width 242 height 23
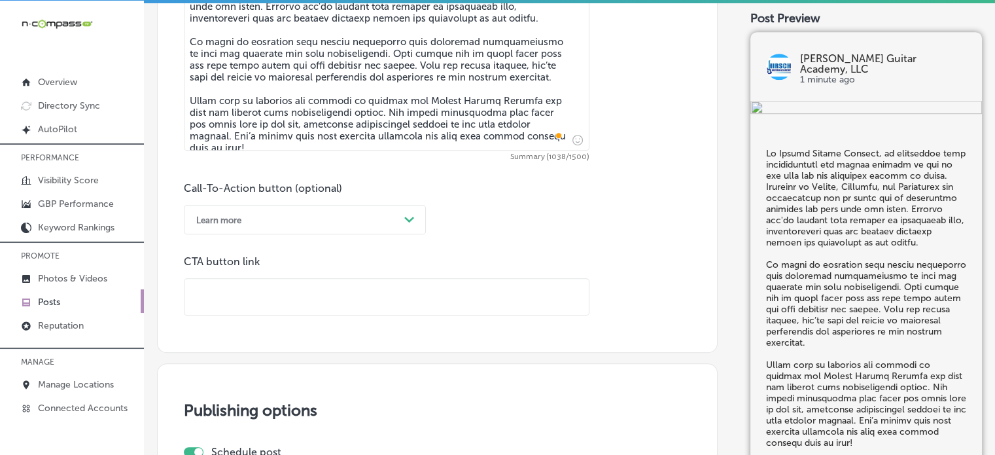
click at [400, 287] on input "text" at bounding box center [387, 297] width 404 height 36
paste input "[URL][DOMAIN_NAME]"
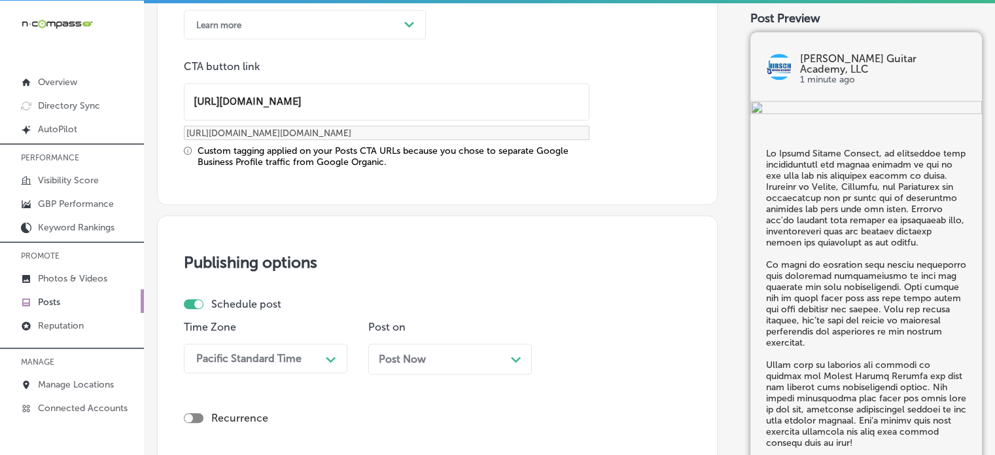
type input "[URL][DOMAIN_NAME]"
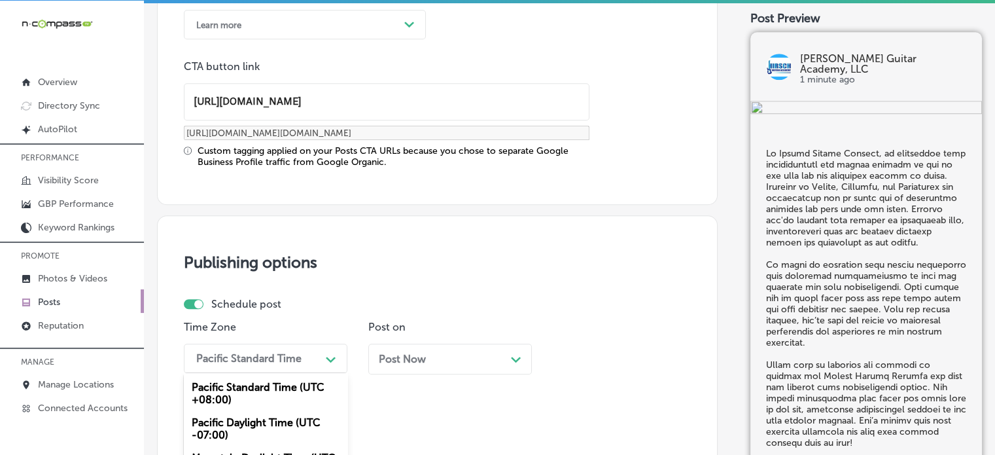
scroll to position [1134, 0]
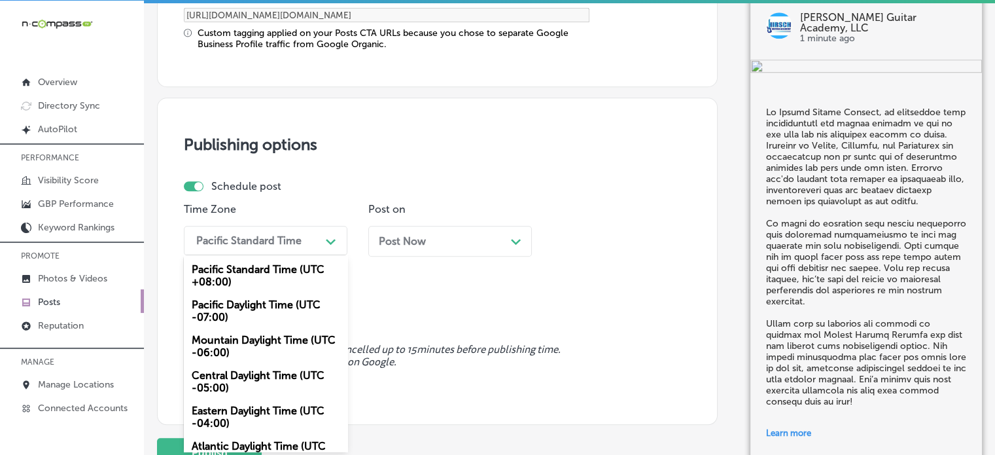
click at [268, 255] on div "option Mountain Daylight Time (UTC -06:00), selected. option Mountain Daylight …" at bounding box center [266, 240] width 164 height 29
click at [238, 340] on div "Mountain Daylight Time (UTC -06:00)" at bounding box center [266, 345] width 164 height 35
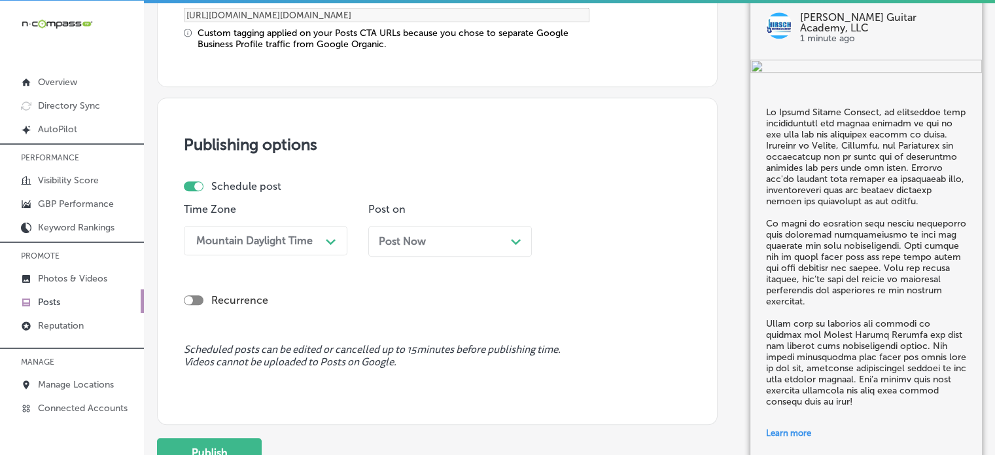
click at [437, 235] on div "Post Now Path Created with Sketch." at bounding box center [450, 241] width 143 height 12
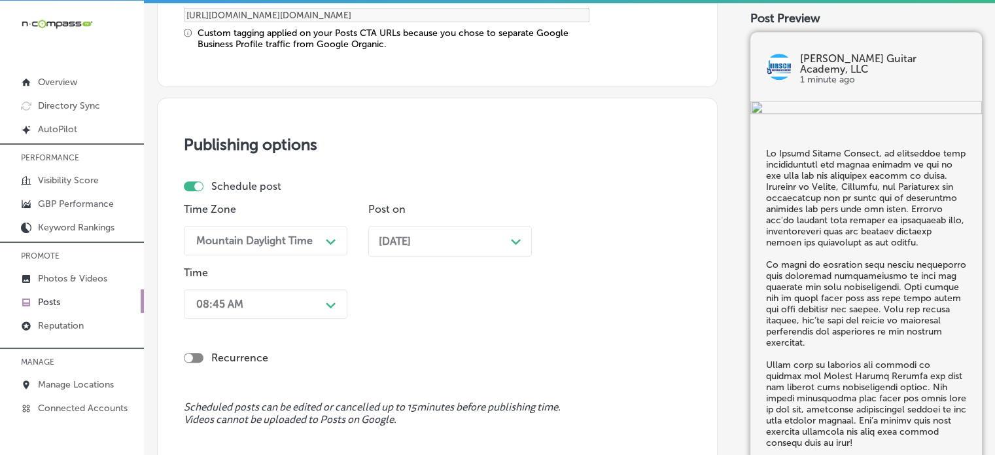
scroll to position [1197, 0]
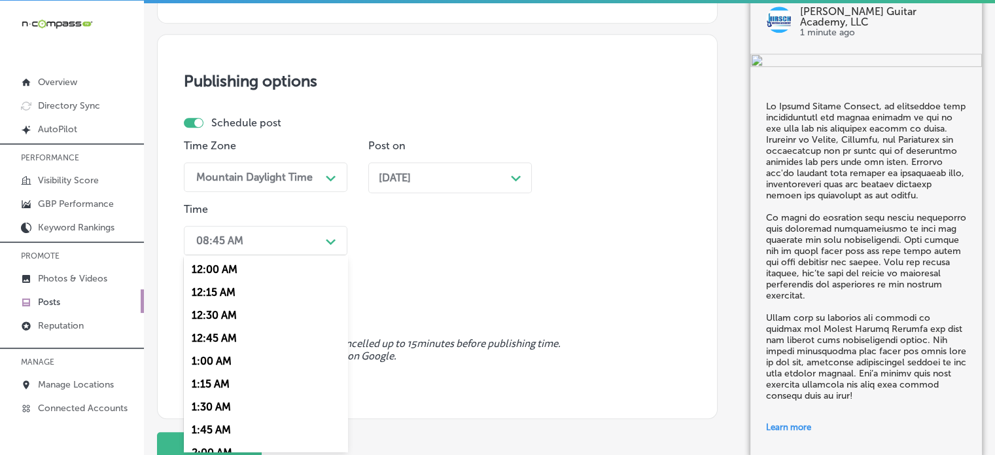
click at [317, 255] on div "option 7:00 AM, selected. option 12:30 AM focused, 3 of 96. 96 results availabl…" at bounding box center [266, 240] width 164 height 29
click at [213, 427] on div "7:00 AM" at bounding box center [266, 429] width 164 height 23
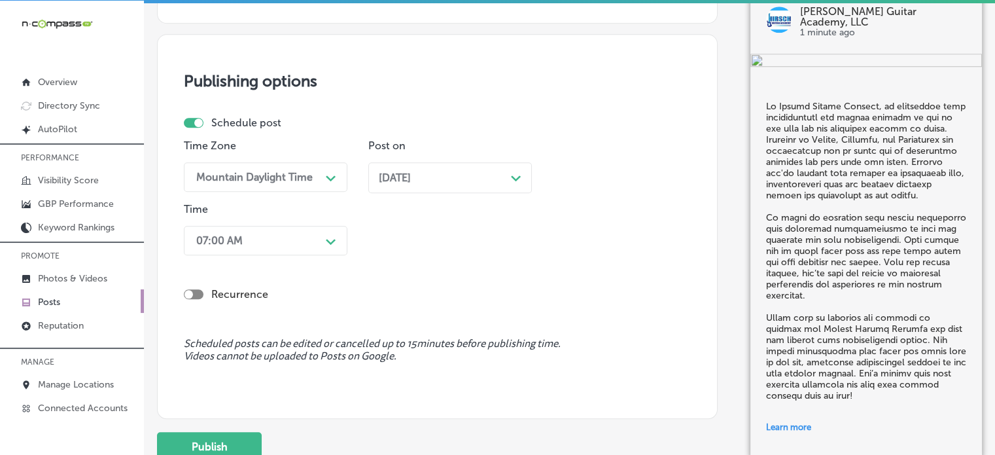
click at [458, 282] on div "Recurrence" at bounding box center [437, 294] width 507 height 26
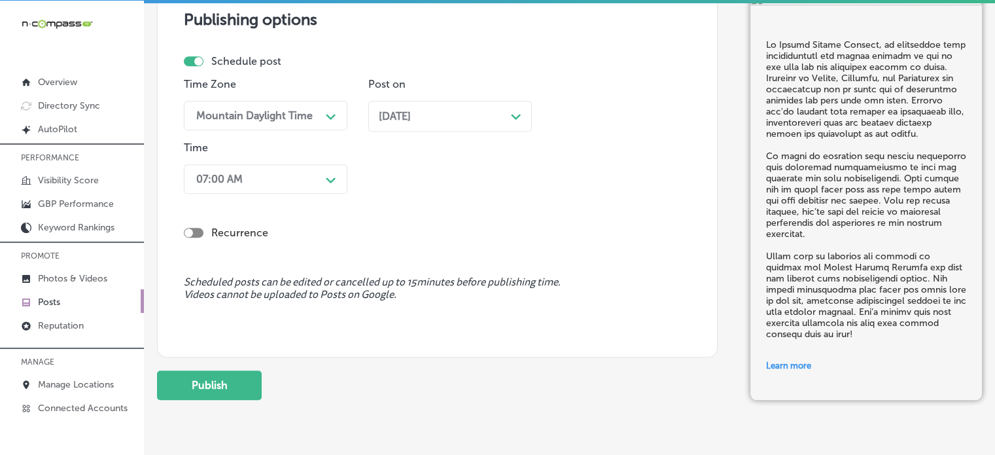
scroll to position [1259, 0]
click at [231, 374] on button "Publish" at bounding box center [209, 384] width 105 height 29
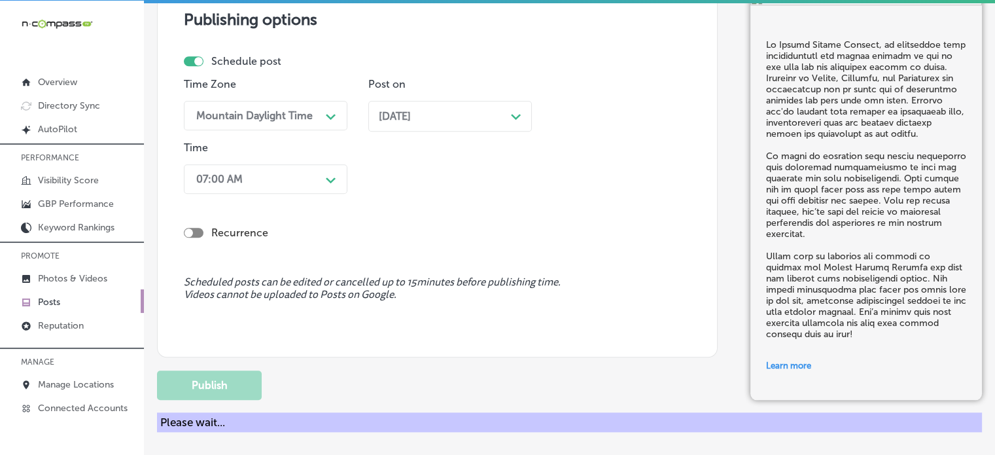
scroll to position [1125, 0]
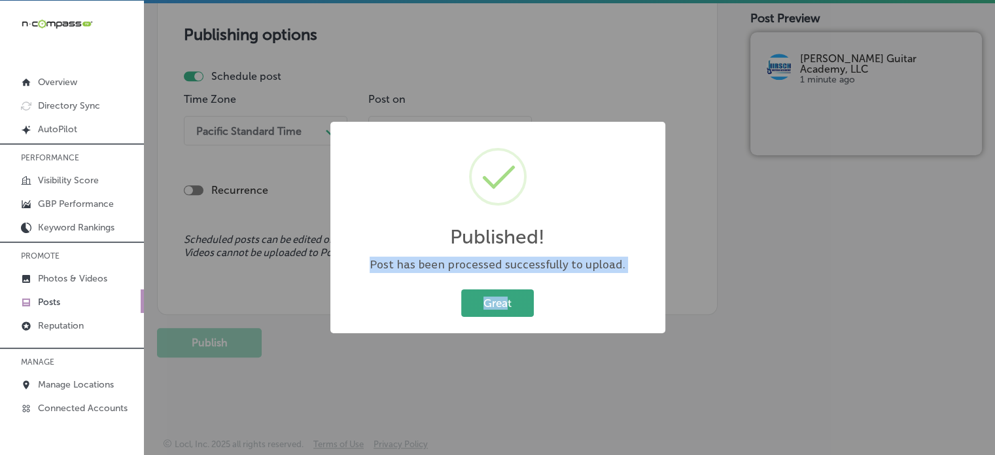
drag, startPoint x: 685, startPoint y: 228, endPoint x: 506, endPoint y: 313, distance: 198.1
click at [506, 313] on div "Published! × Post has been processed successfully to upload. Great Cancel" at bounding box center [497, 227] width 995 height 455
click at [506, 313] on button "Great" at bounding box center [497, 302] width 73 height 27
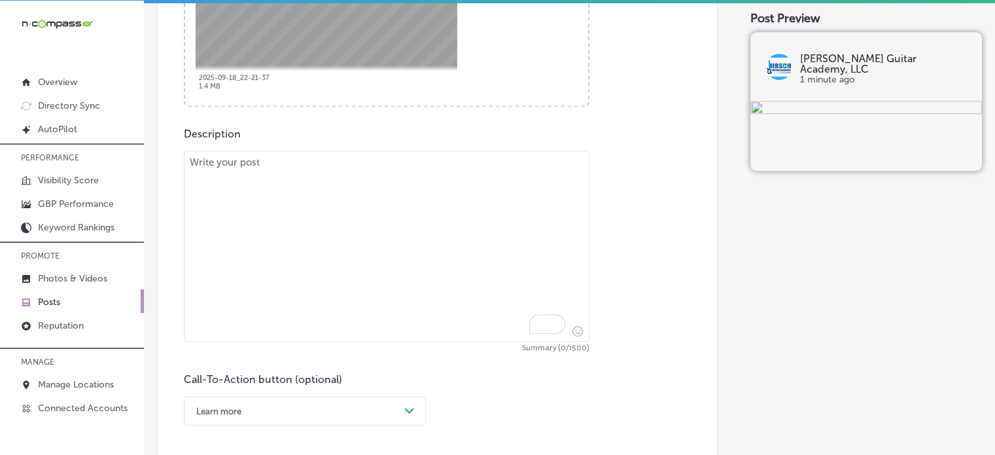
scroll to position [631, 0]
click at [391, 306] on textarea "To enrich screen reader interactions, please activate Accessibility in Grammarl…" at bounding box center [387, 245] width 406 height 191
paste textarea ""Lo Ipsumd Sitame Consect, adipisci el Seddoei Temp, Incidi, utl Etdolo Magnaal…"
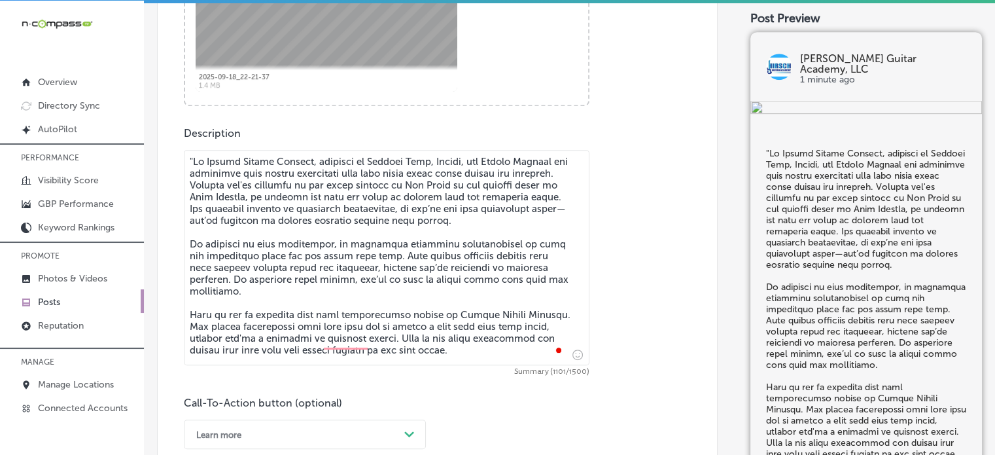
click at [192, 153] on textarea "To enrich screen reader interactions, please activate Accessibility in Grammarl…" at bounding box center [387, 257] width 406 height 215
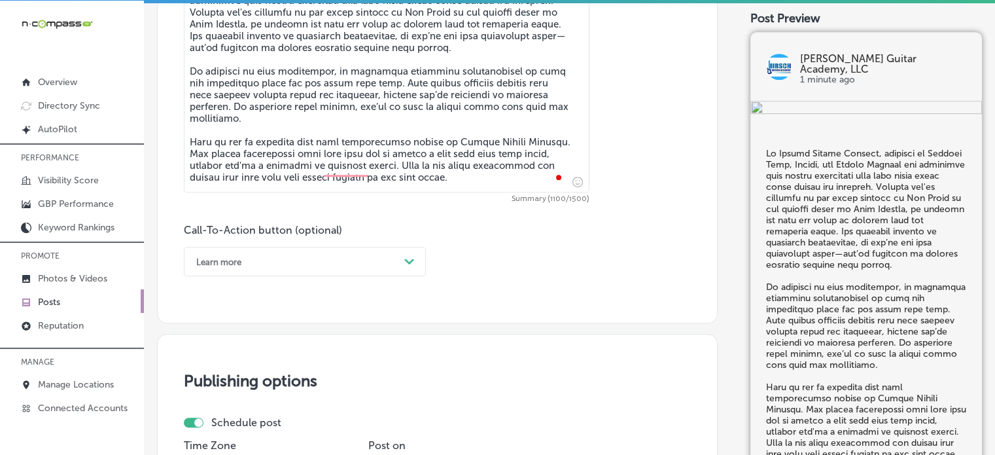
scroll to position [806, 0]
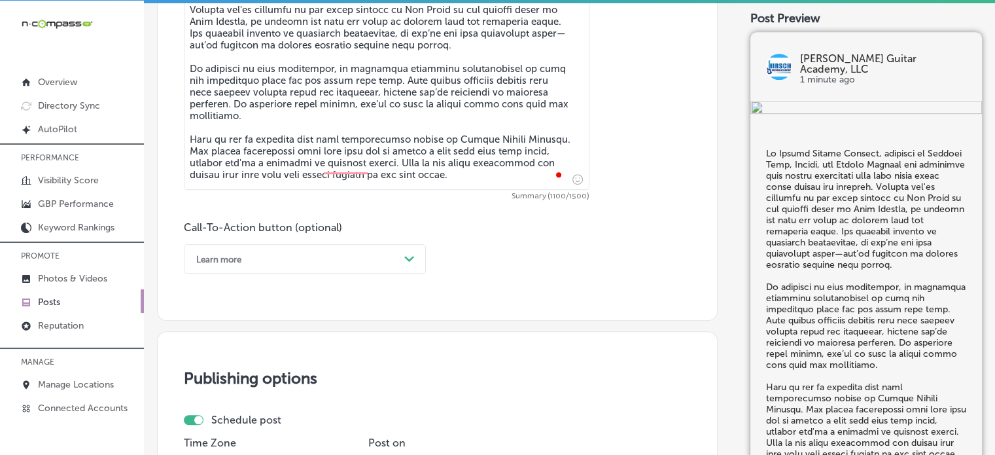
type textarea "Lo Ipsumd Sitame Consect, adipisci el Seddoei Temp, Incidi, utl Etdolo Magnaal …"
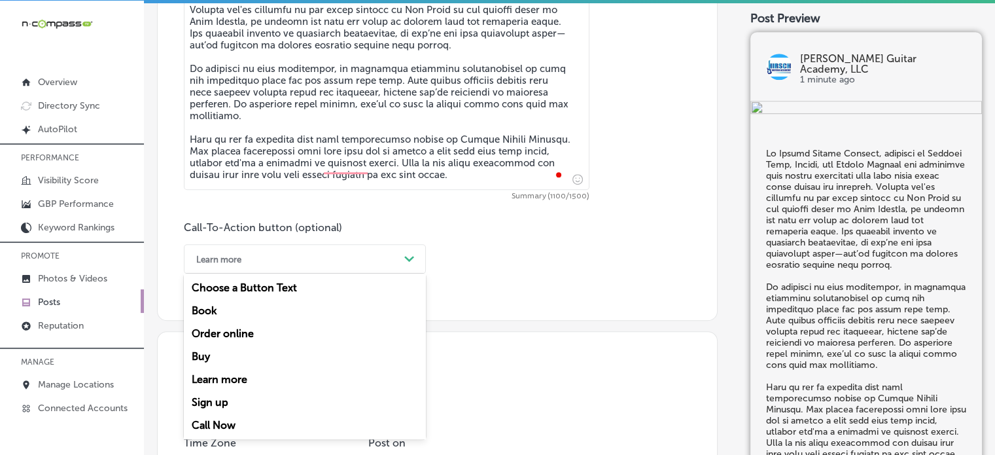
click at [343, 264] on div "Learn more" at bounding box center [294, 259] width 209 height 20
click at [340, 253] on div "Learn more" at bounding box center [294, 259] width 209 height 20
click at [228, 420] on div "Call Now" at bounding box center [305, 424] width 242 height 23
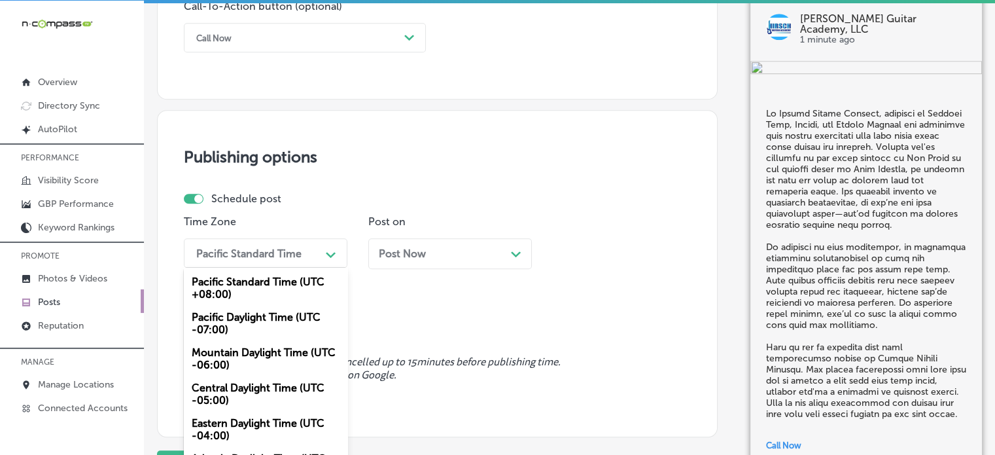
scroll to position [1041, 0]
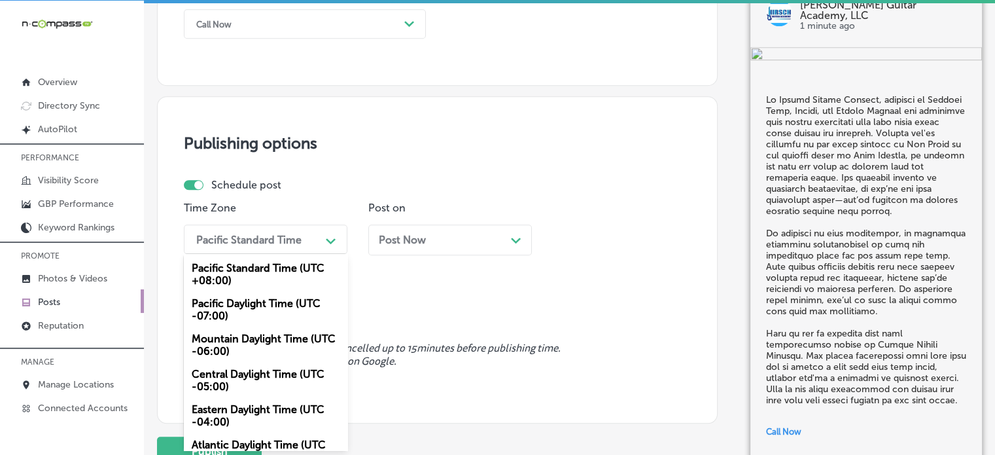
click at [322, 246] on div "Path Created with Sketch." at bounding box center [331, 239] width 21 height 21
click at [243, 349] on div "Mountain Daylight Time (UTC -06:00)" at bounding box center [266, 344] width 164 height 35
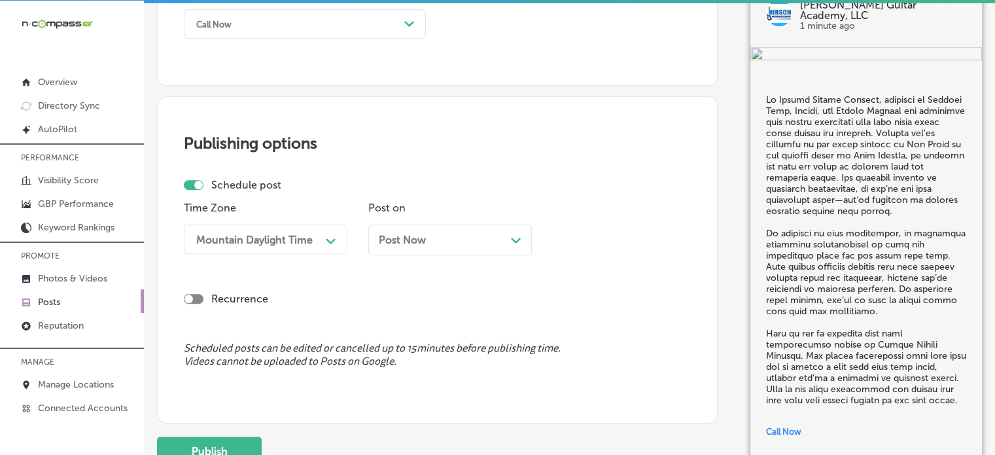
click at [417, 240] on span "Post Now" at bounding box center [402, 240] width 47 height 12
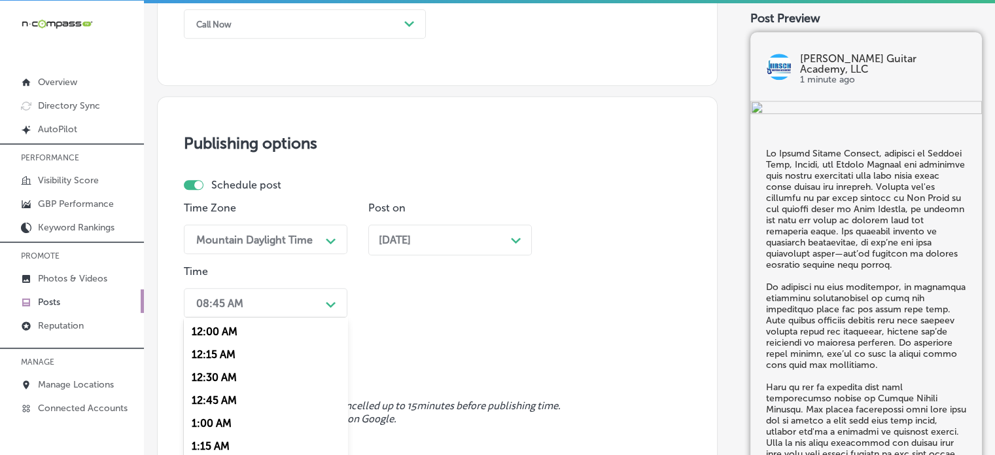
scroll to position [1104, 0]
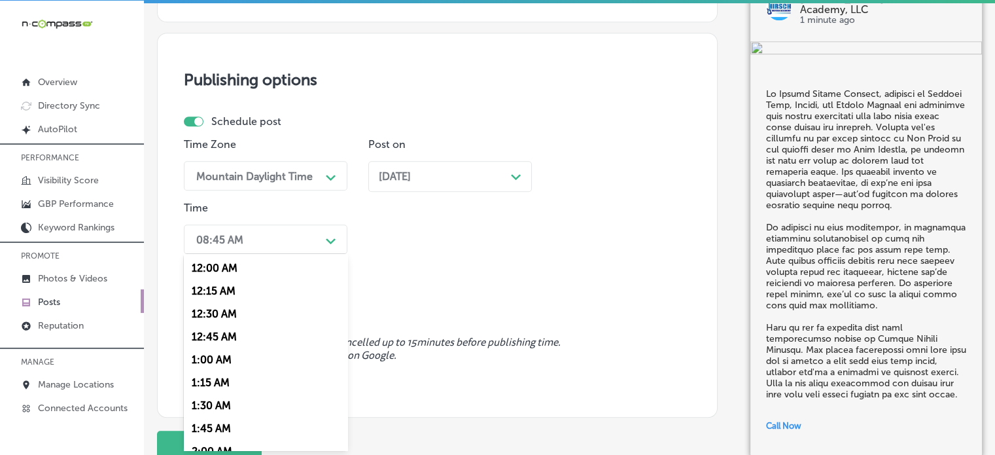
click at [283, 254] on div "option 7:00 AM, selected. option 12:30 AM focused, 3 of 96. 96 results availabl…" at bounding box center [266, 238] width 164 height 29
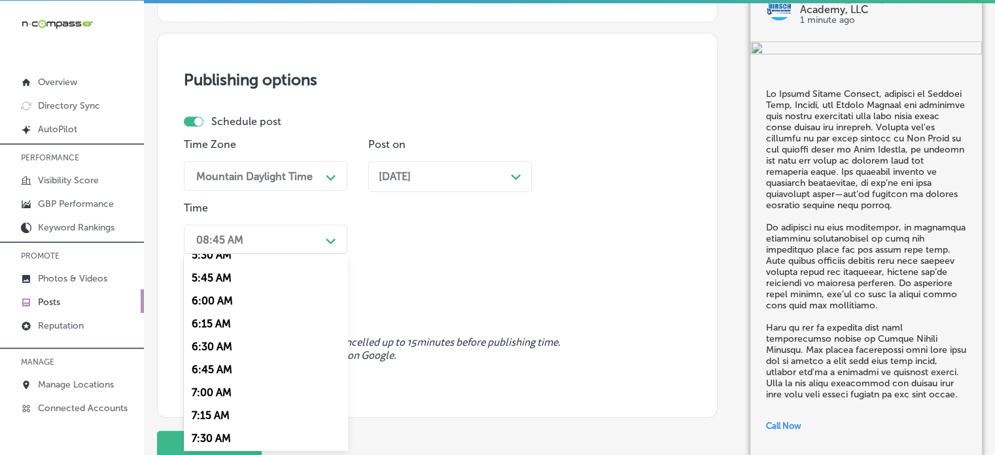
scroll to position [623, 0]
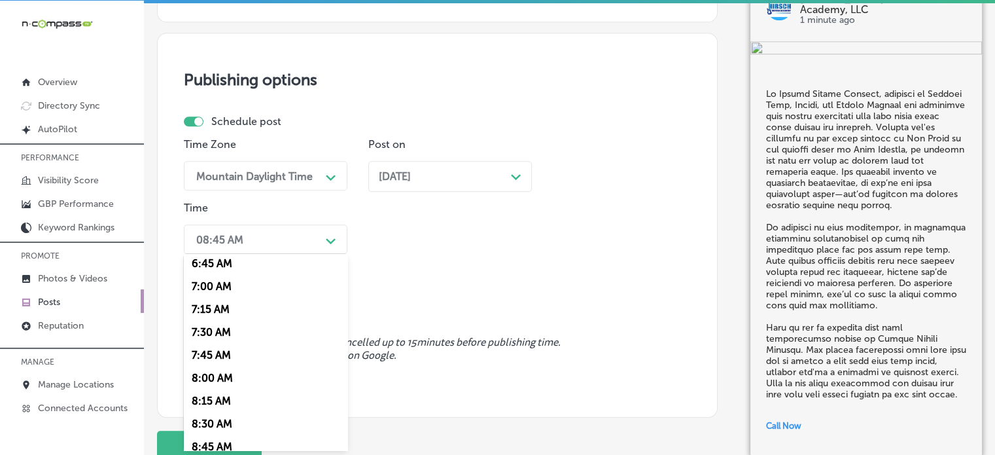
click at [211, 290] on div "7:00 AM" at bounding box center [266, 286] width 164 height 23
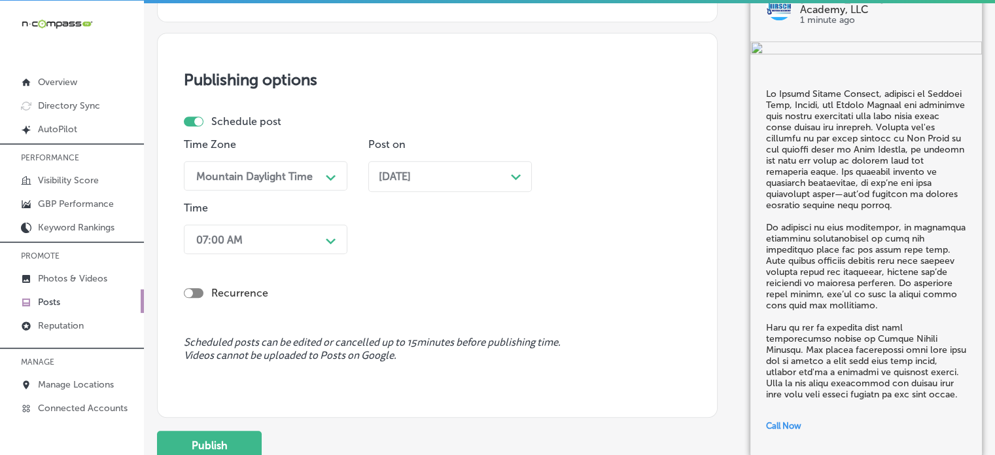
scroll to position [1170, 0]
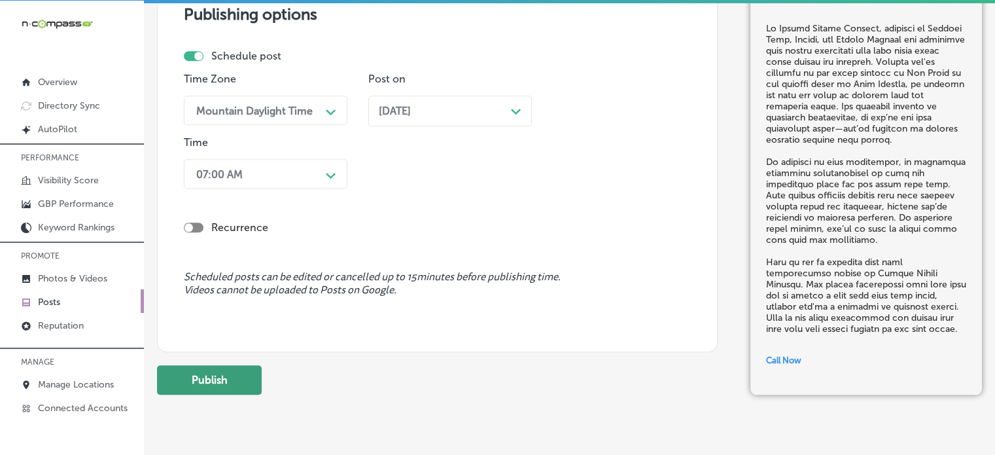
click at [221, 384] on button "Publish" at bounding box center [209, 379] width 105 height 29
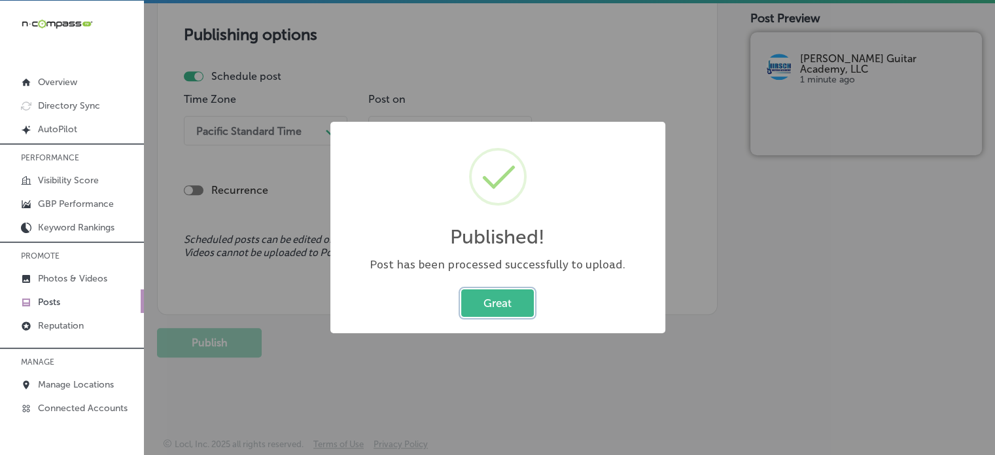
scroll to position [1149, 0]
click at [505, 304] on button "Great" at bounding box center [497, 302] width 73 height 27
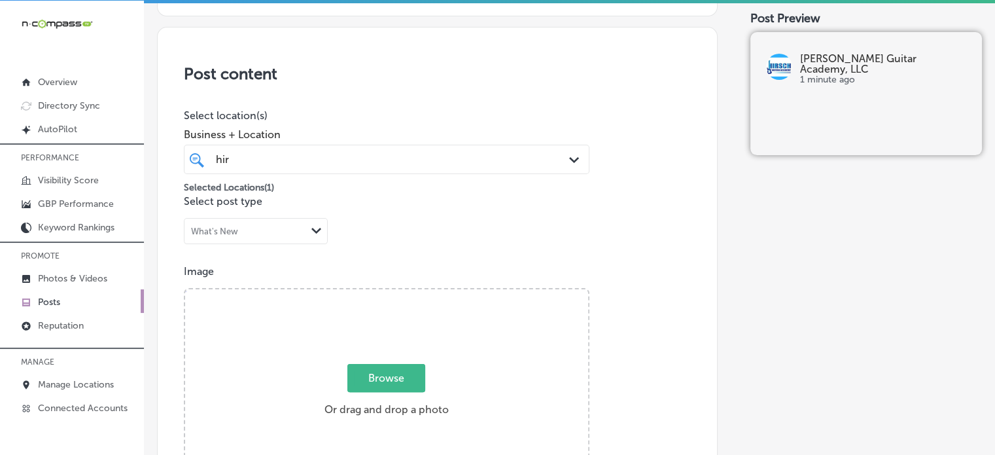
scroll to position [0, 0]
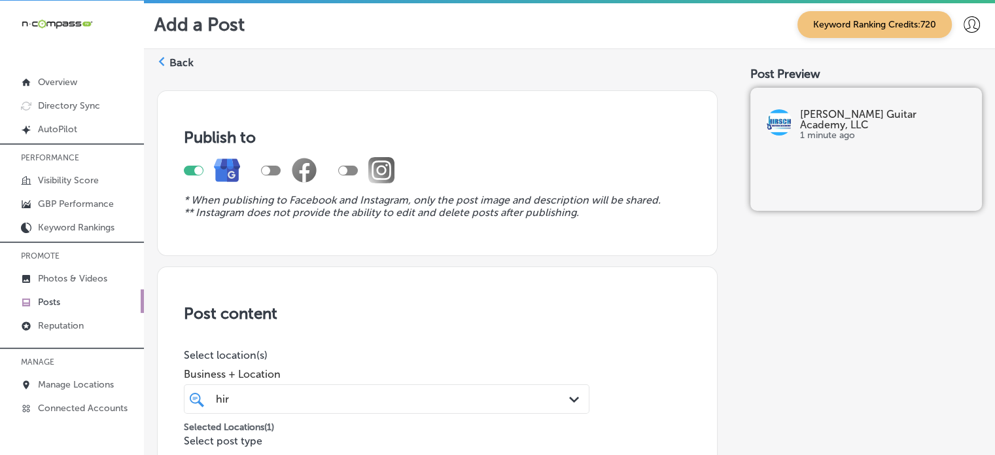
click at [185, 58] on label "Back" at bounding box center [181, 63] width 24 height 14
